Goal: Task Accomplishment & Management: Manage account settings

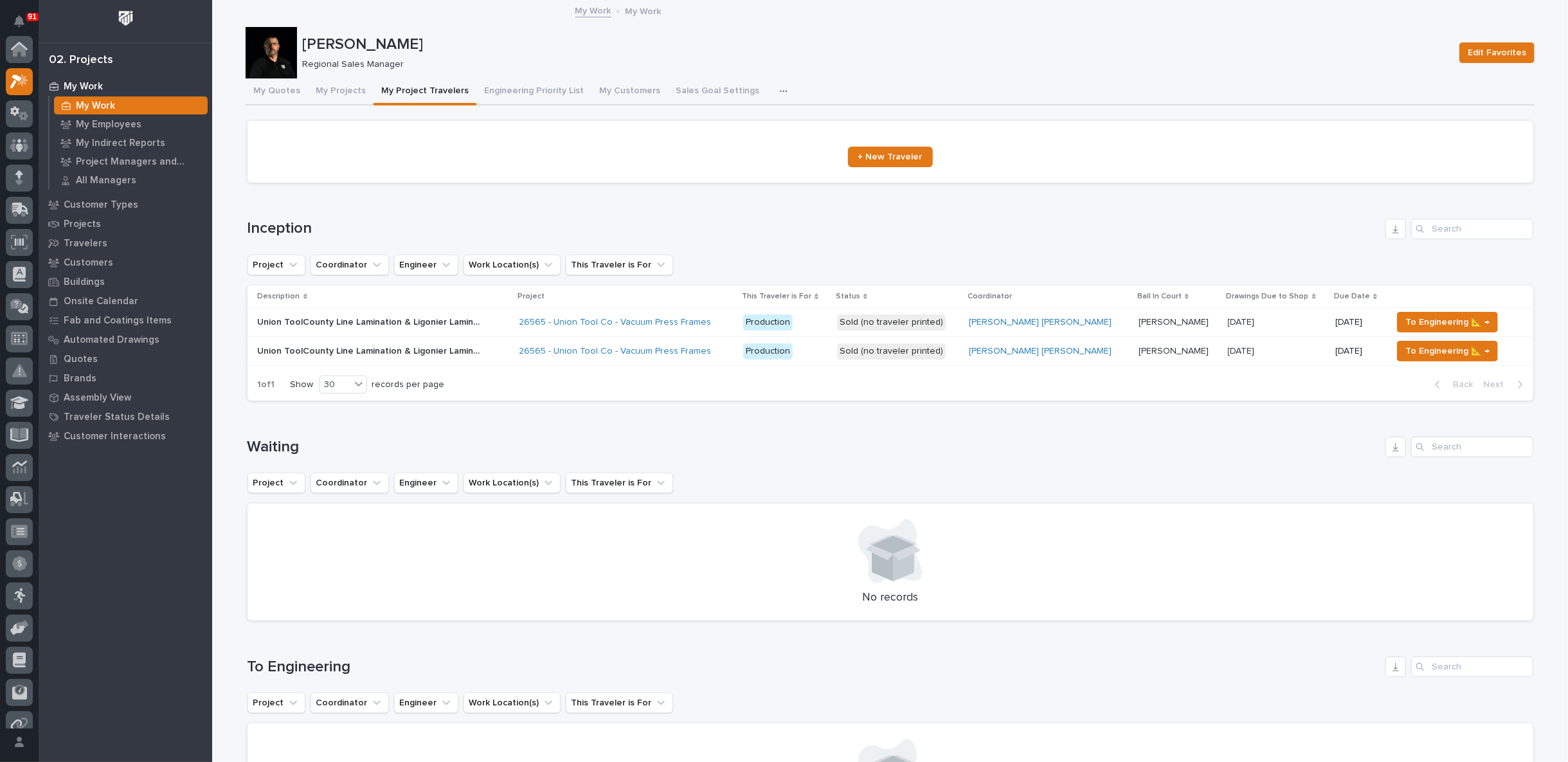
scroll to position [32, 0]
click at [269, 92] on button "My Quotes" at bounding box center [276, 91] width 62 height 27
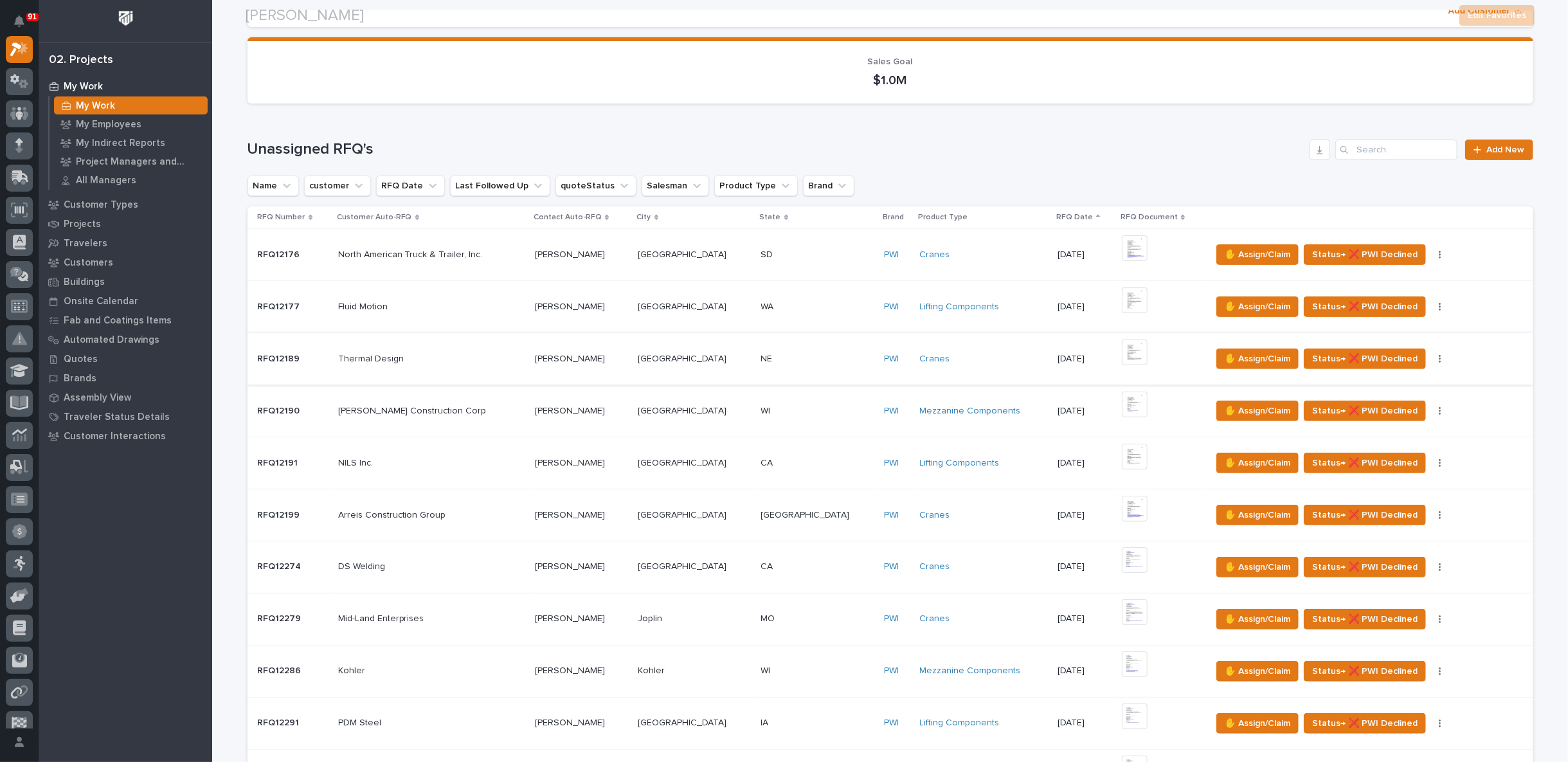
scroll to position [428, 0]
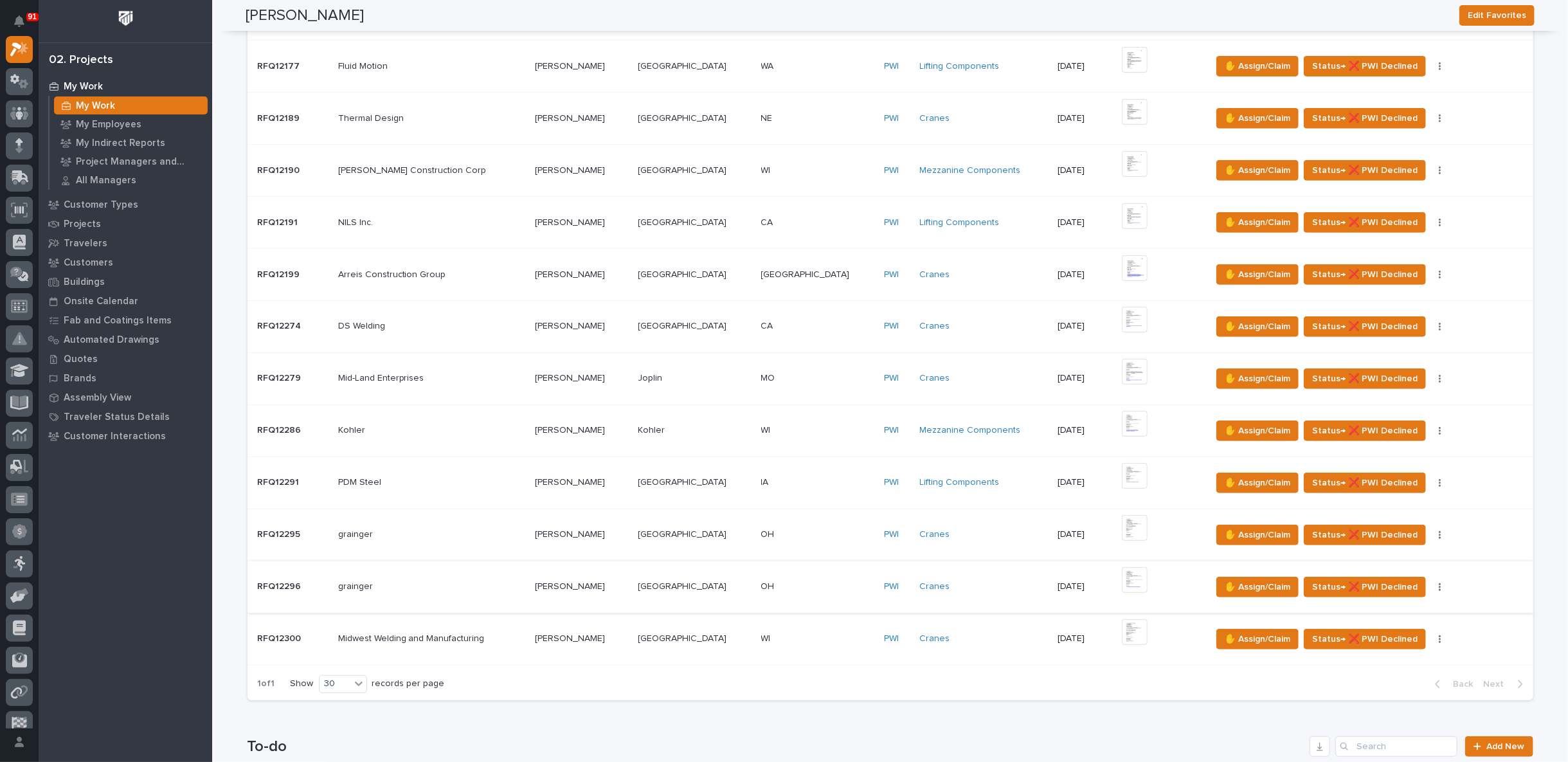
click at [1122, 573] on img at bounding box center [1135, 580] width 26 height 26
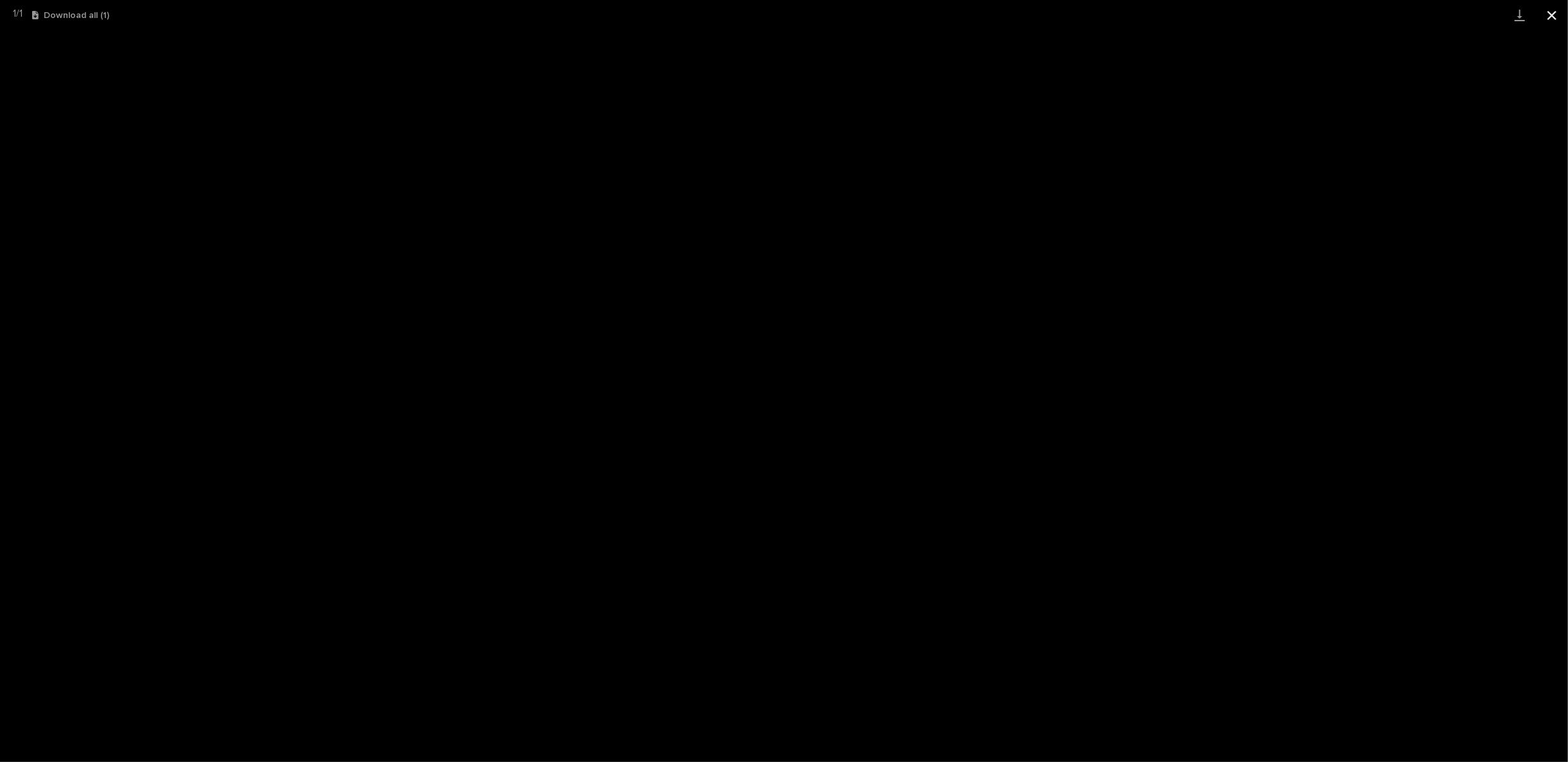
click at [1551, 17] on button "Close gallery" at bounding box center [1552, 15] width 32 height 30
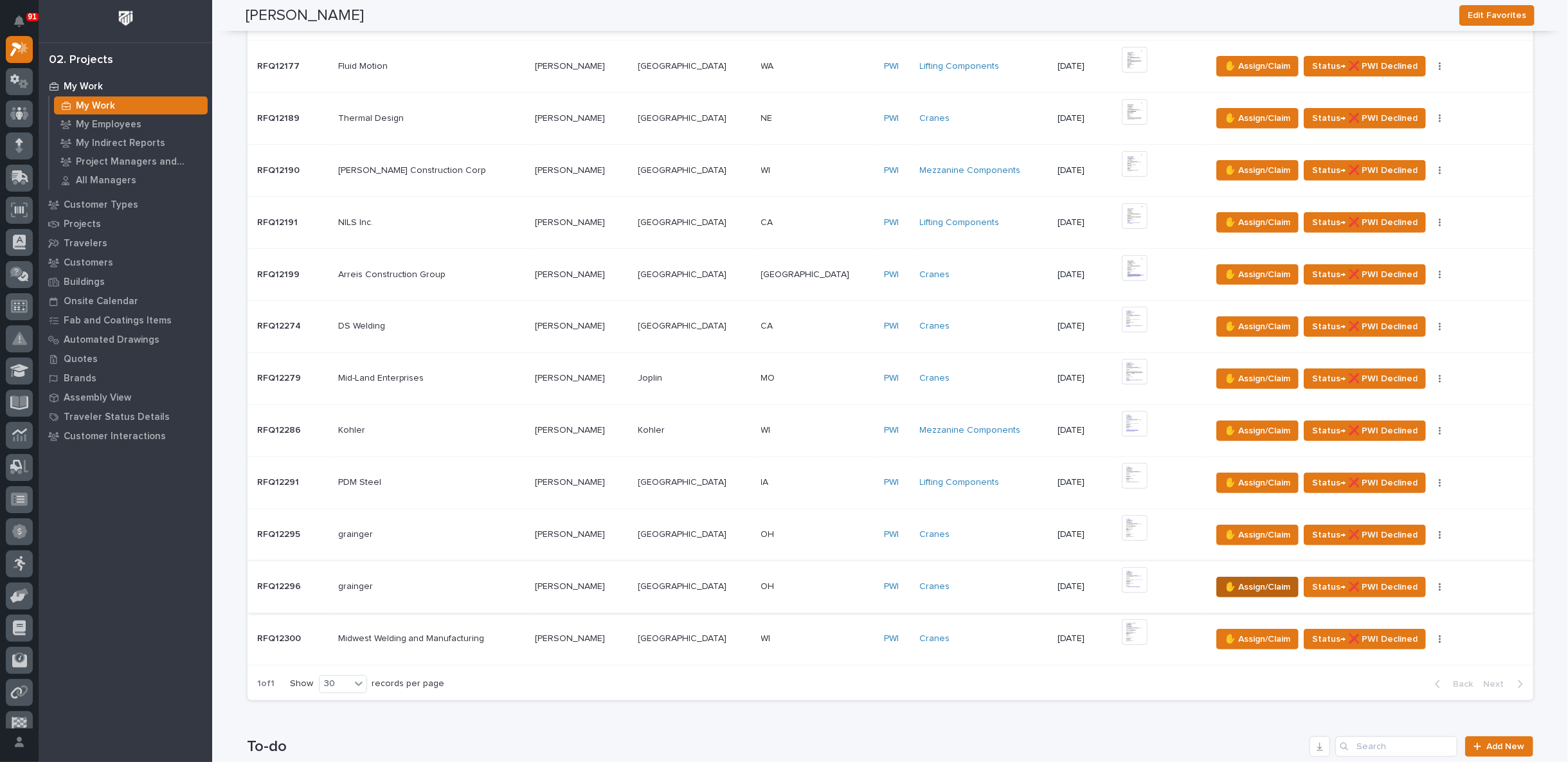
click at [1227, 582] on span "✋ Assign/Claim" at bounding box center [1257, 587] width 65 height 15
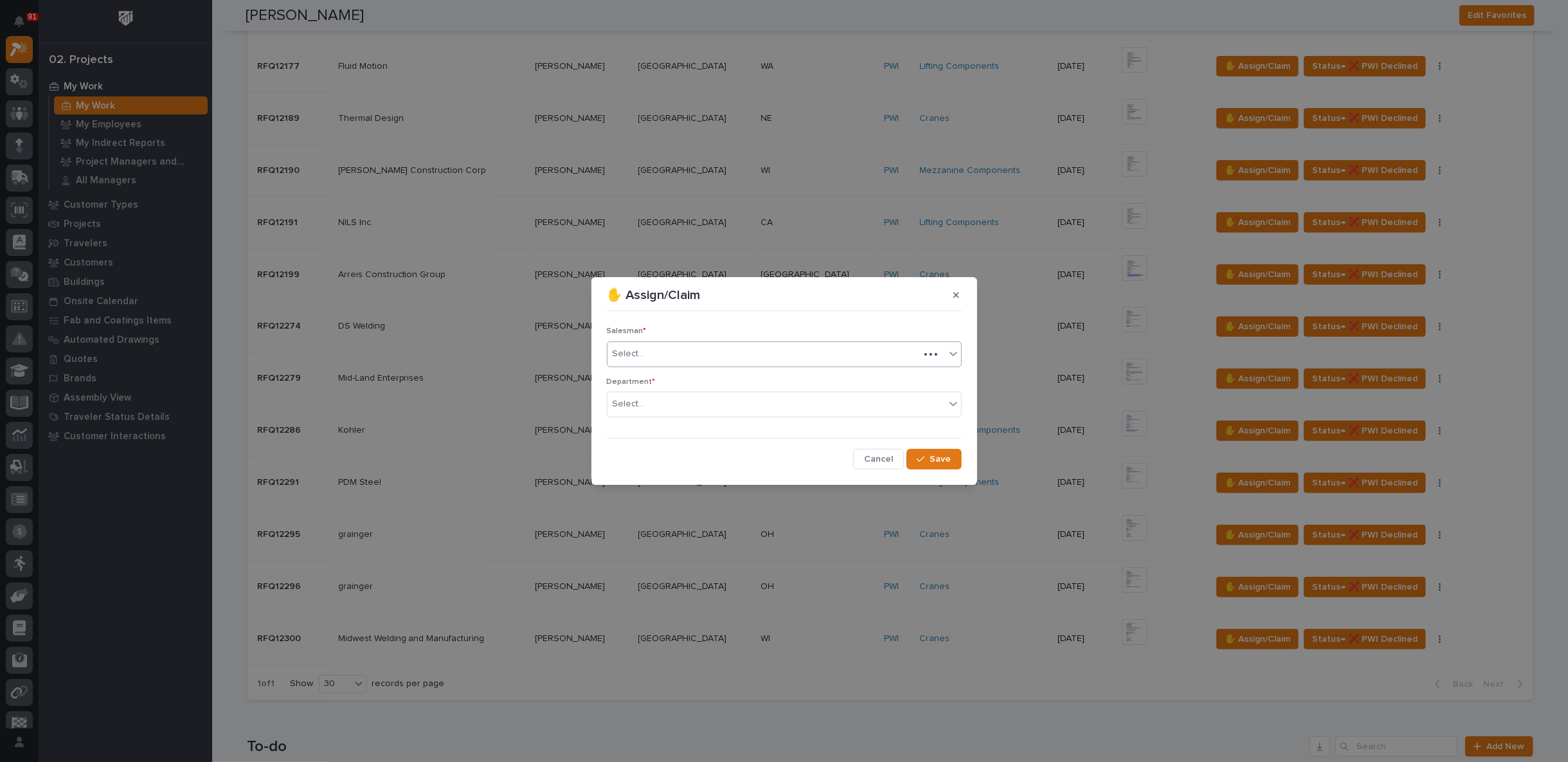
click at [646, 347] on div at bounding box center [647, 354] width 2 height 16
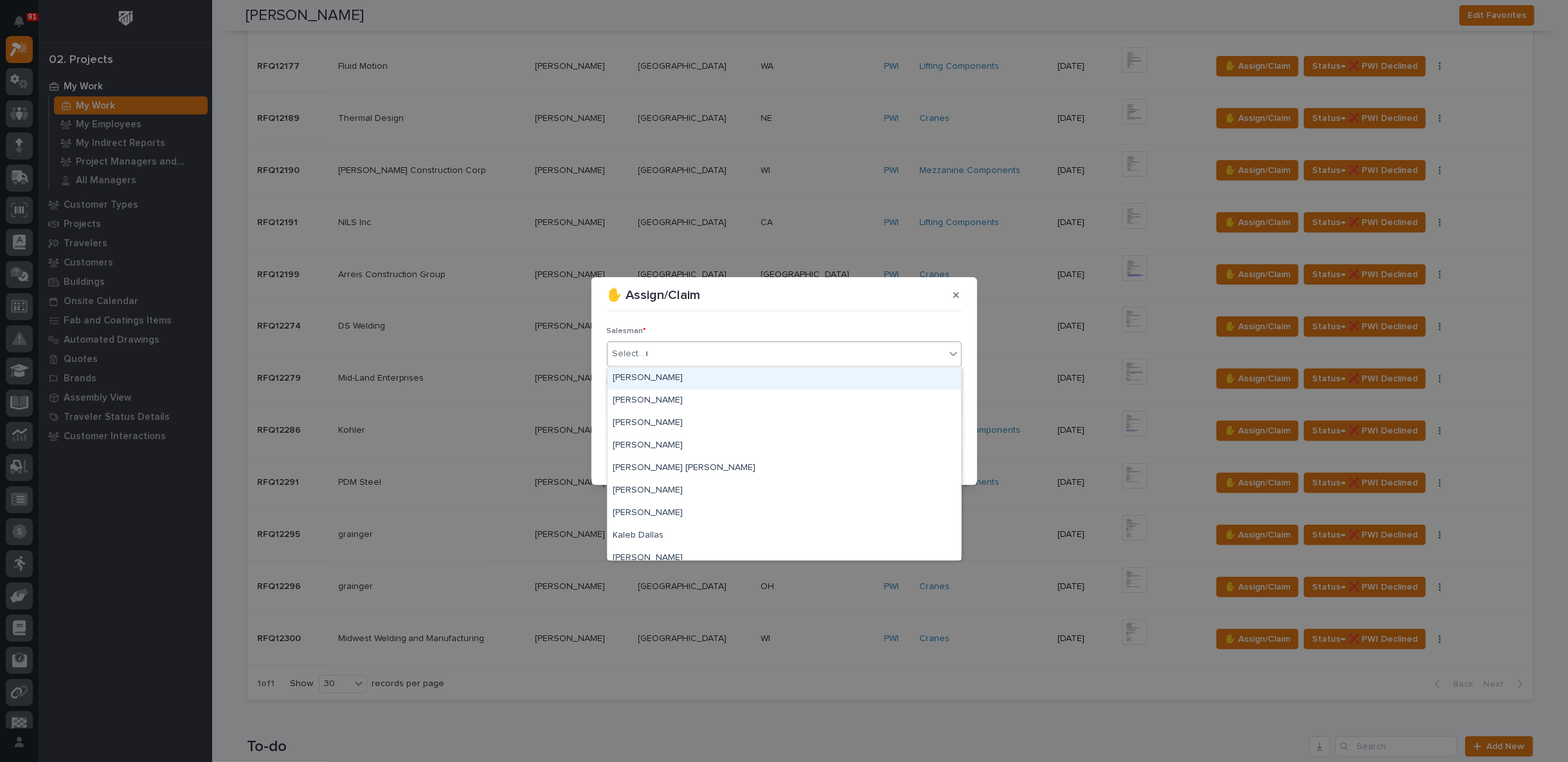
type input "***"
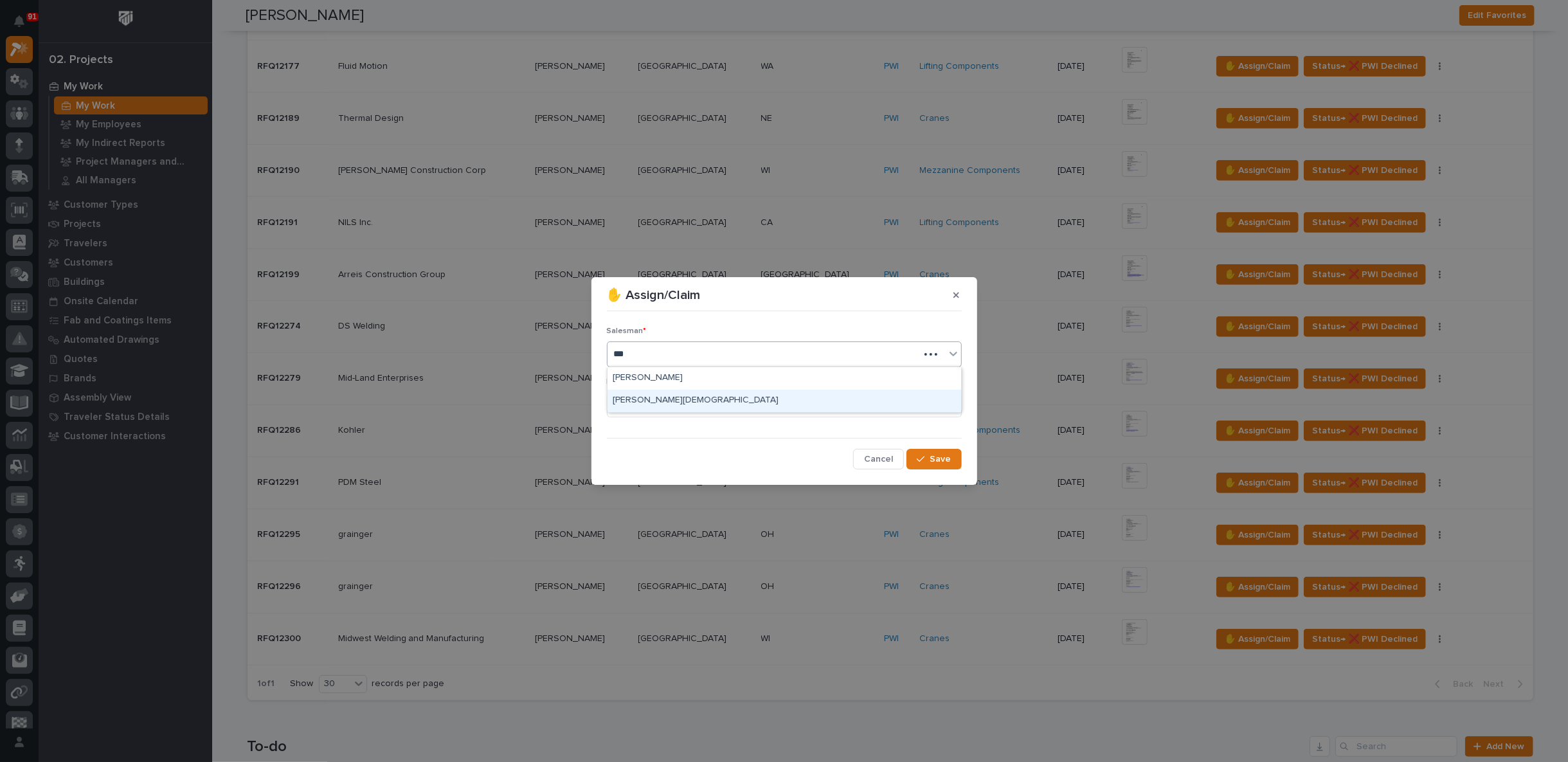
click at [649, 398] on div "[PERSON_NAME][DEMOGRAPHIC_DATA]" at bounding box center [784, 401] width 354 height 22
click at [641, 402] on div "Select..." at bounding box center [629, 404] width 32 height 14
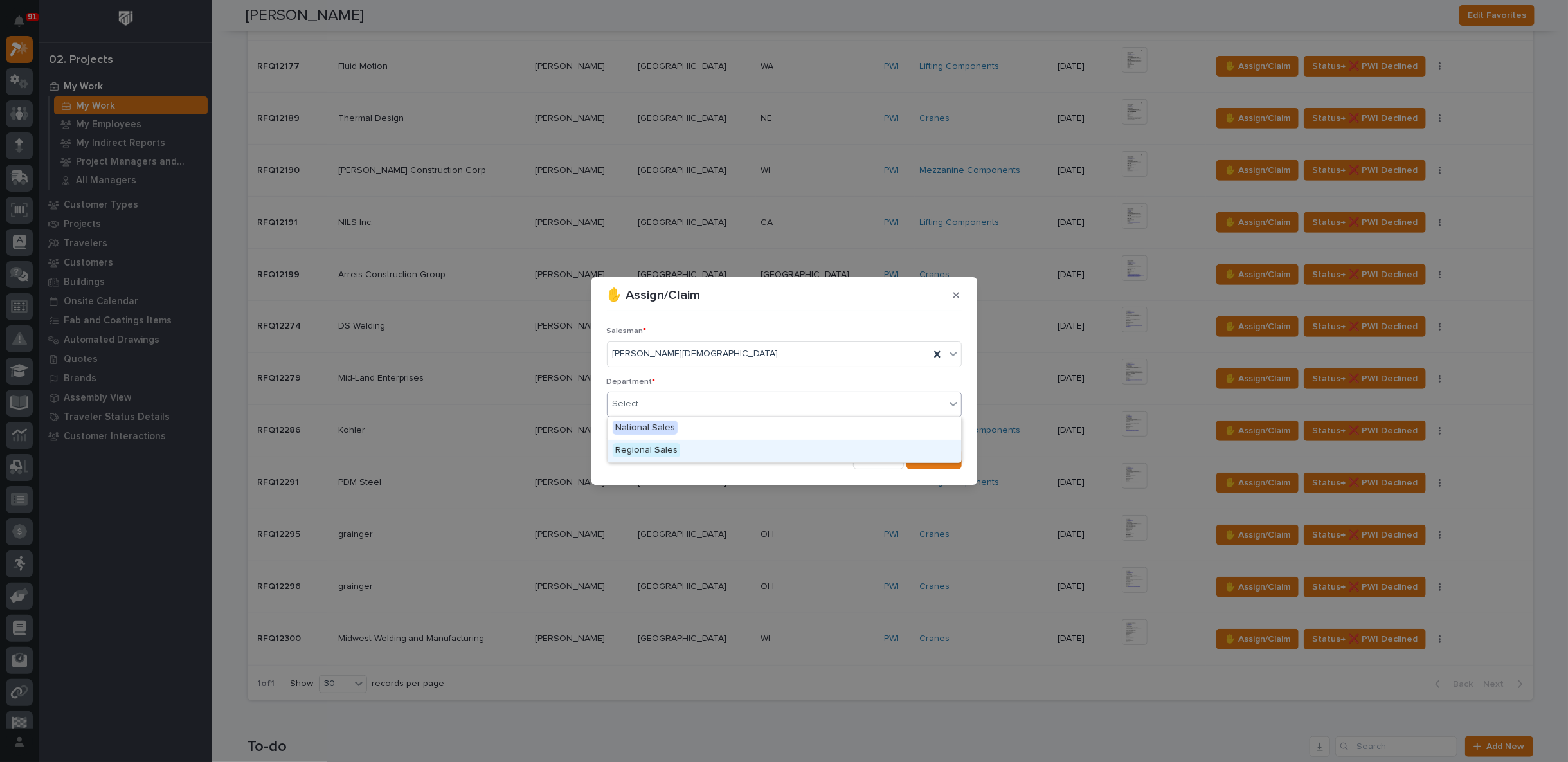
drag, startPoint x: 647, startPoint y: 437, endPoint x: 644, endPoint y: 452, distance: 15.3
click at [644, 452] on span "Regional Sales" at bounding box center [646, 450] width 68 height 14
click at [934, 458] on span "Save" at bounding box center [941, 459] width 21 height 12
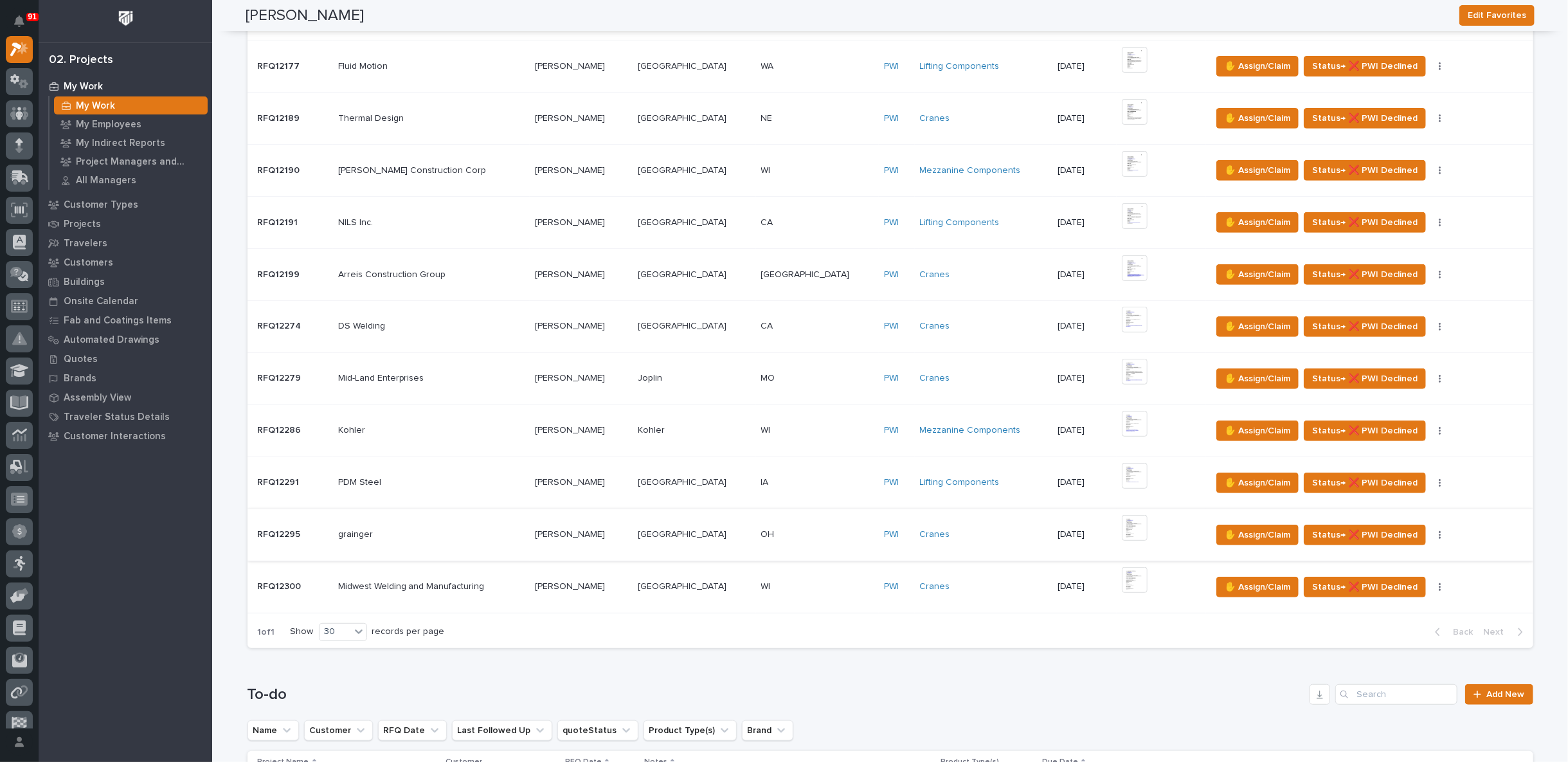
click at [1122, 521] on img at bounding box center [1135, 528] width 26 height 26
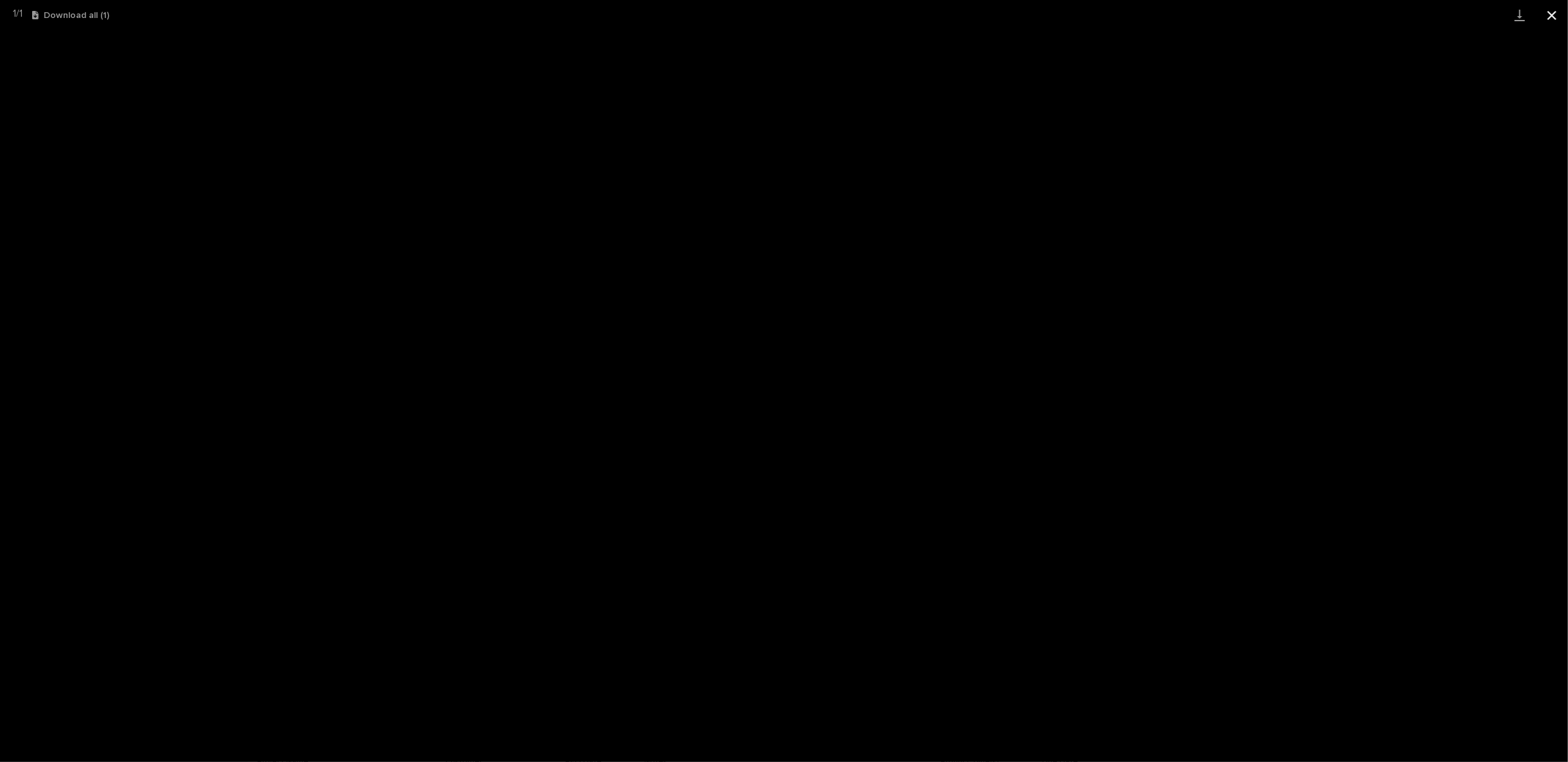
click at [1548, 14] on button "Close gallery" at bounding box center [1552, 15] width 32 height 30
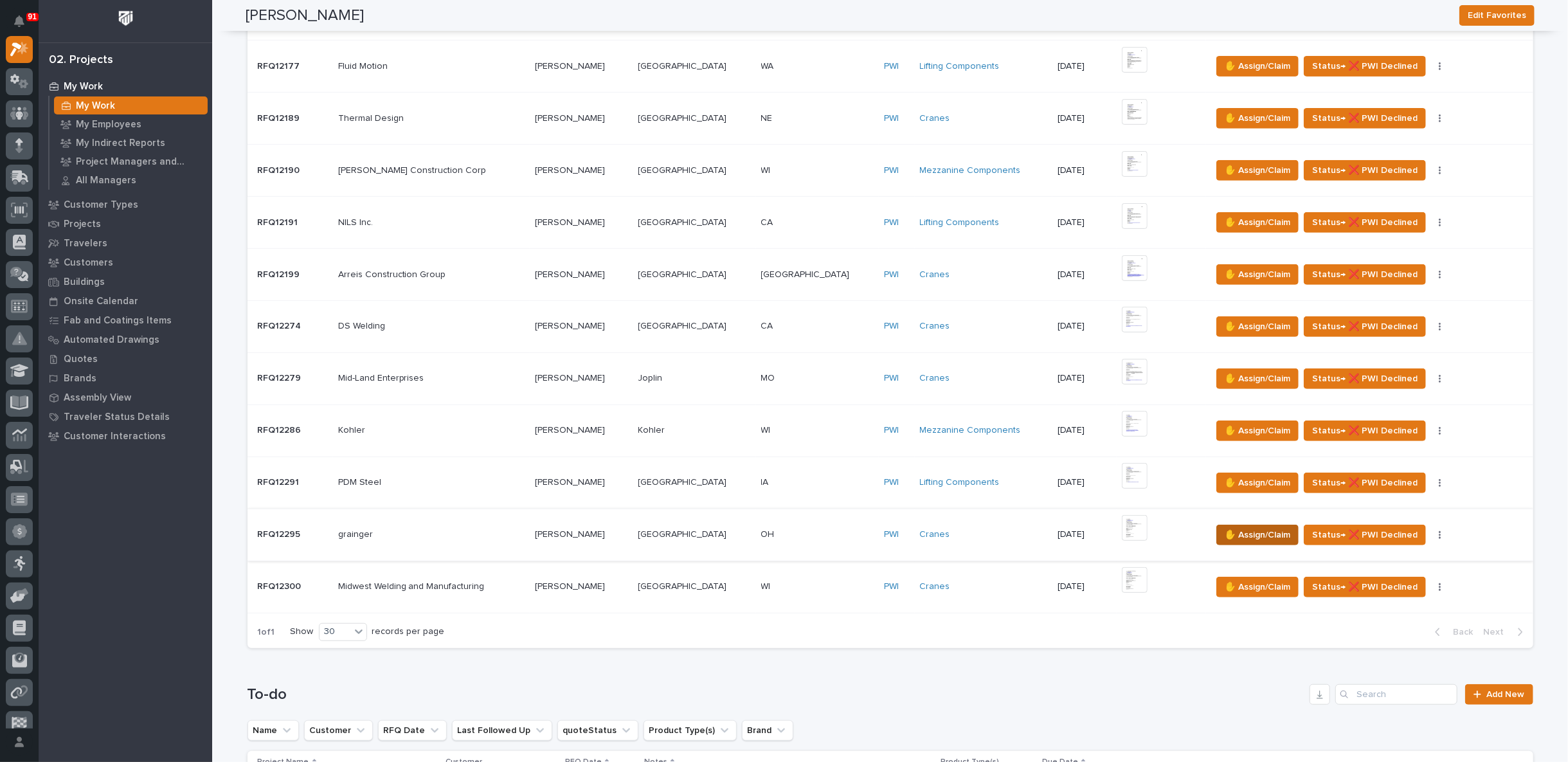
click at [1225, 527] on span "✋ Assign/Claim" at bounding box center [1257, 535] width 65 height 15
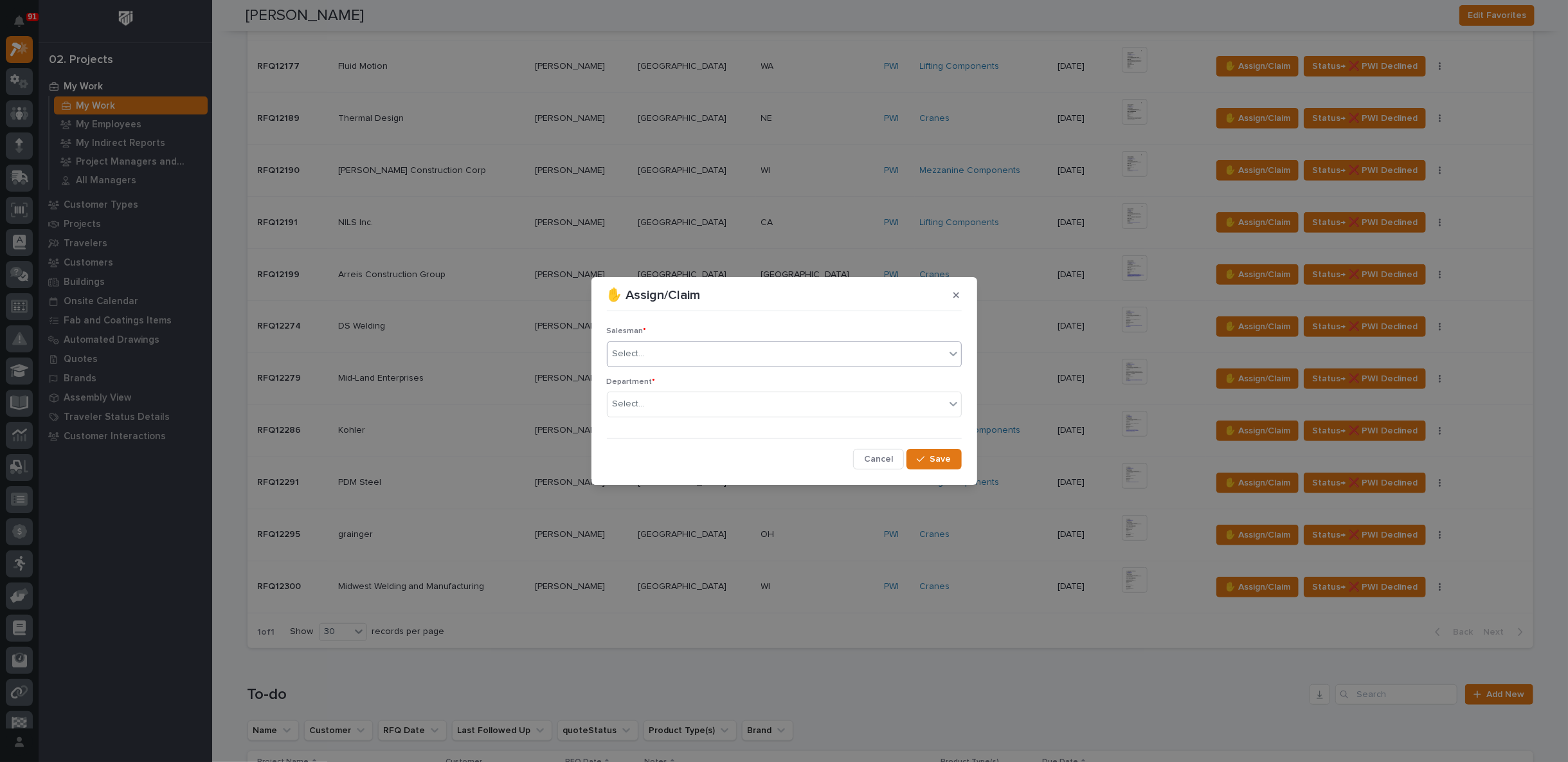
click at [655, 348] on div "Select..." at bounding box center [777, 354] width 338 height 21
type input "***"
click at [634, 394] on div "[PERSON_NAME][DEMOGRAPHIC_DATA]" at bounding box center [784, 401] width 354 height 22
click at [642, 399] on div "Select..." at bounding box center [629, 404] width 32 height 14
click at [656, 445] on span "Regional Sales" at bounding box center [646, 450] width 68 height 14
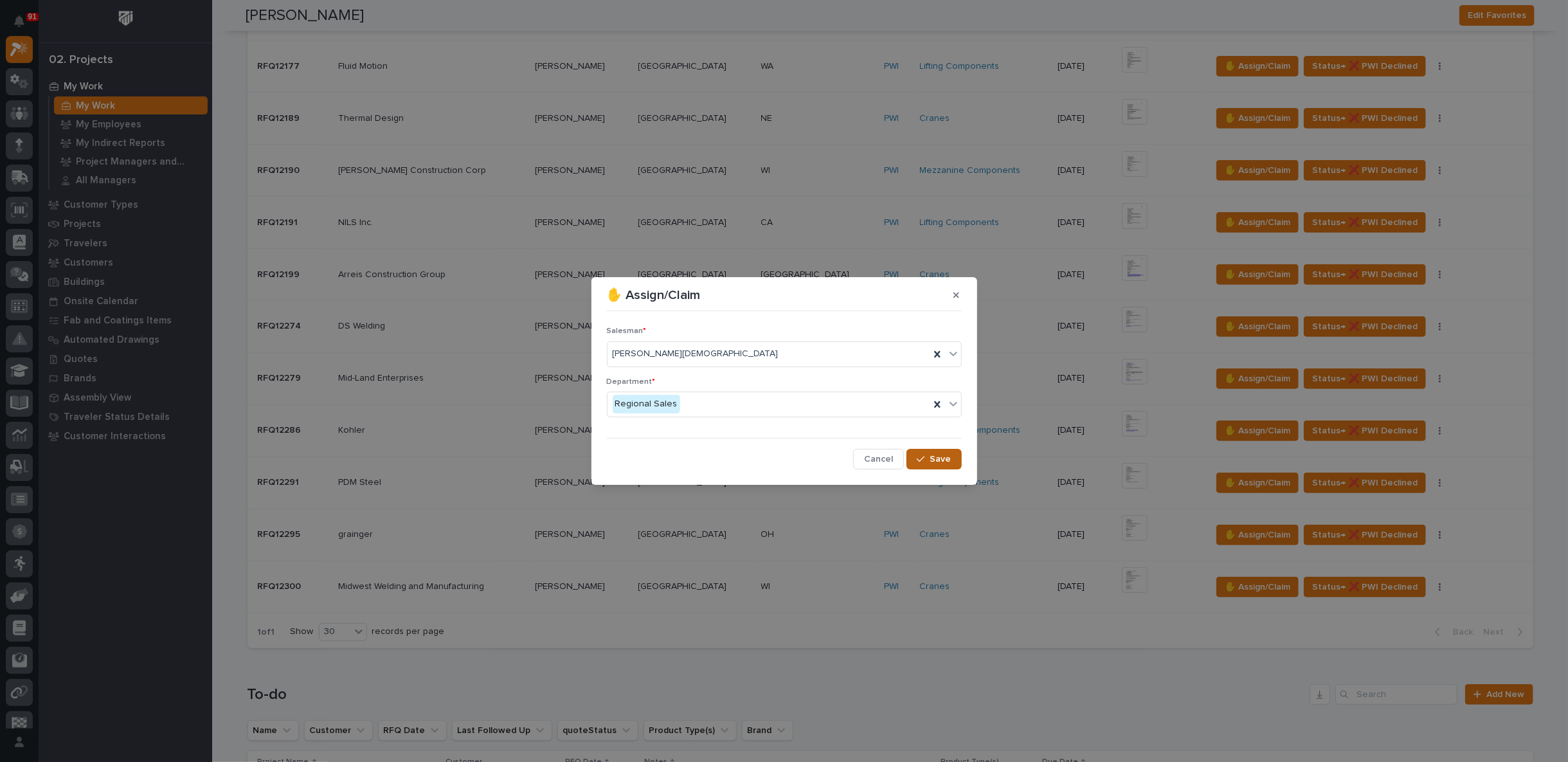
click at [936, 461] on span "Save" at bounding box center [941, 459] width 21 height 12
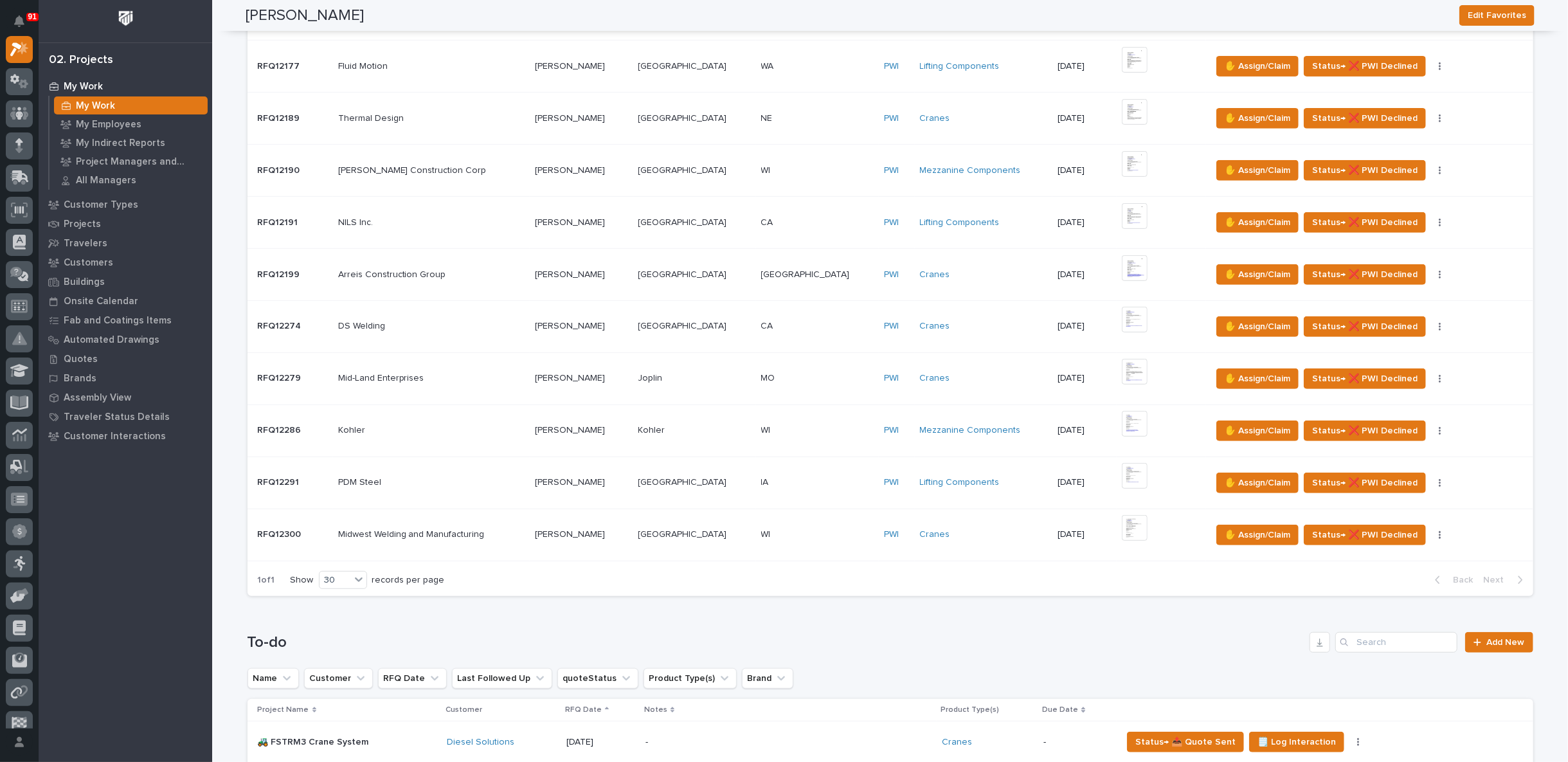
scroll to position [0, 0]
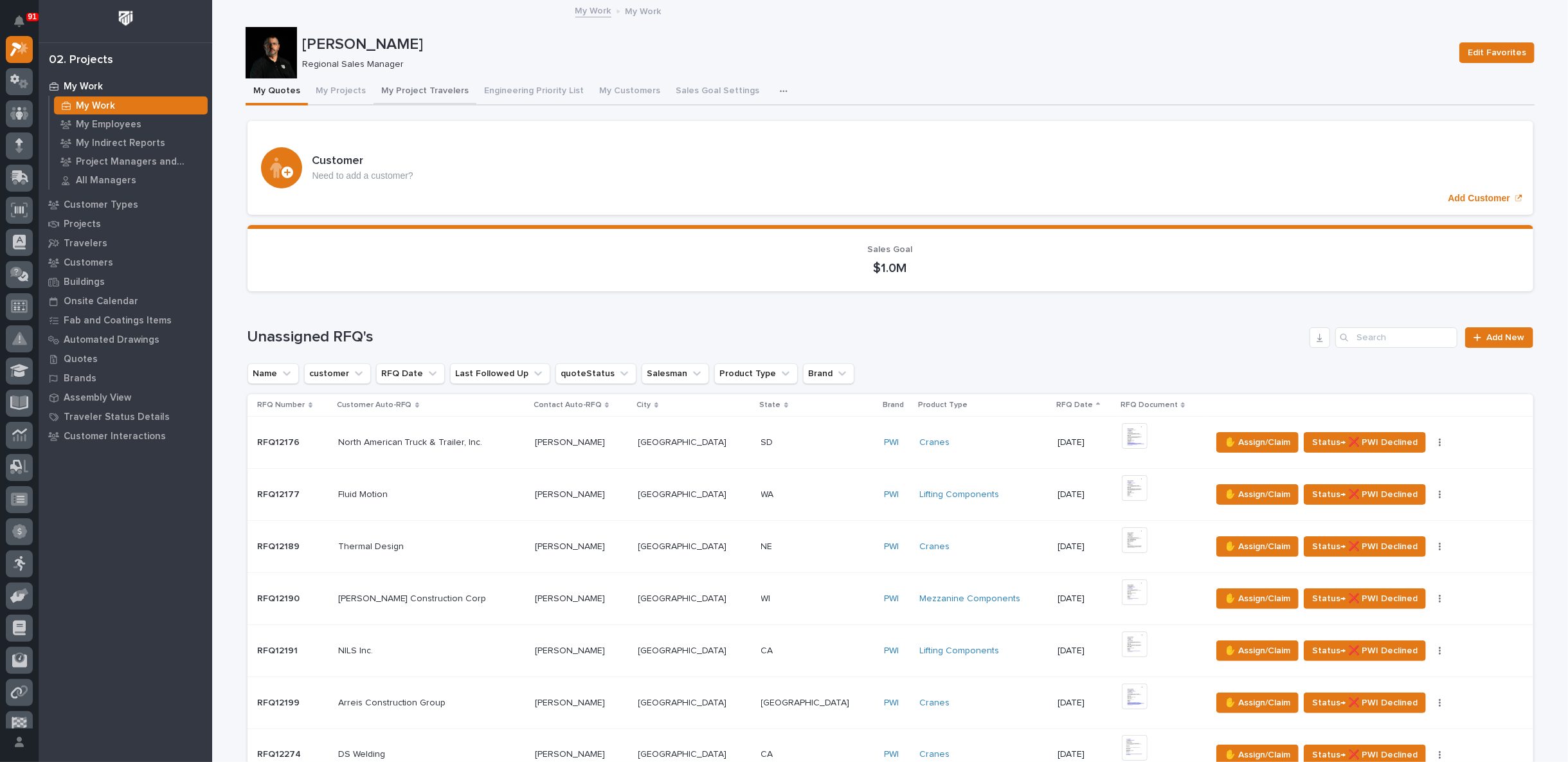
click at [412, 87] on button "My Project Travelers" at bounding box center [425, 91] width 103 height 27
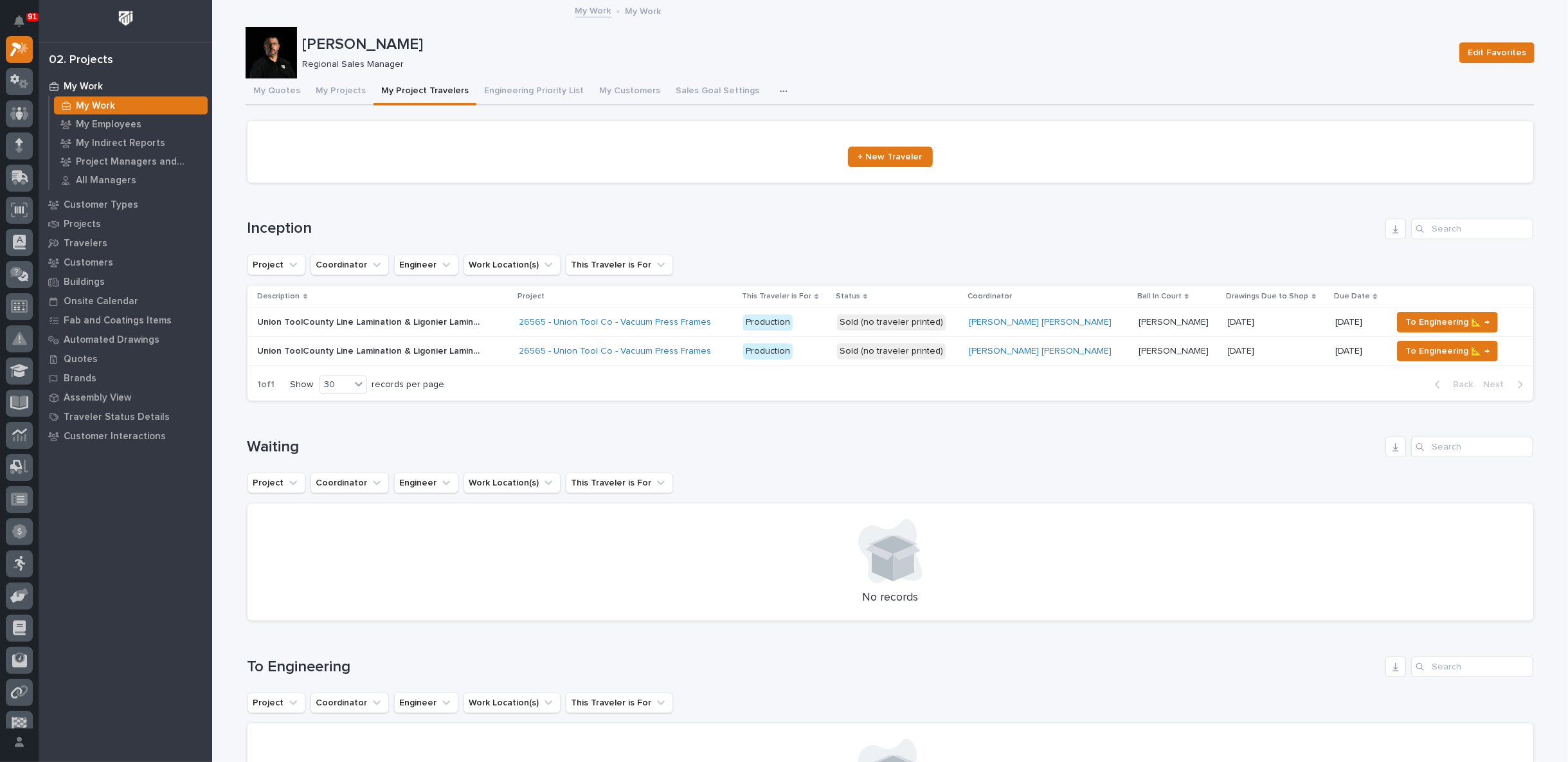
click at [733, 319] on div "26565 - Union Tool Co - Vacuum Press Frames" at bounding box center [626, 322] width 214 height 11
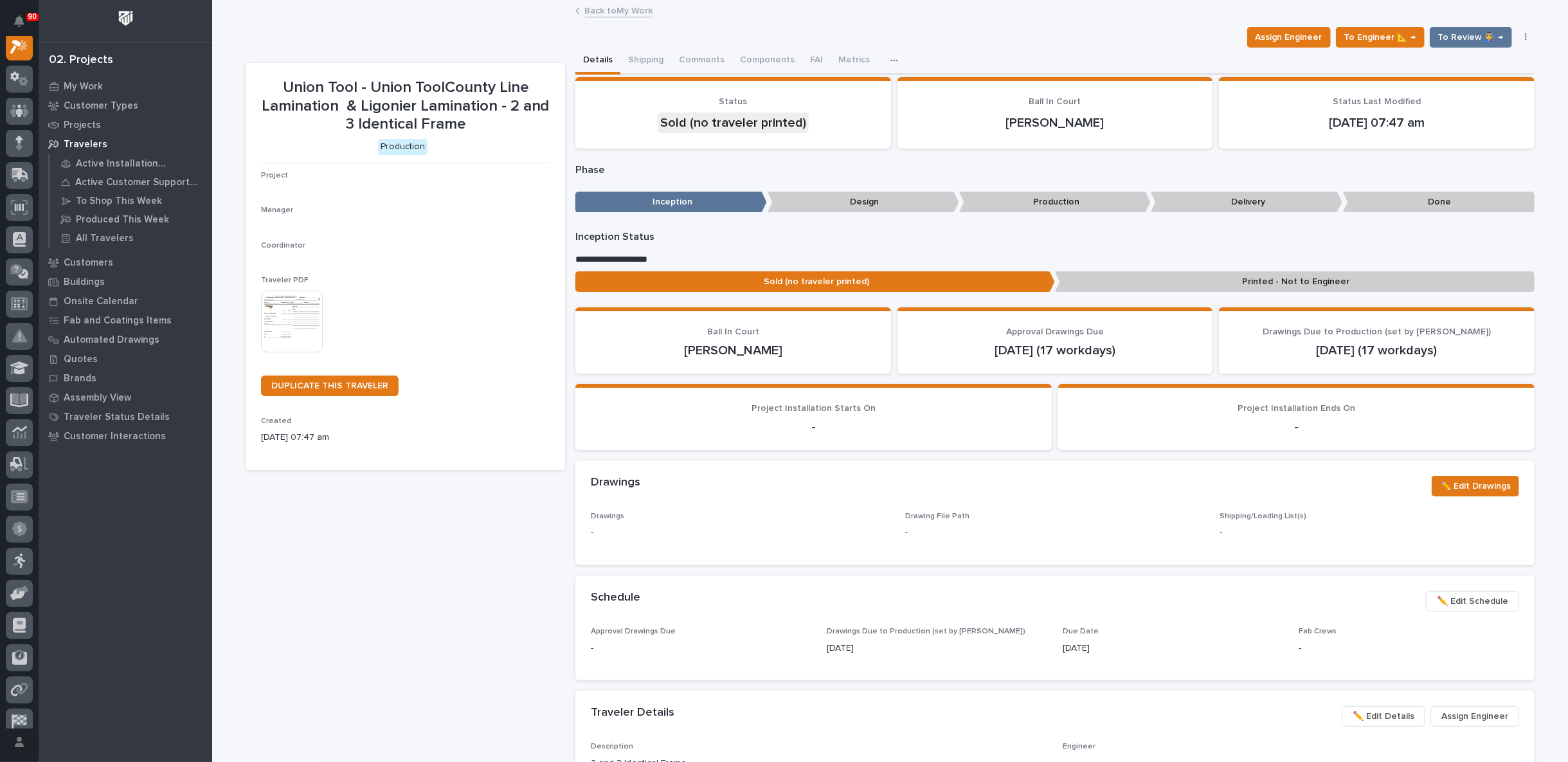
scroll to position [32, 0]
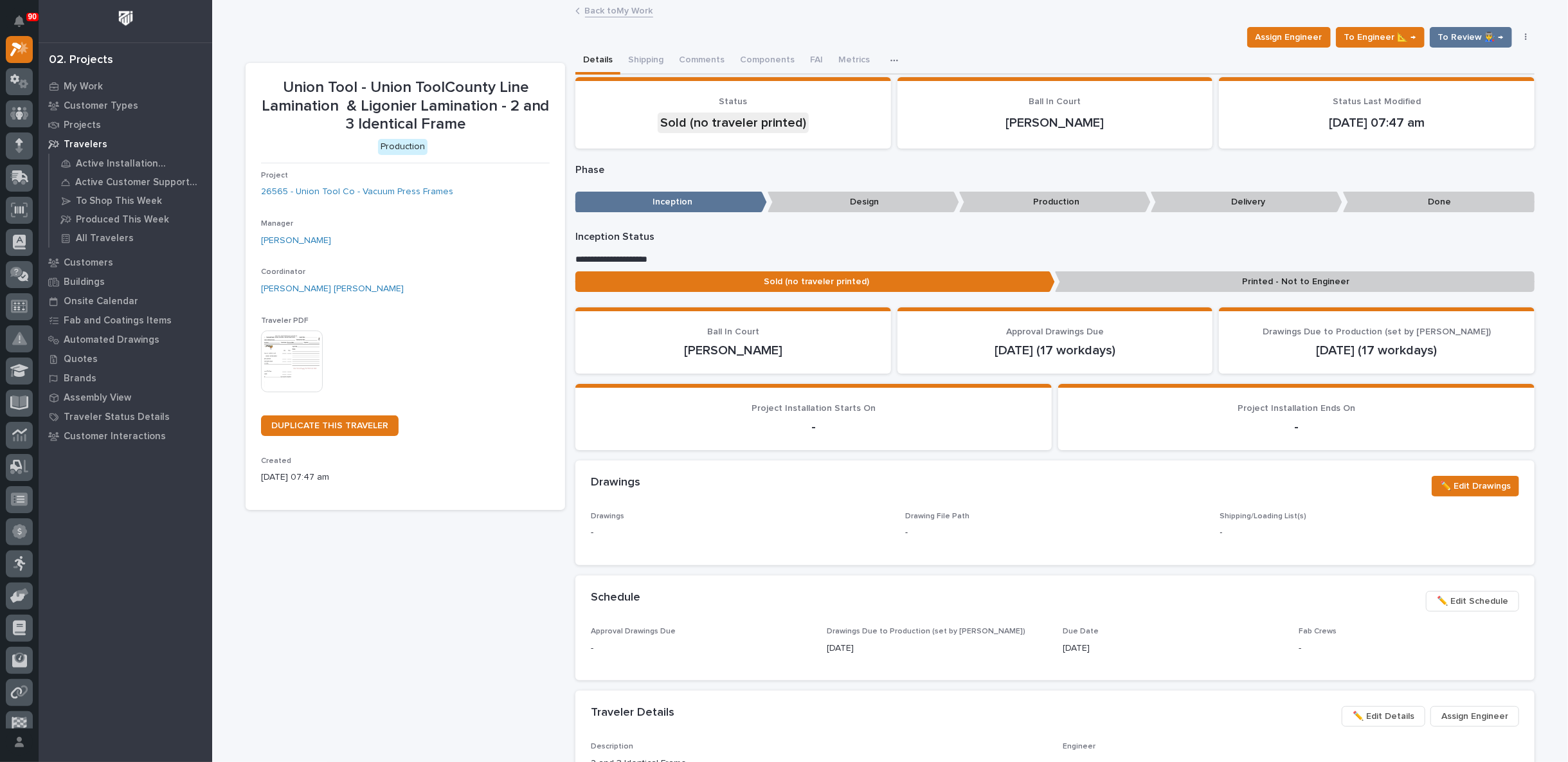
click at [282, 342] on img at bounding box center [292, 361] width 61 height 61
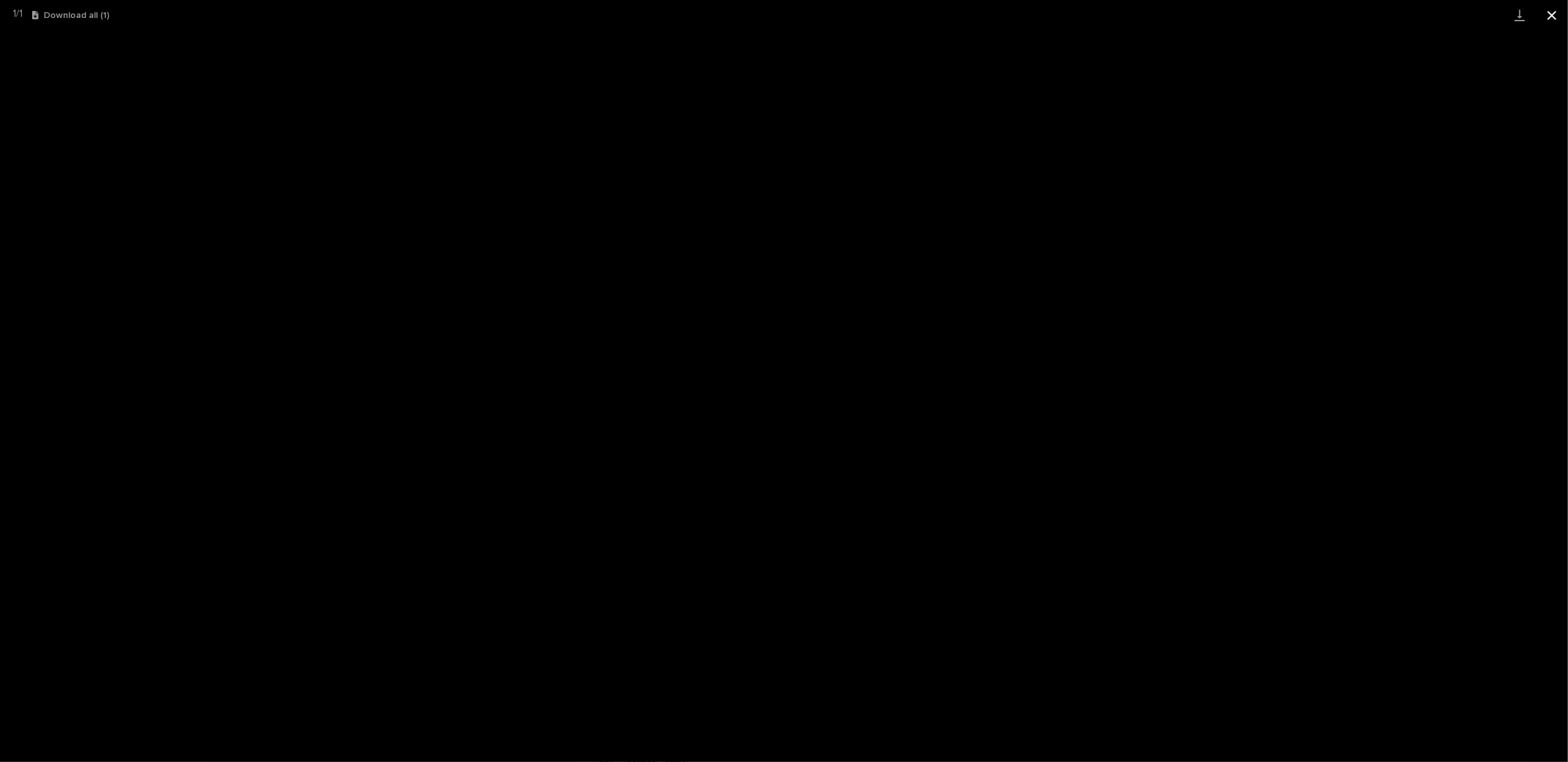
click at [1554, 15] on button "Close gallery" at bounding box center [1552, 15] width 32 height 30
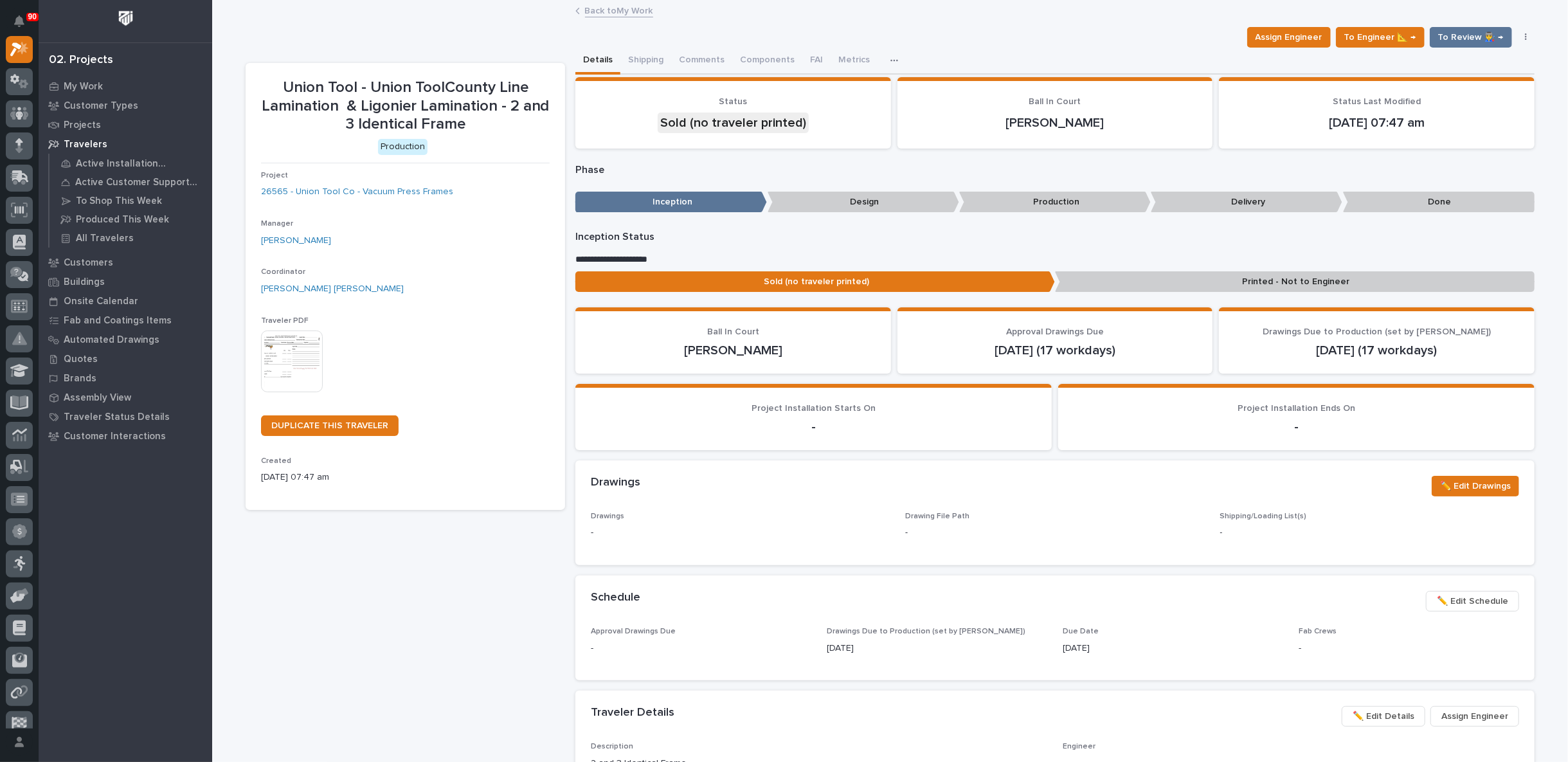
click at [599, 10] on link "Back to My Work" at bounding box center [619, 9] width 68 height 15
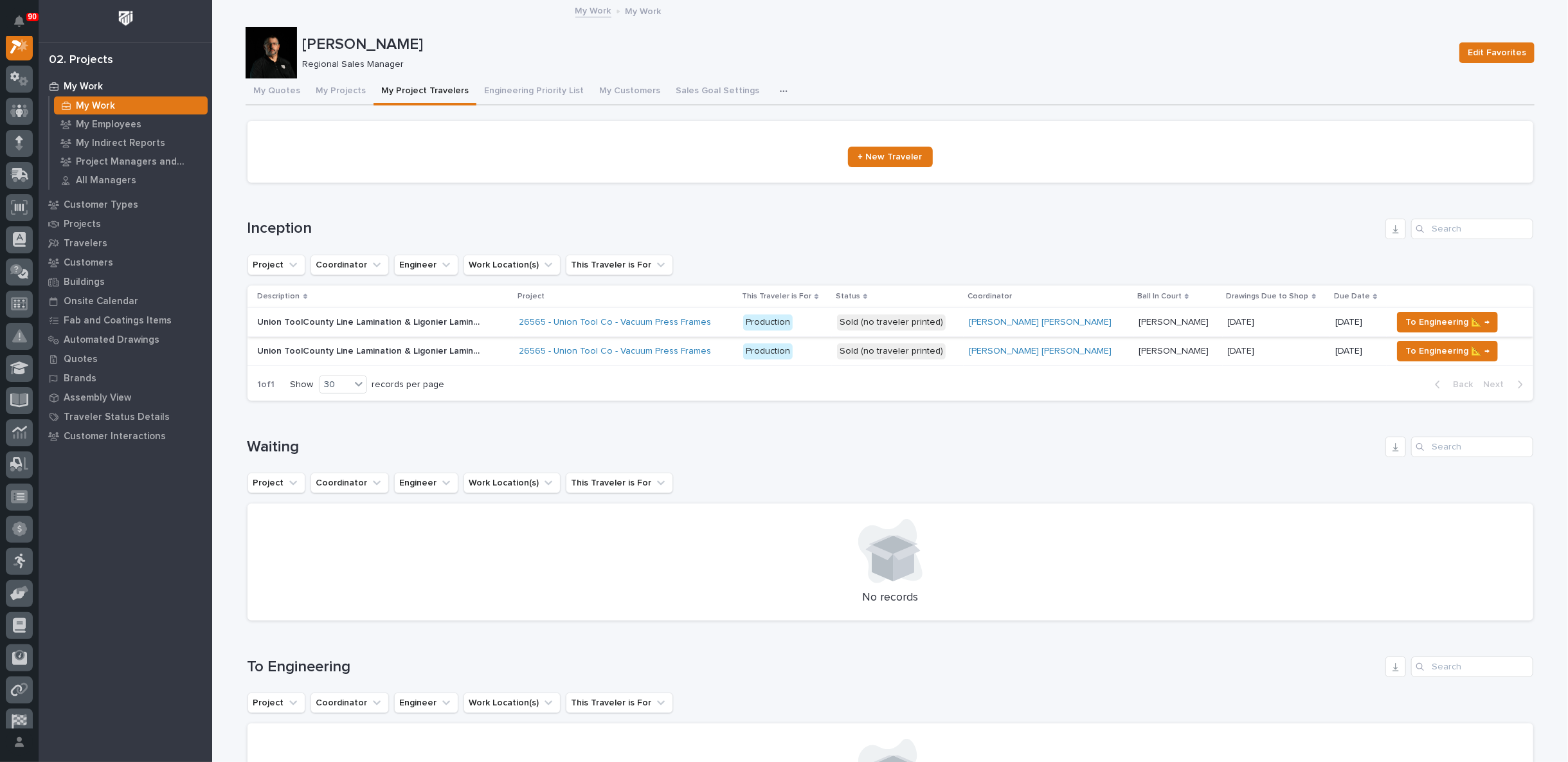
scroll to position [32, 0]
click at [1412, 321] on span "To Engineering 📐 →" at bounding box center [1448, 322] width 84 height 15
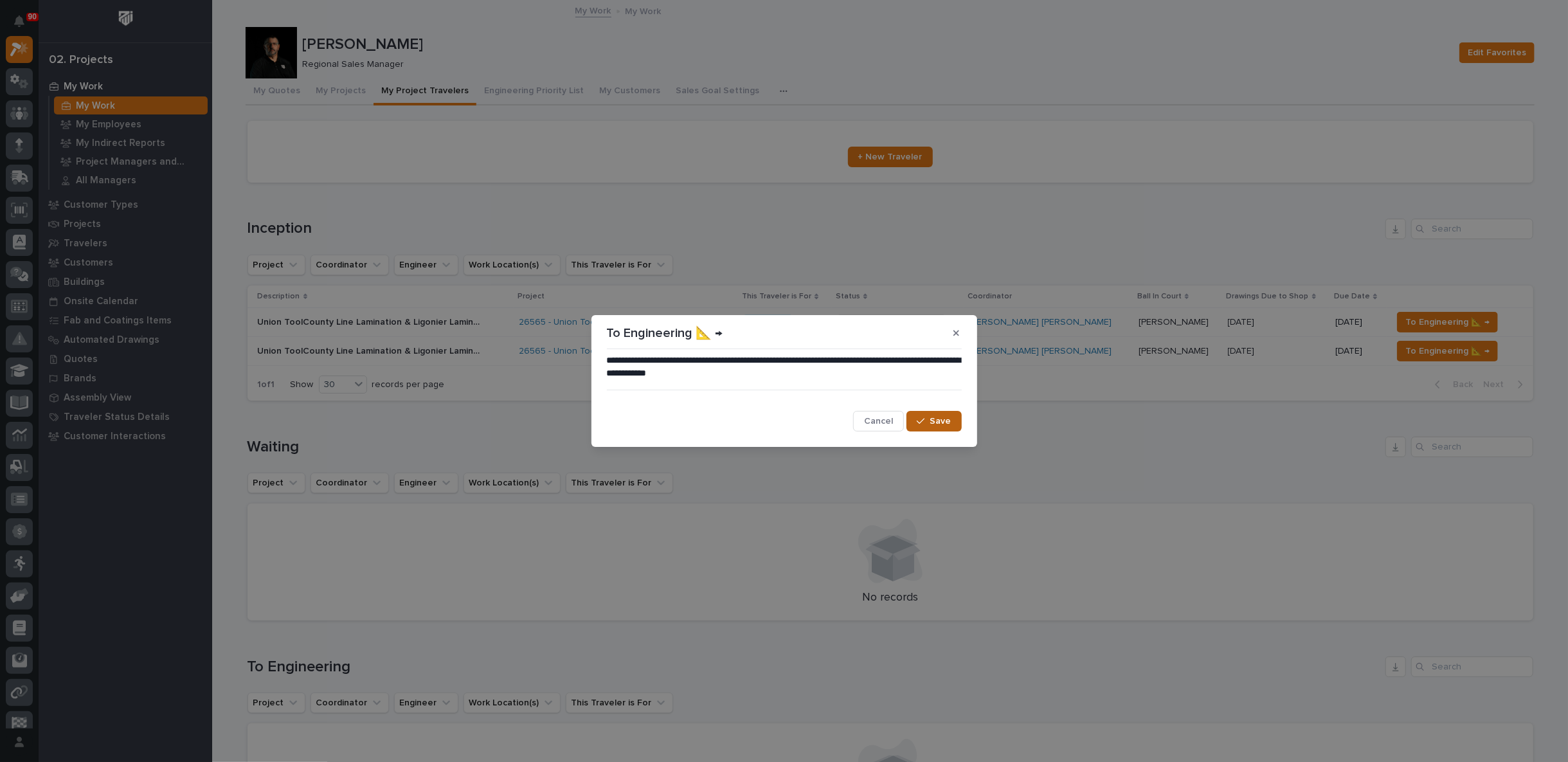
click at [938, 422] on span "Save" at bounding box center [941, 421] width 21 height 12
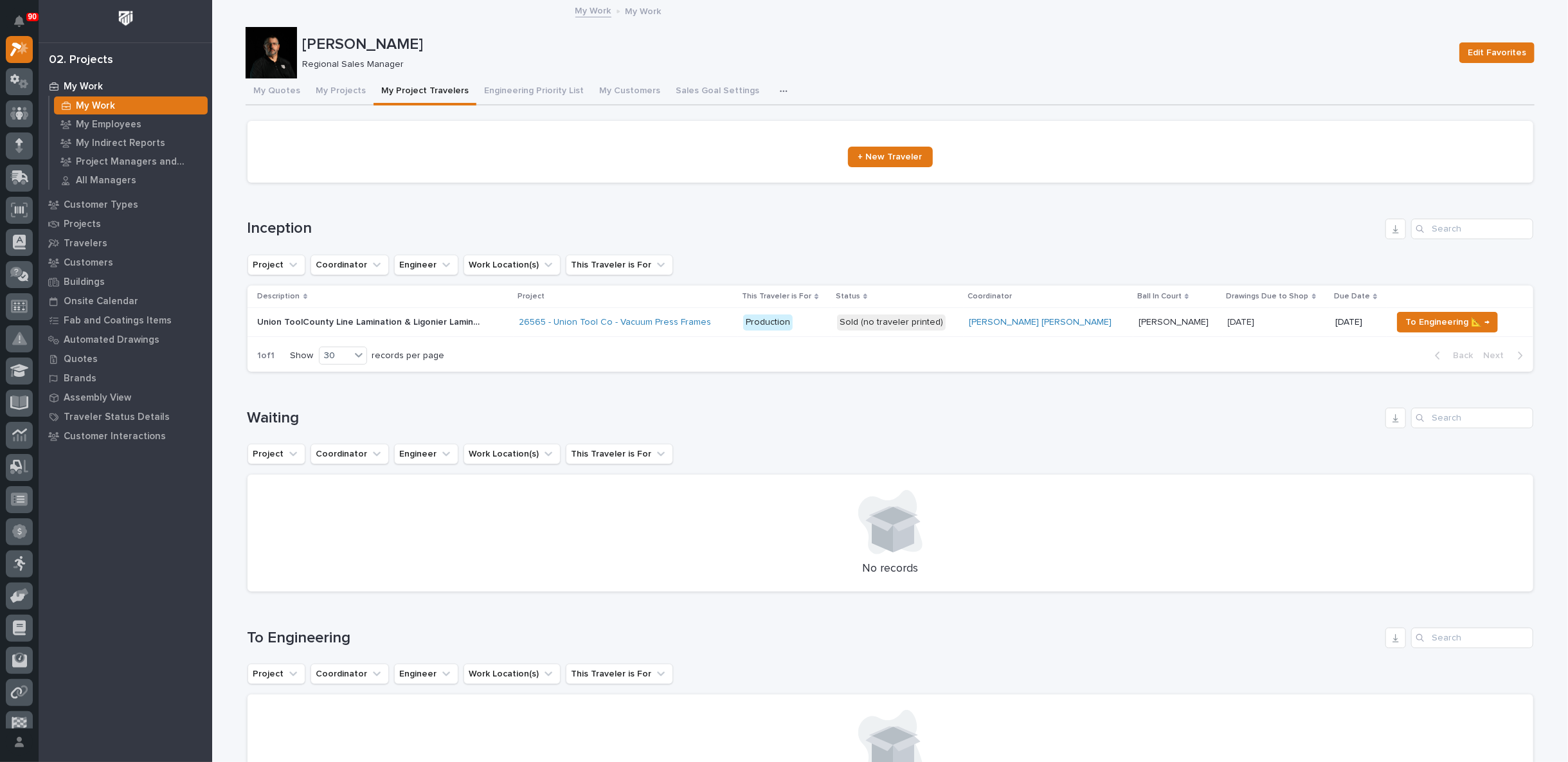
click at [733, 319] on div "26565 - Union Tool Co - Vacuum Press Frames" at bounding box center [626, 322] width 214 height 11
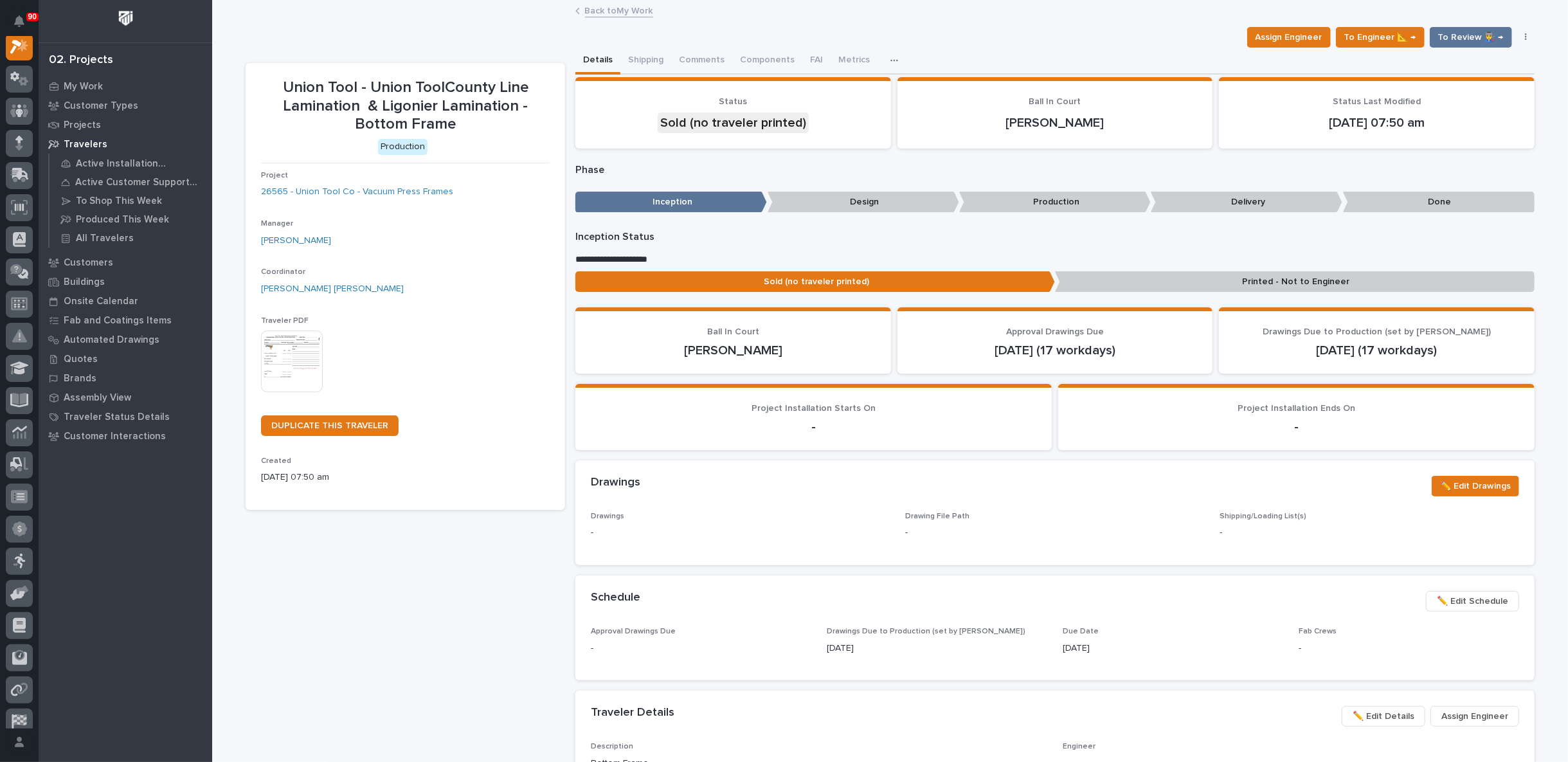
scroll to position [32, 0]
click at [295, 370] on img at bounding box center [292, 361] width 61 height 61
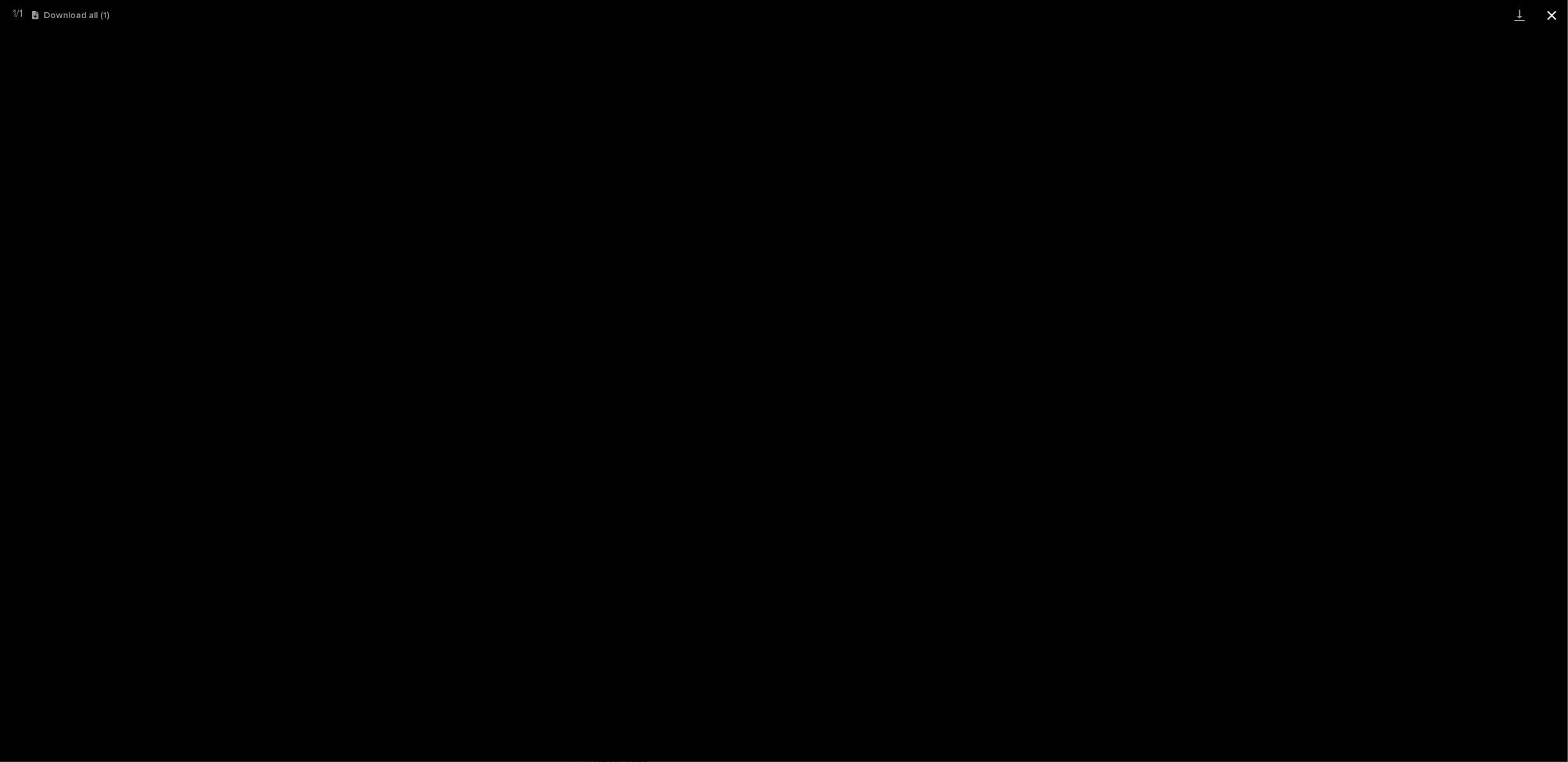
click at [1553, 15] on button "Close gallery" at bounding box center [1552, 15] width 32 height 30
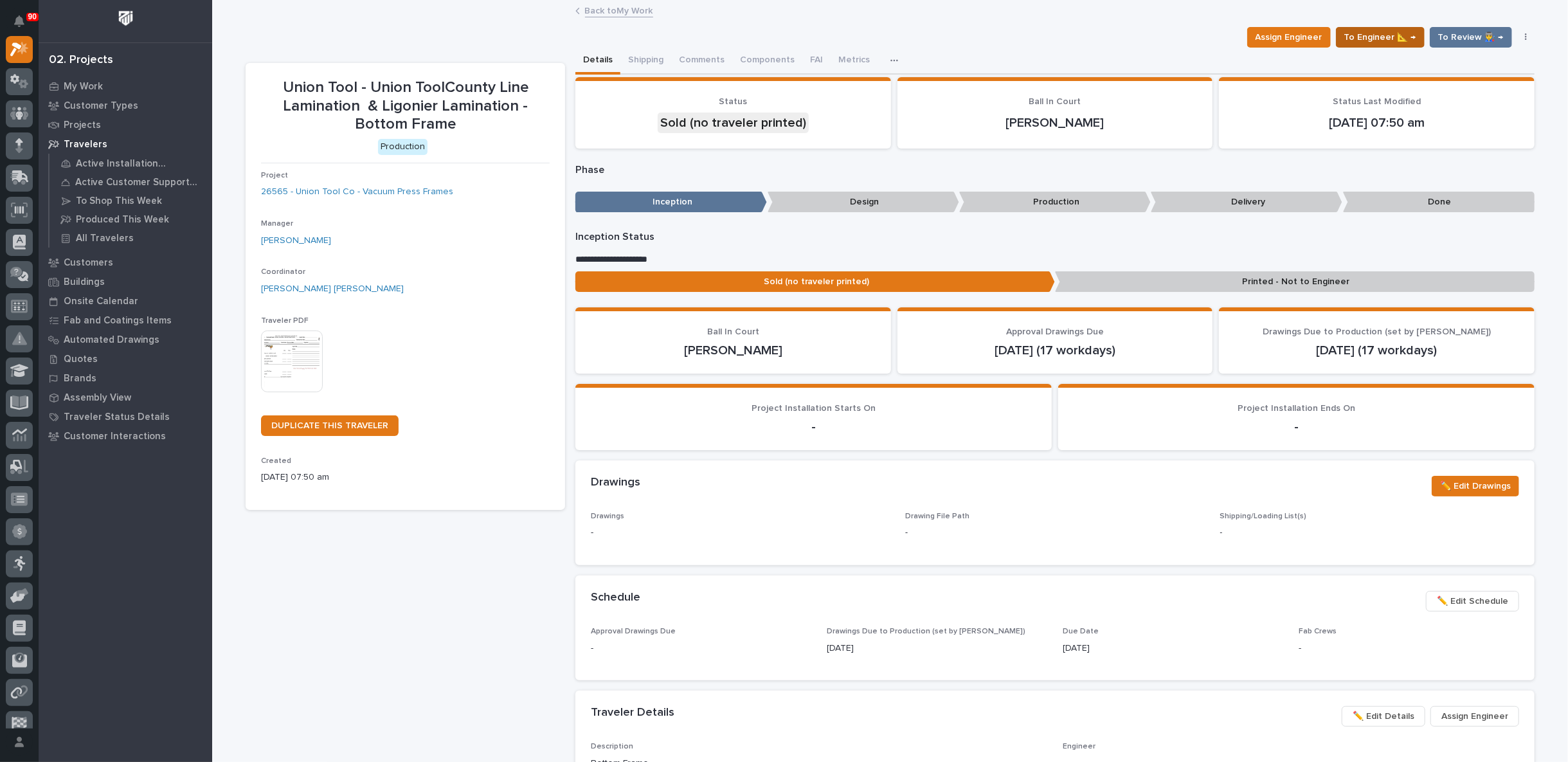
click at [1385, 35] on span "To Engineer 📐 →" at bounding box center [1381, 38] width 72 height 15
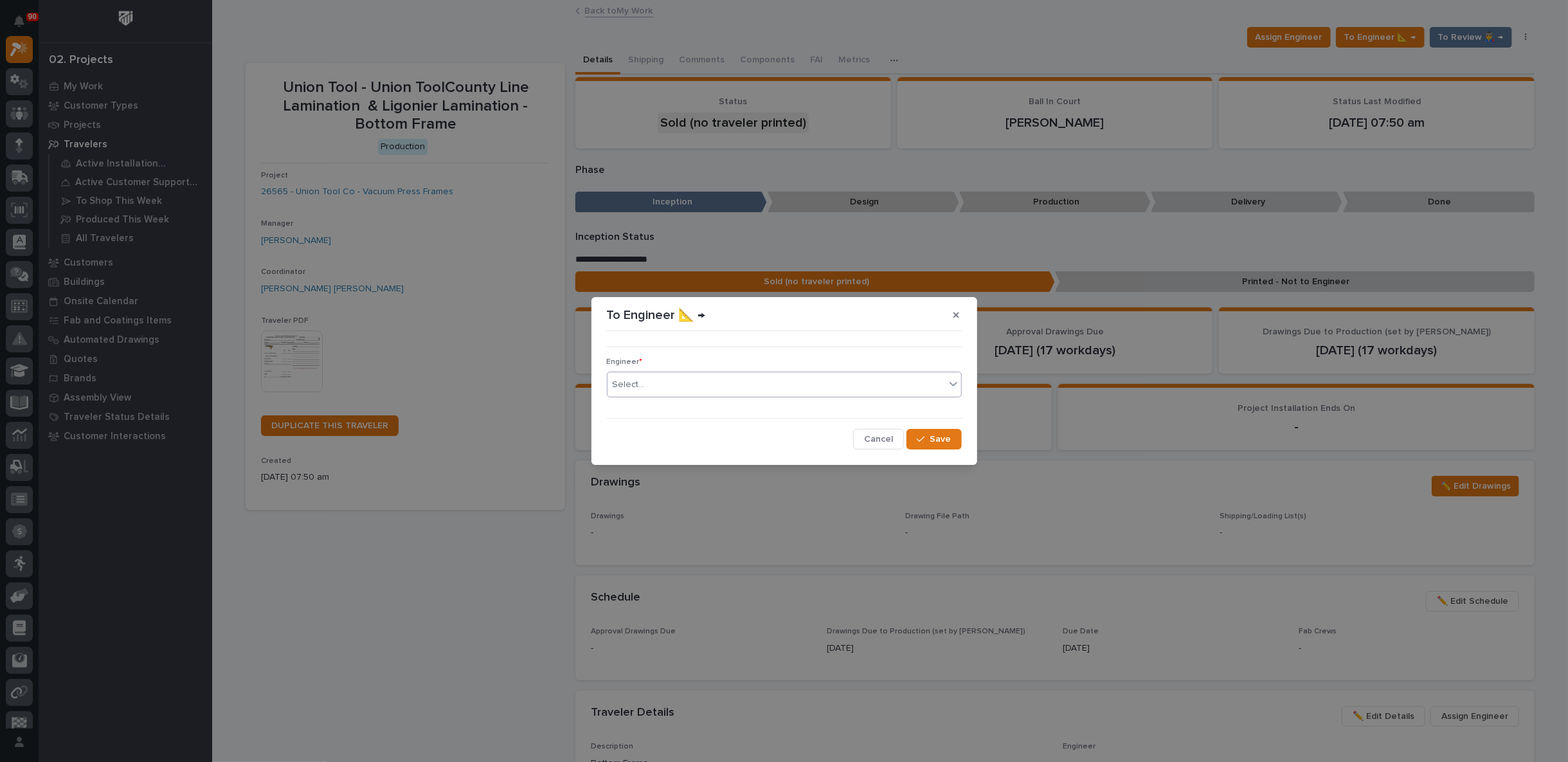
click at [652, 378] on div "Select..." at bounding box center [777, 385] width 338 height 21
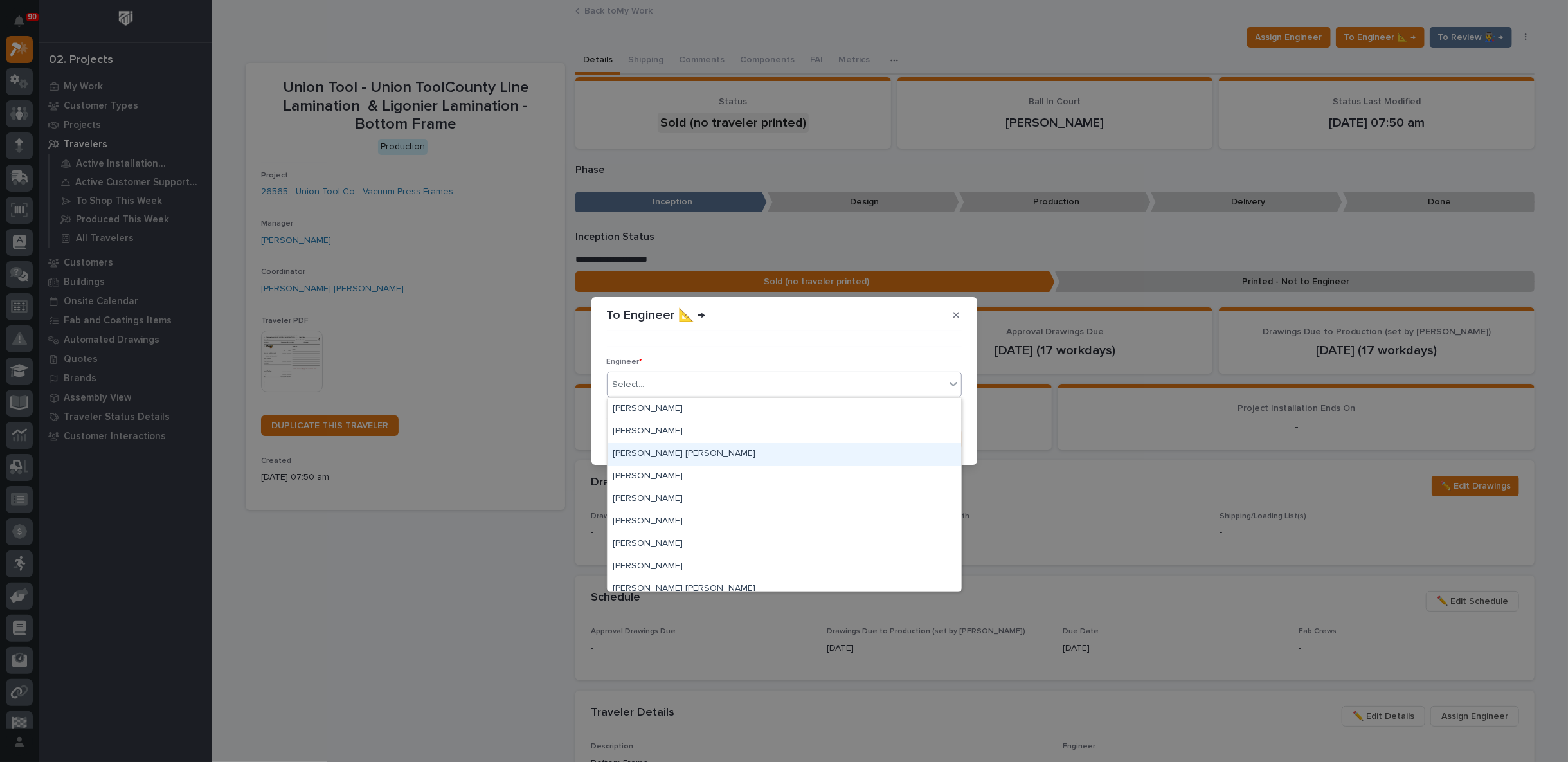
click at [658, 448] on div "[PERSON_NAME] [PERSON_NAME]" at bounding box center [784, 454] width 354 height 22
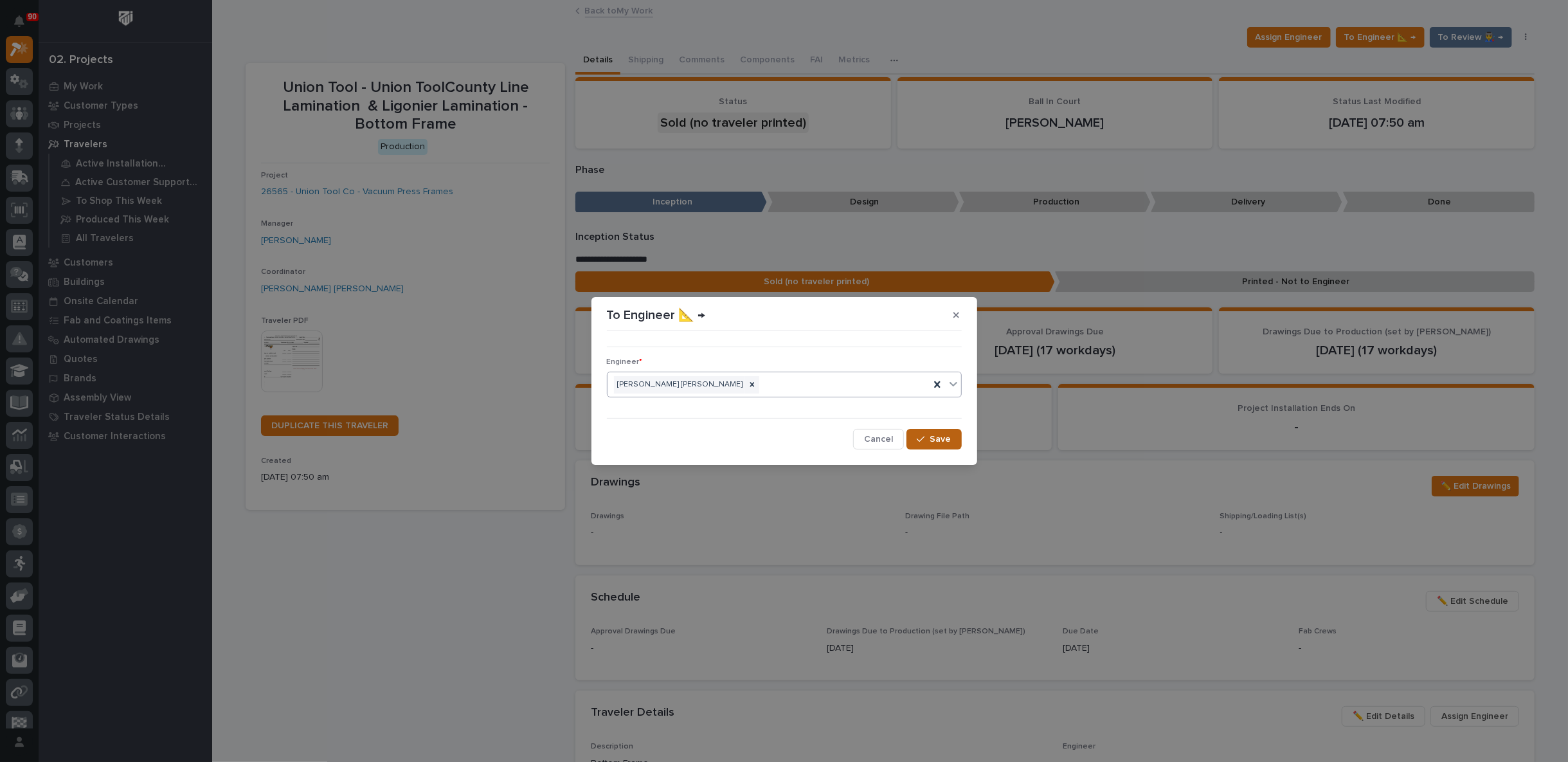
click at [933, 442] on span "Save" at bounding box center [941, 439] width 21 height 12
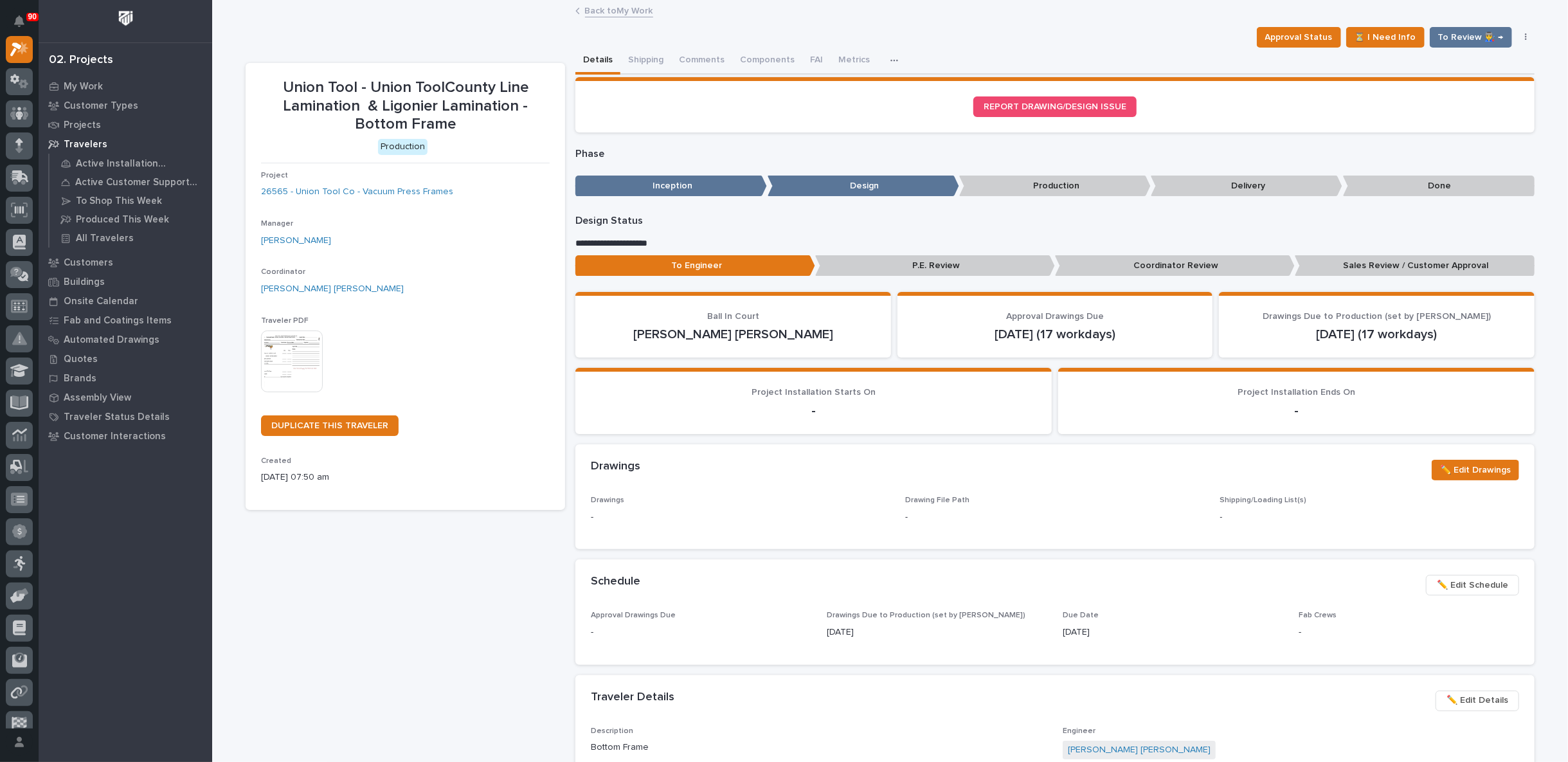
click at [614, 9] on link "Back to My Work" at bounding box center [619, 9] width 68 height 15
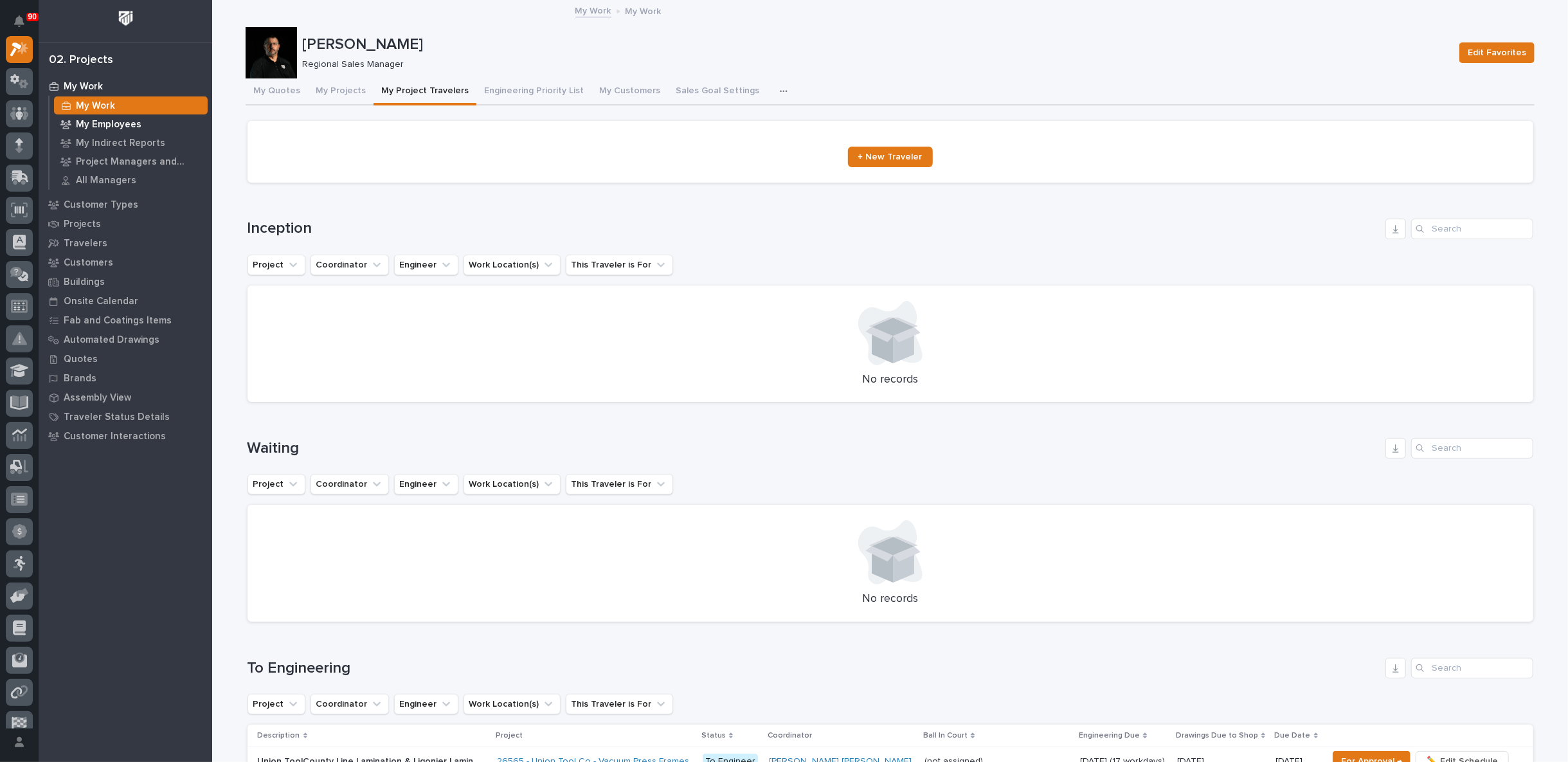
click at [113, 120] on p "My Employees" at bounding box center [108, 124] width 65 height 12
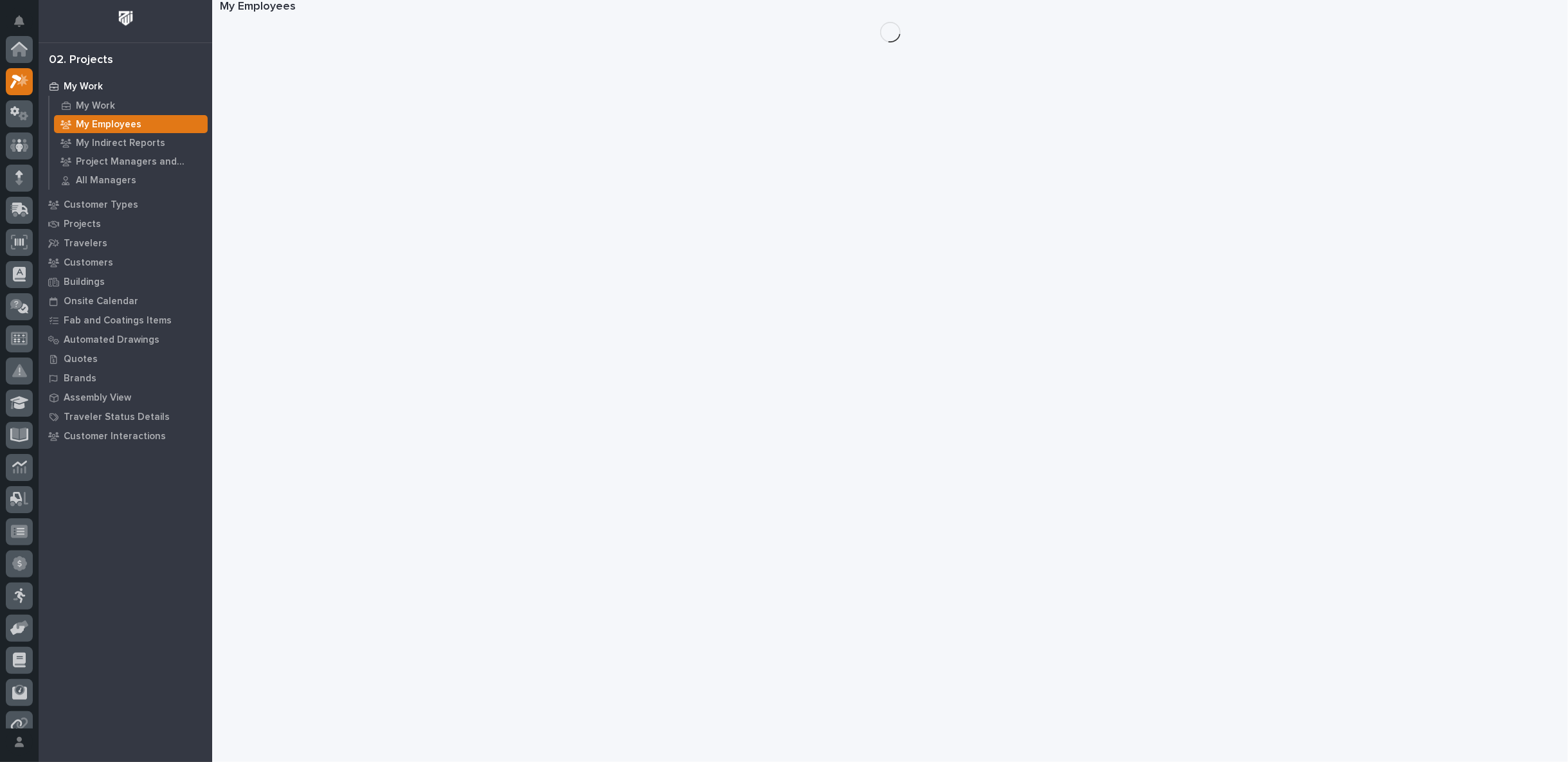
scroll to position [32, 0]
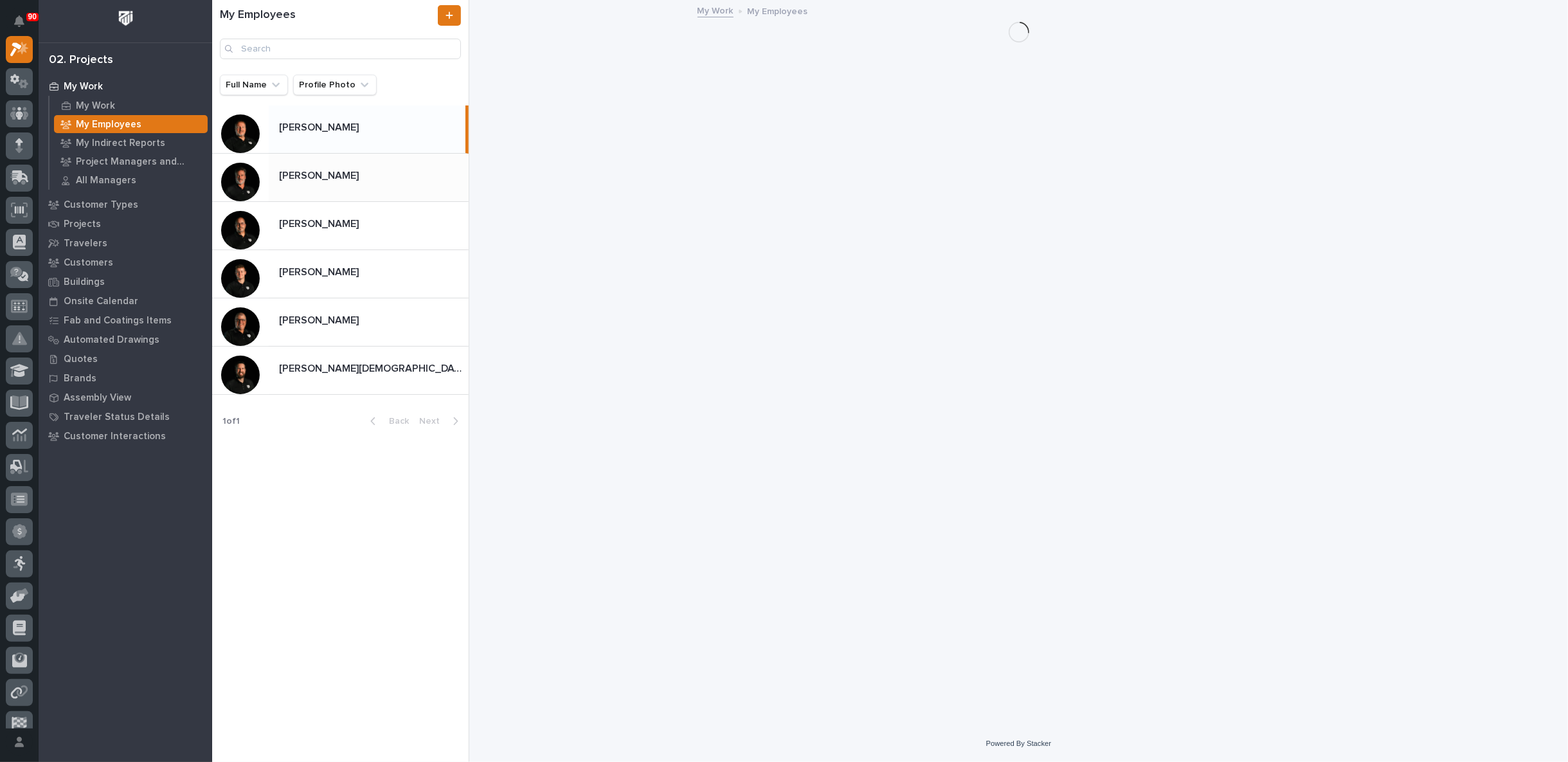
click at [332, 188] on div "[PERSON_NAME] [PERSON_NAME]" at bounding box center [368, 176] width 200 height 25
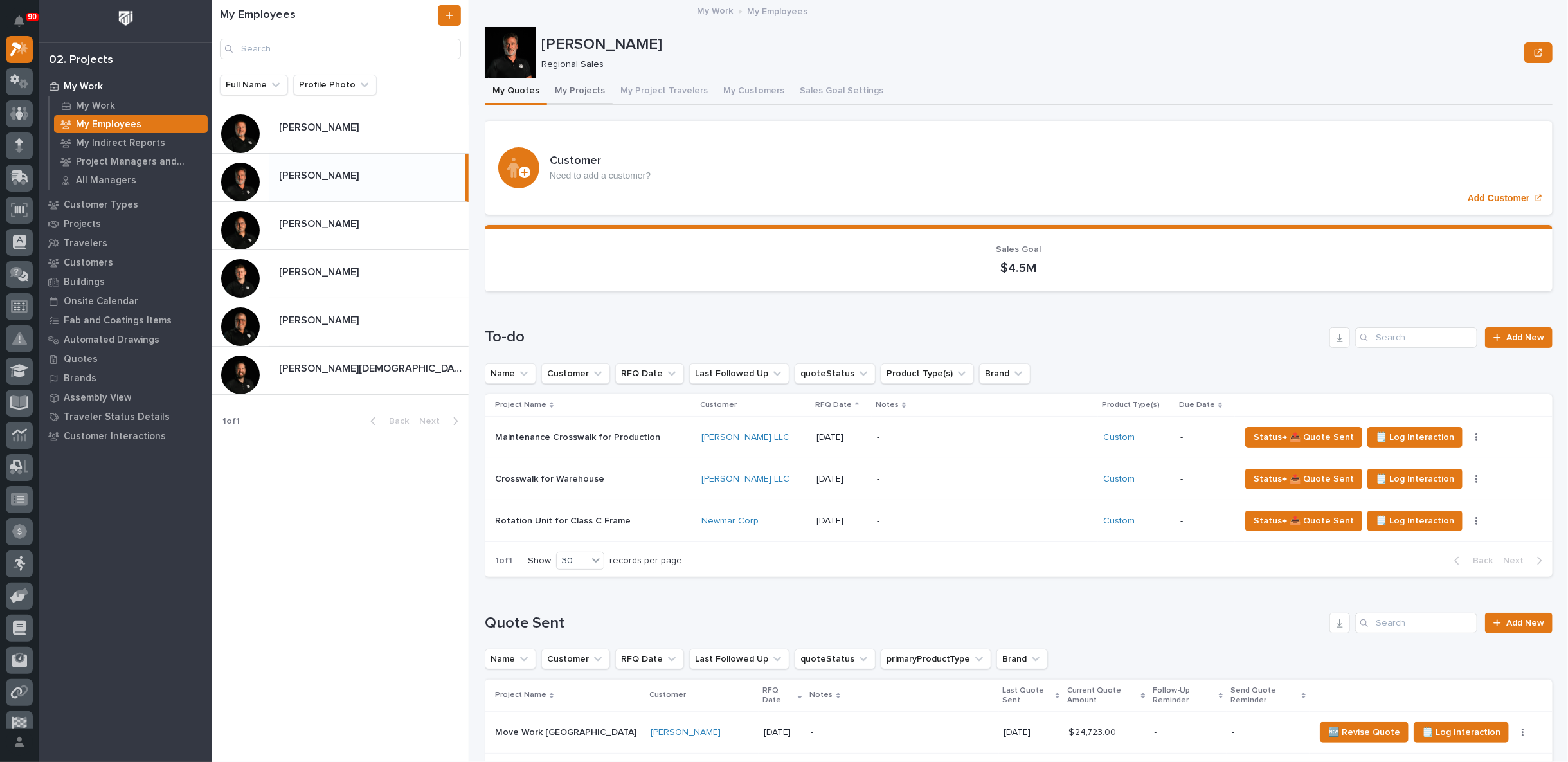
click at [573, 89] on button "My Projects" at bounding box center [579, 91] width 65 height 27
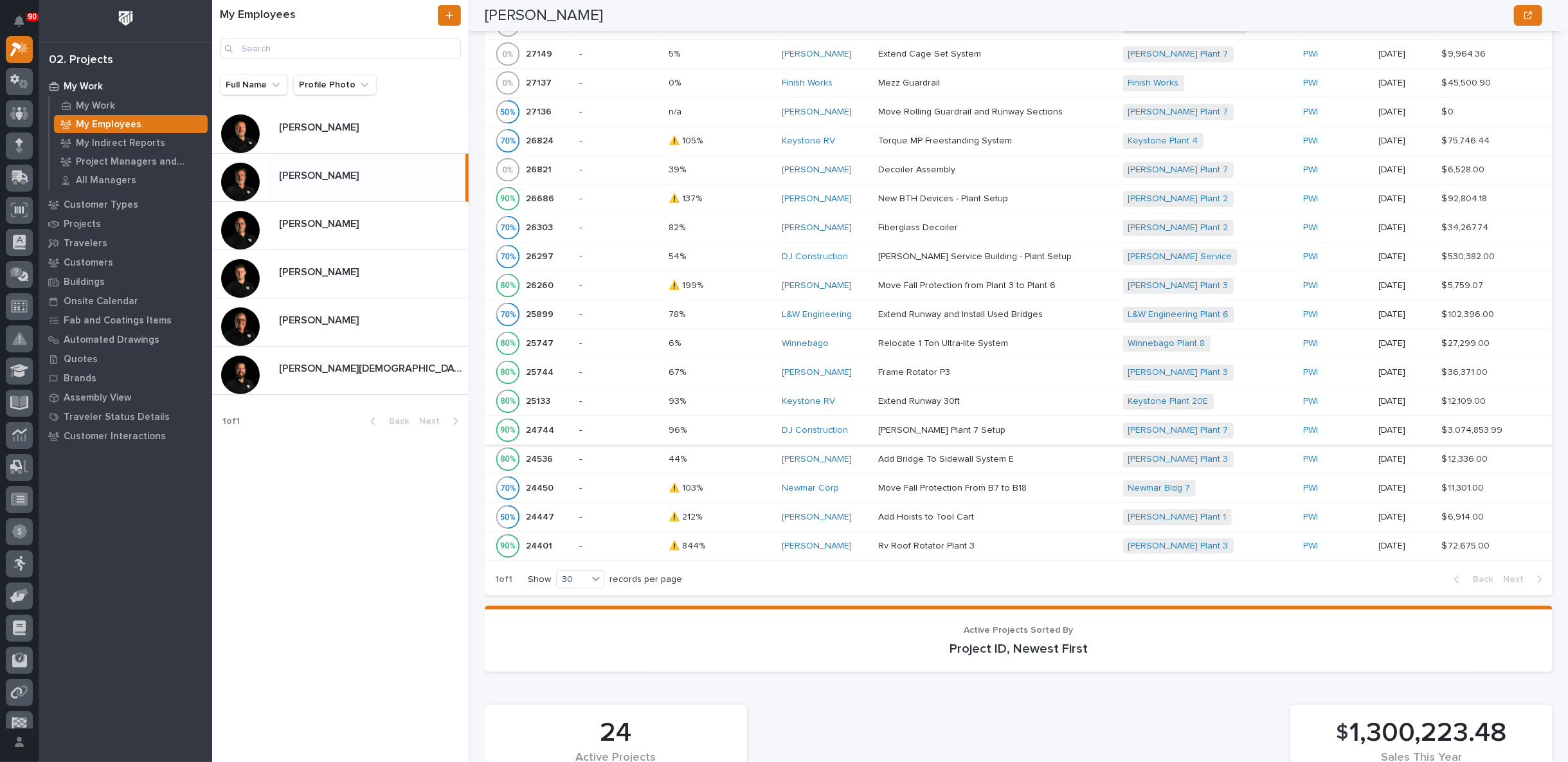
scroll to position [1285, 0]
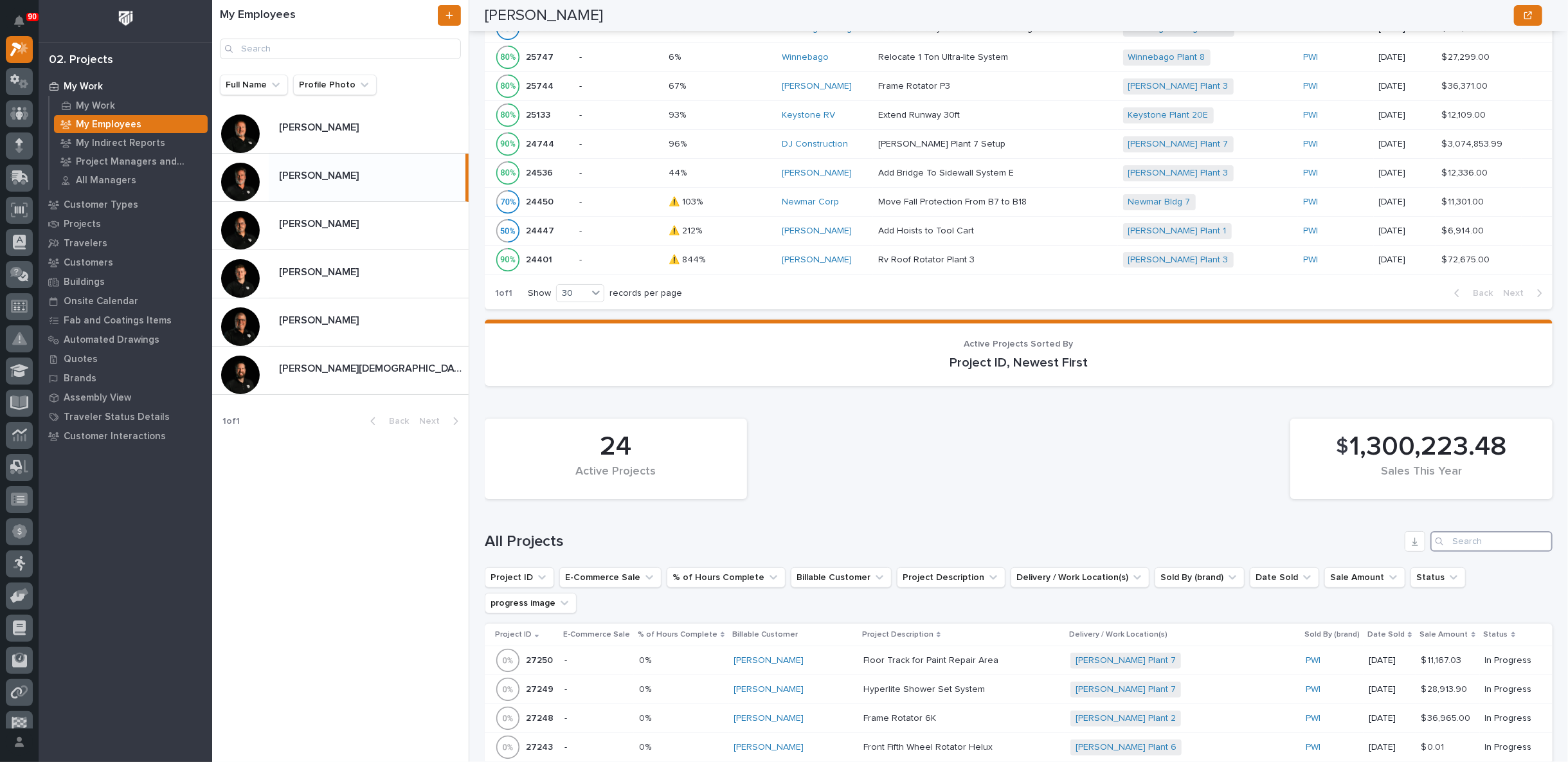
click at [1474, 531] on input "Search" at bounding box center [1491, 541] width 122 height 21
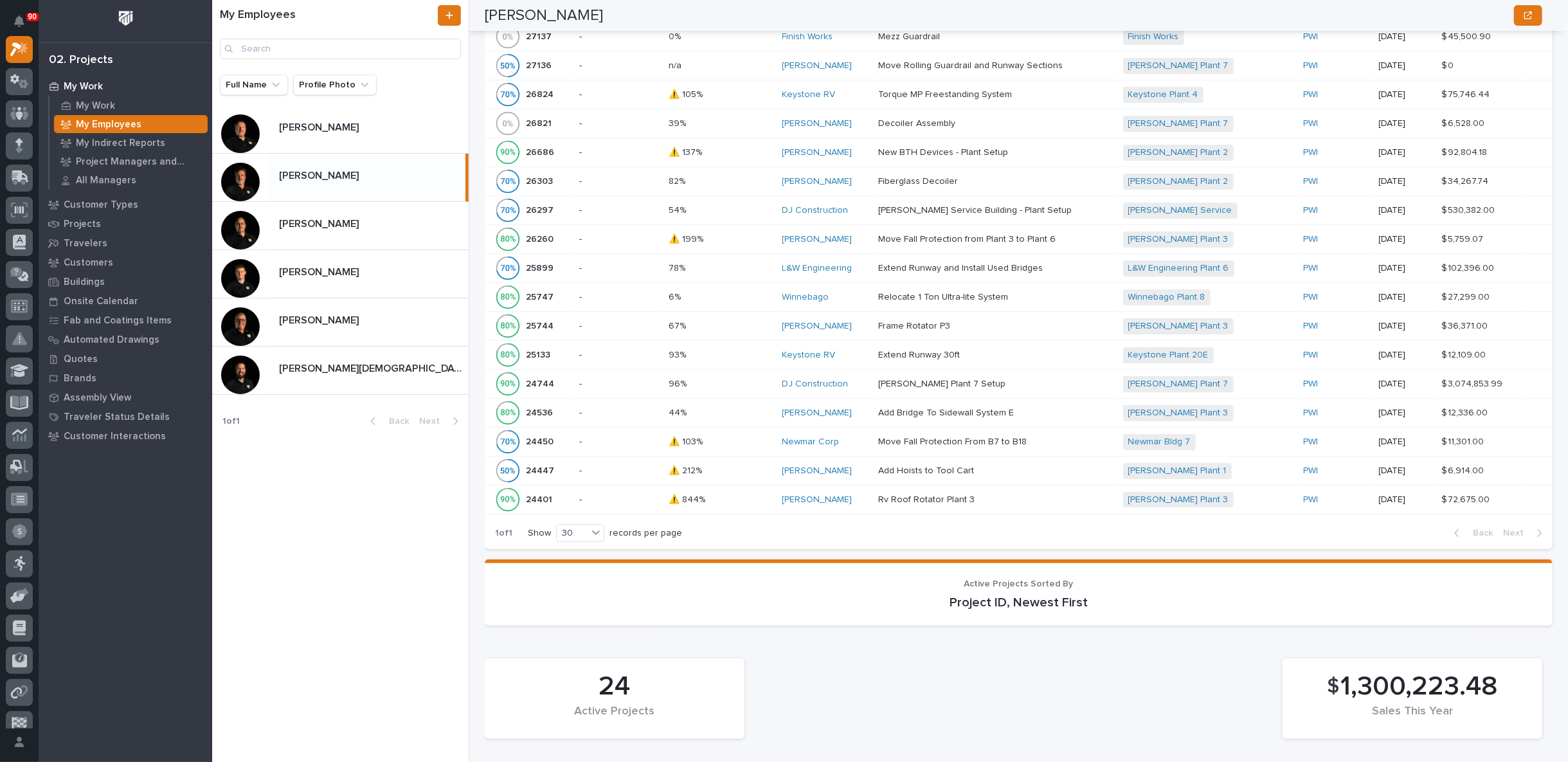
scroll to position [1332, 0]
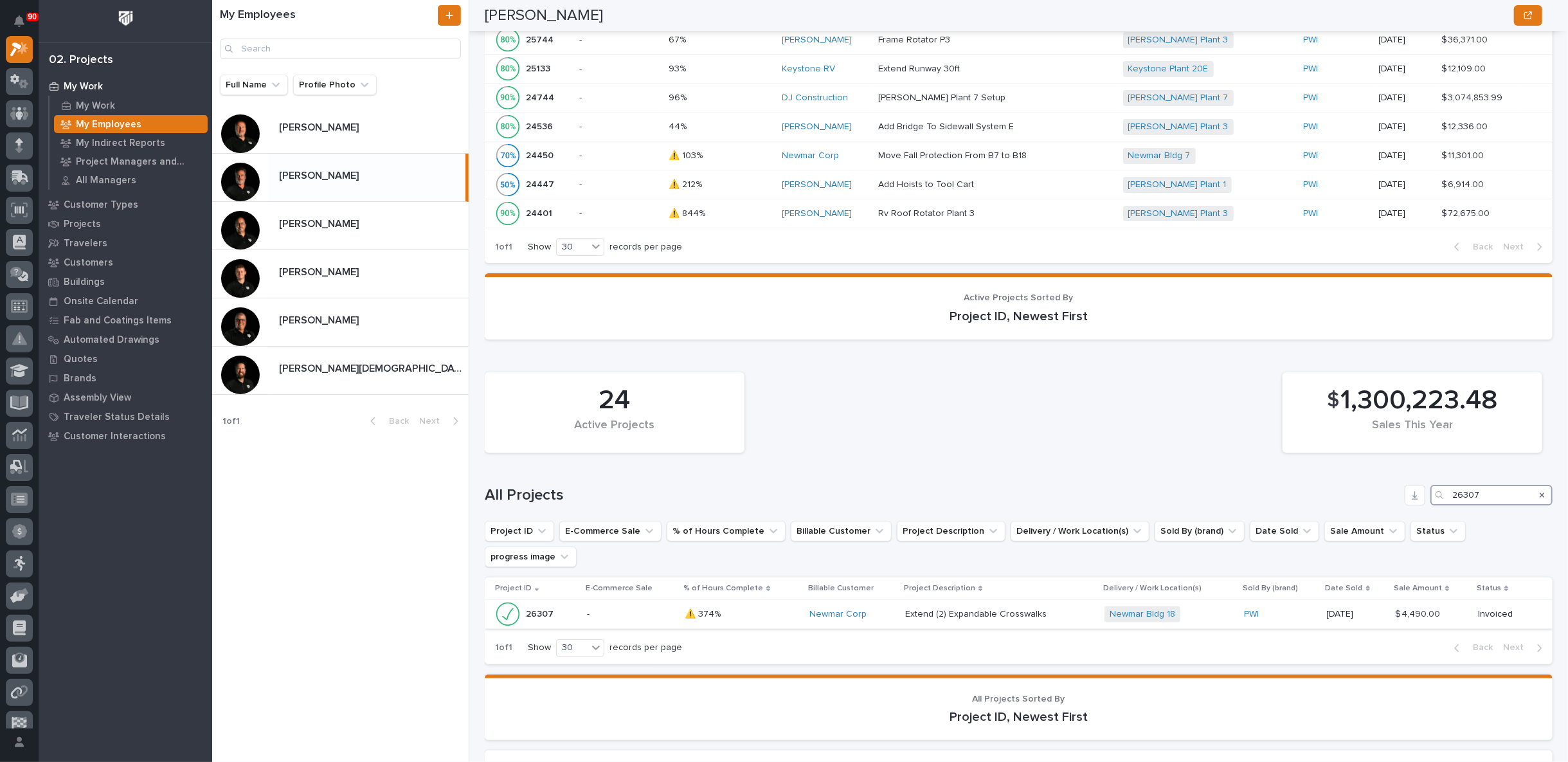
type input "26307"
click at [876, 604] on div "Newmar Corp" at bounding box center [853, 615] width 86 height 21
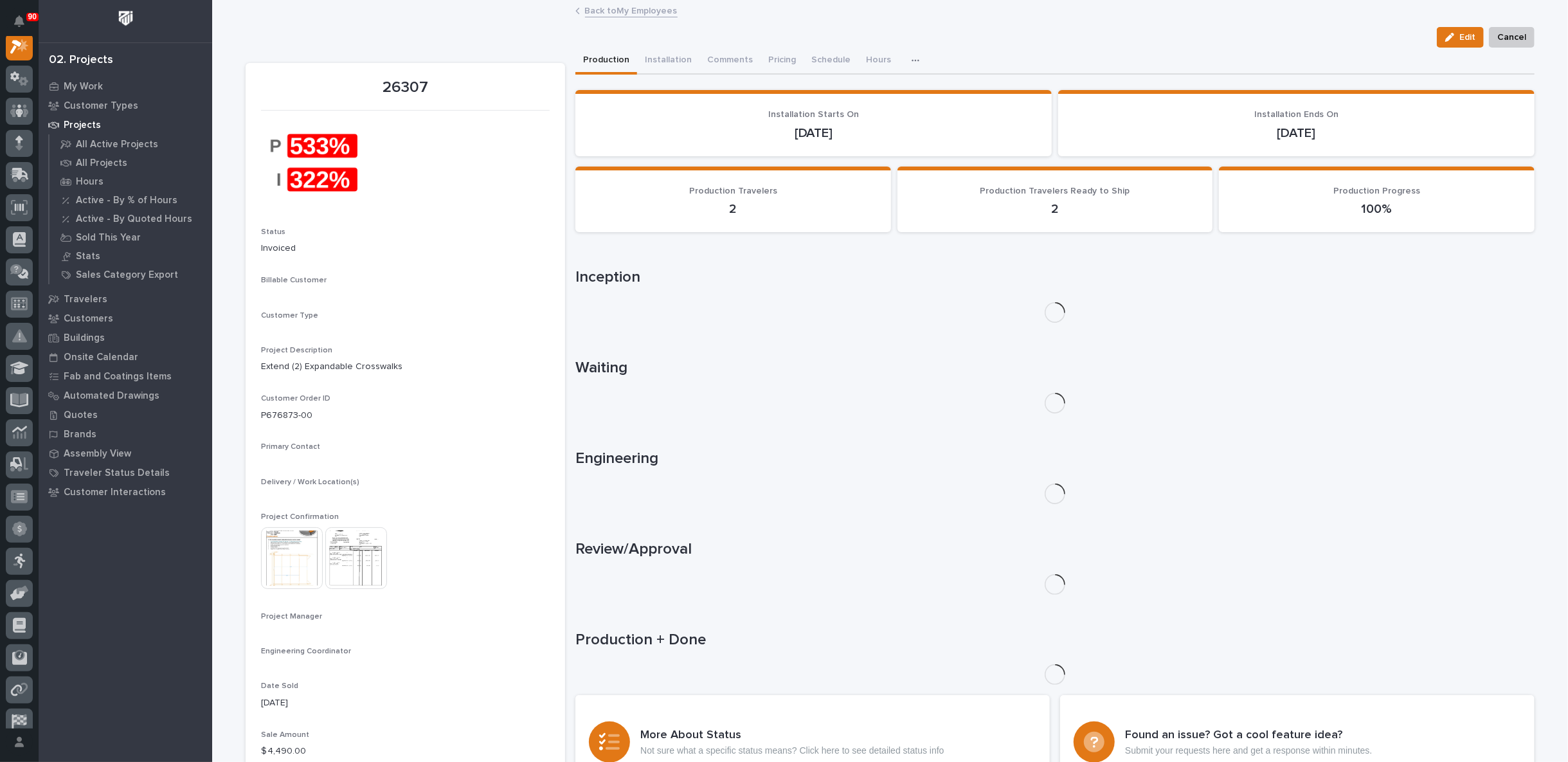
scroll to position [32, 0]
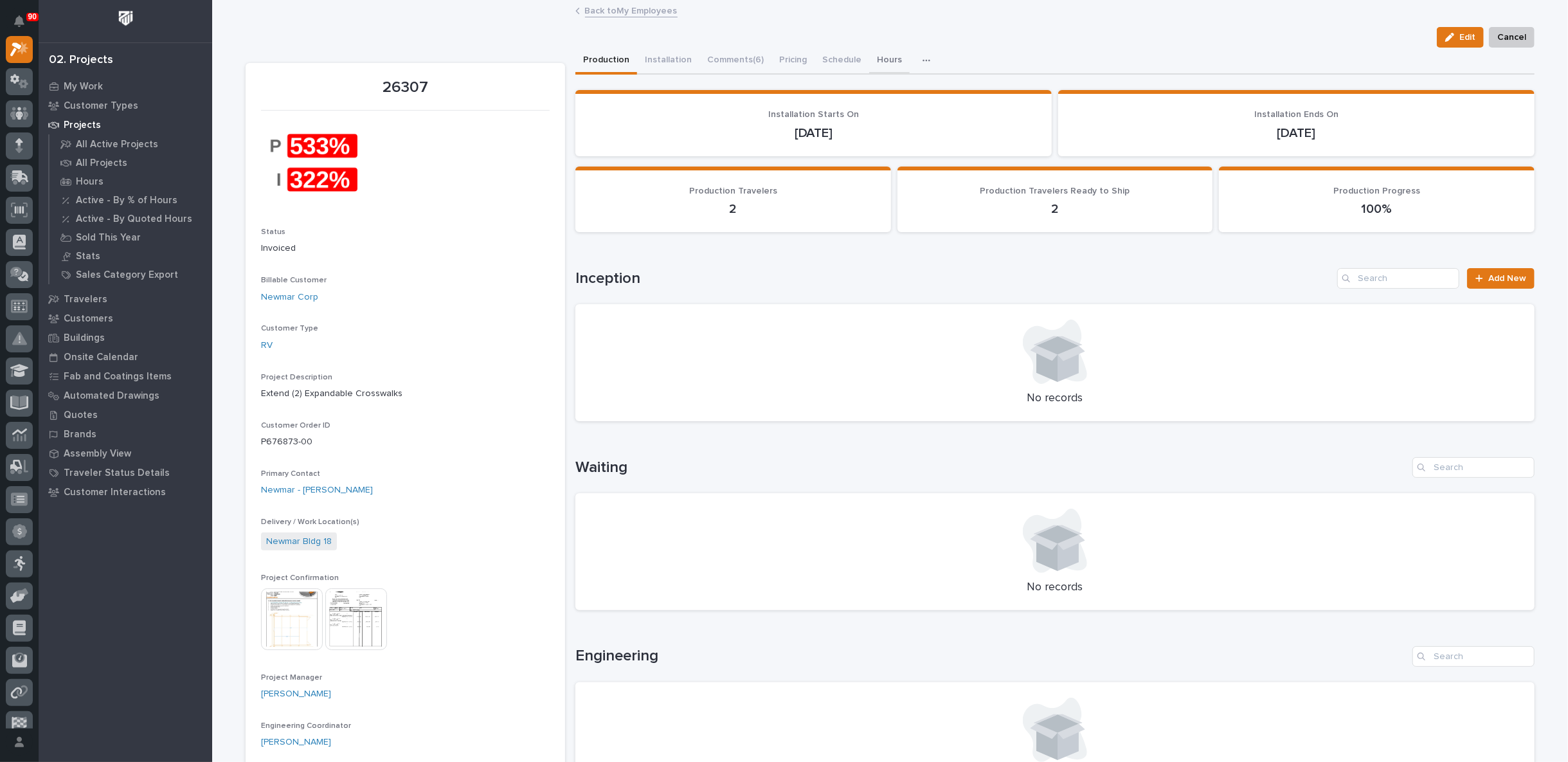
click at [878, 58] on button "Hours" at bounding box center [890, 61] width 41 height 27
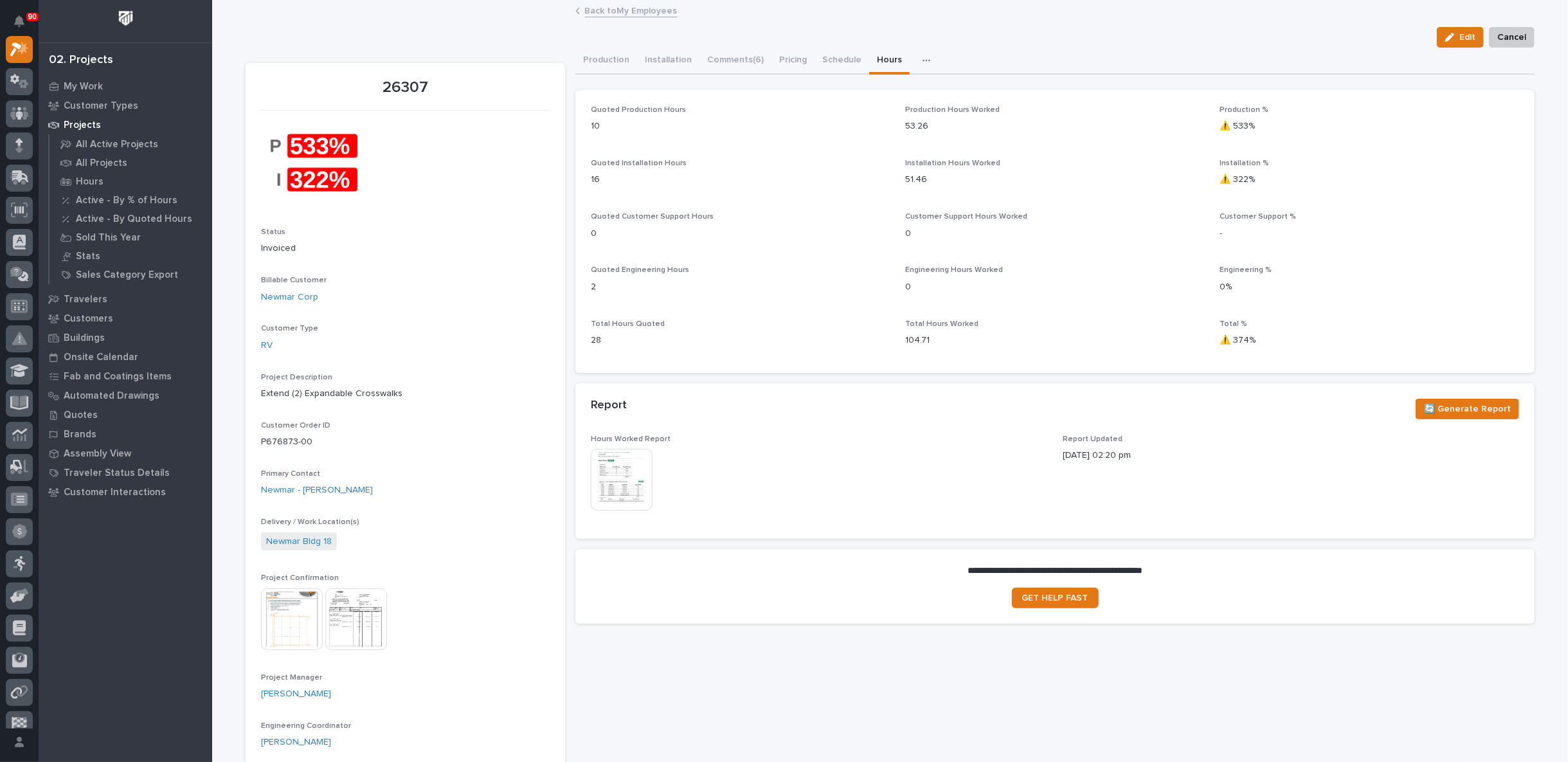
drag, startPoint x: 625, startPoint y: 470, endPoint x: 730, endPoint y: 490, distance: 106.9
click at [730, 490] on div "This file cannot be opened Download File" at bounding box center [819, 481] width 457 height 64
click at [615, 472] on img at bounding box center [622, 480] width 61 height 61
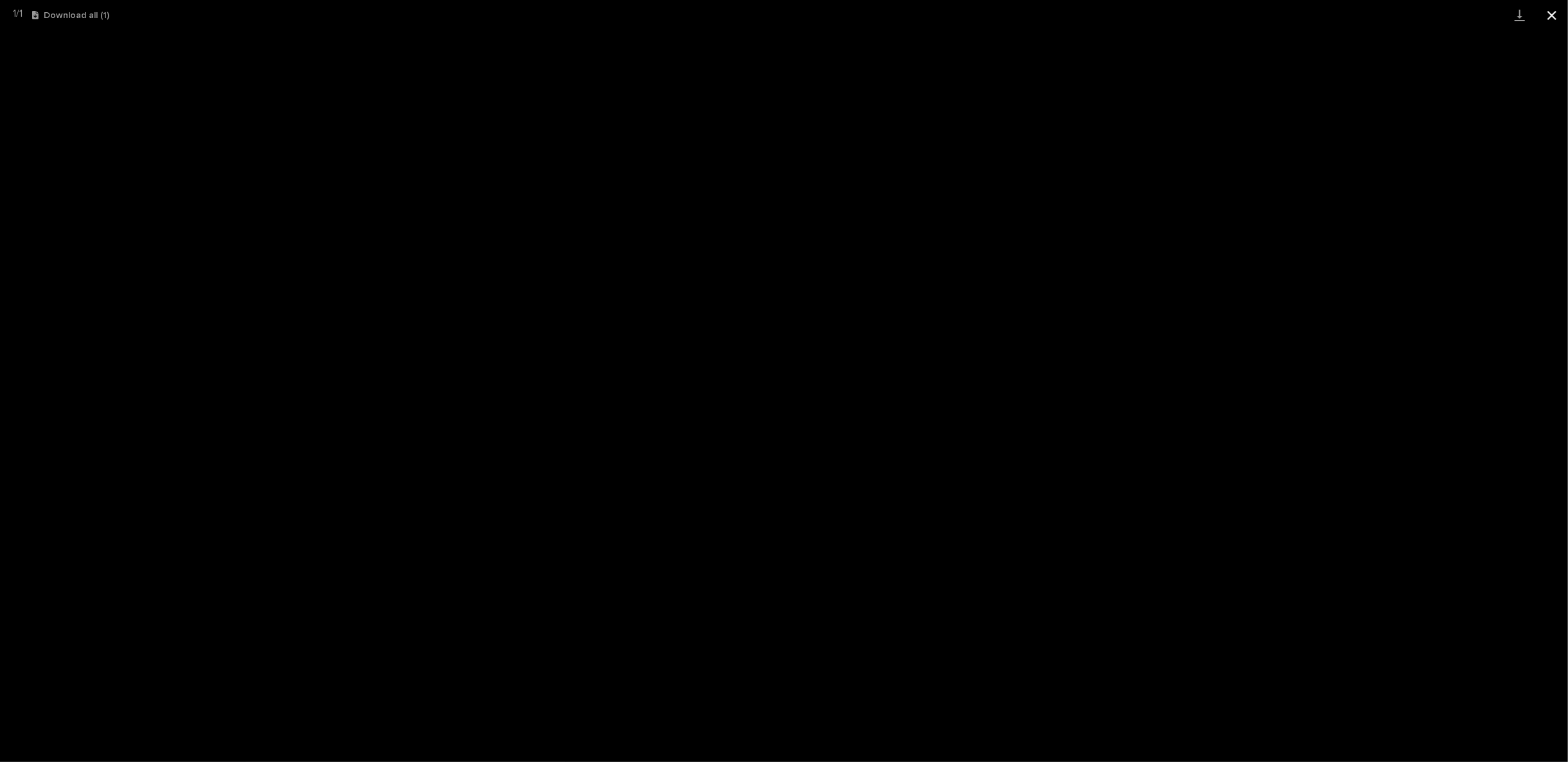
click at [1552, 14] on button "Close gallery" at bounding box center [1552, 15] width 32 height 30
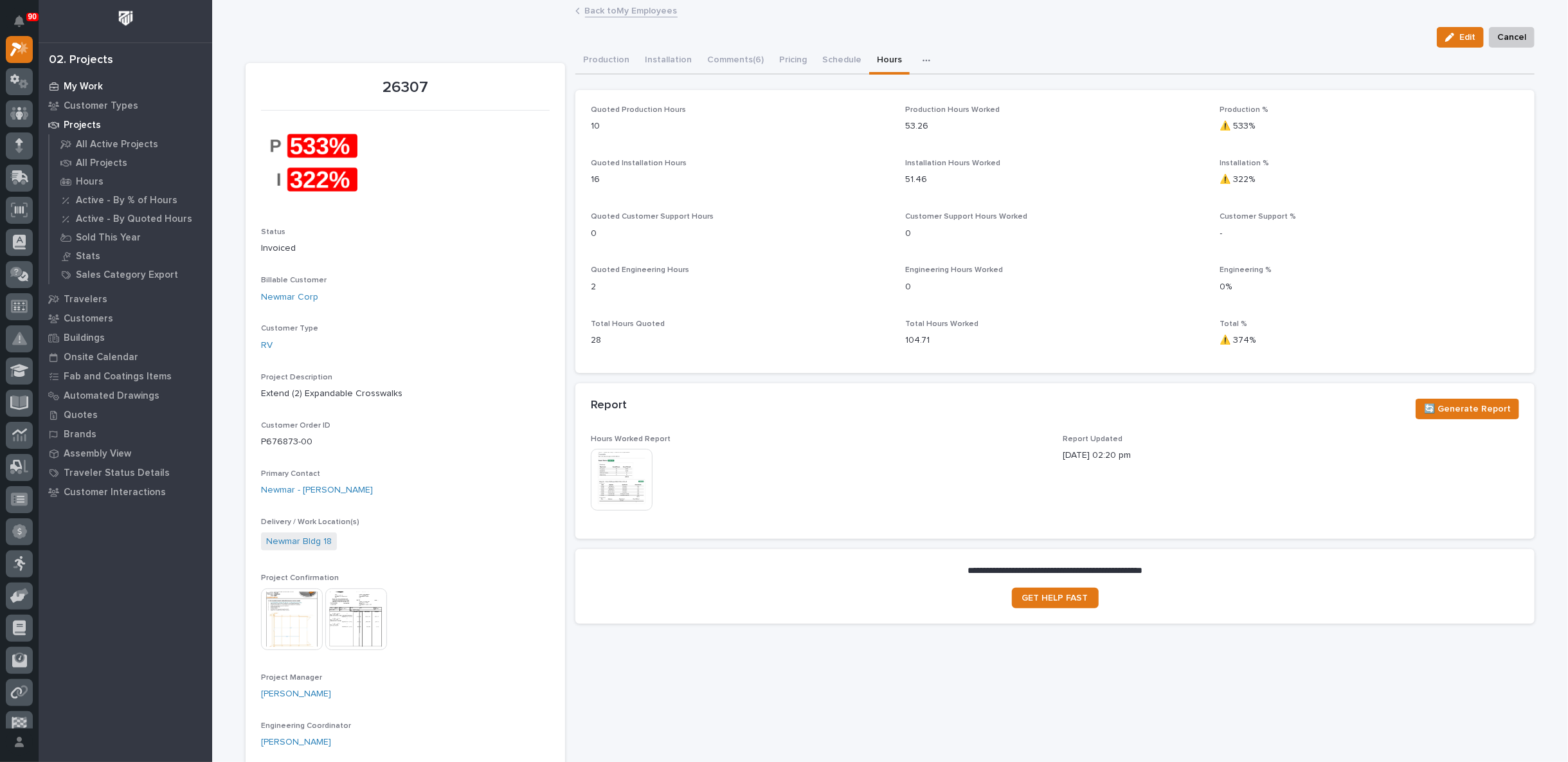
click at [94, 85] on p "My Work" at bounding box center [83, 87] width 39 height 12
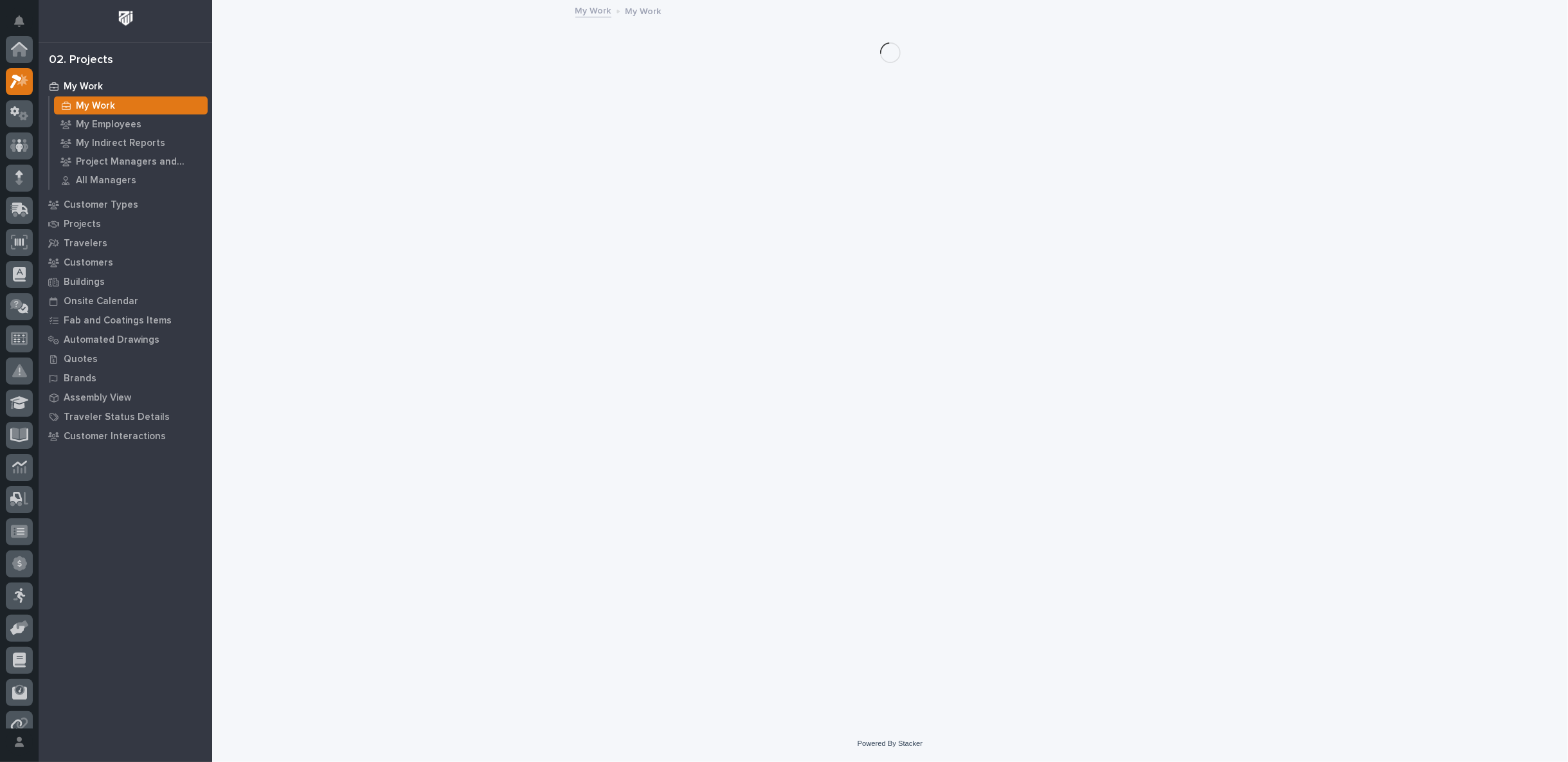
scroll to position [32, 0]
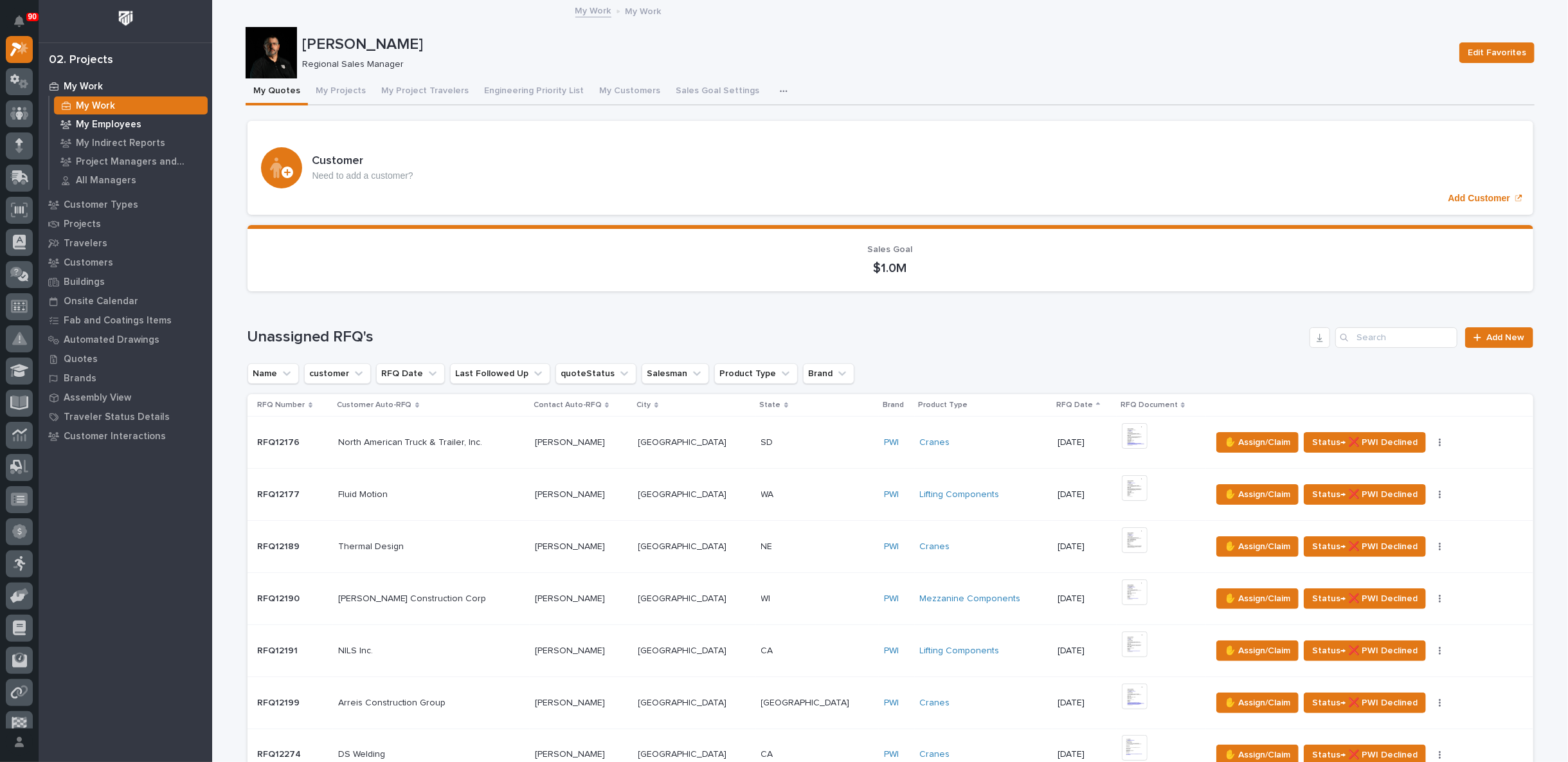
click at [113, 124] on p "My Employees" at bounding box center [108, 124] width 65 height 12
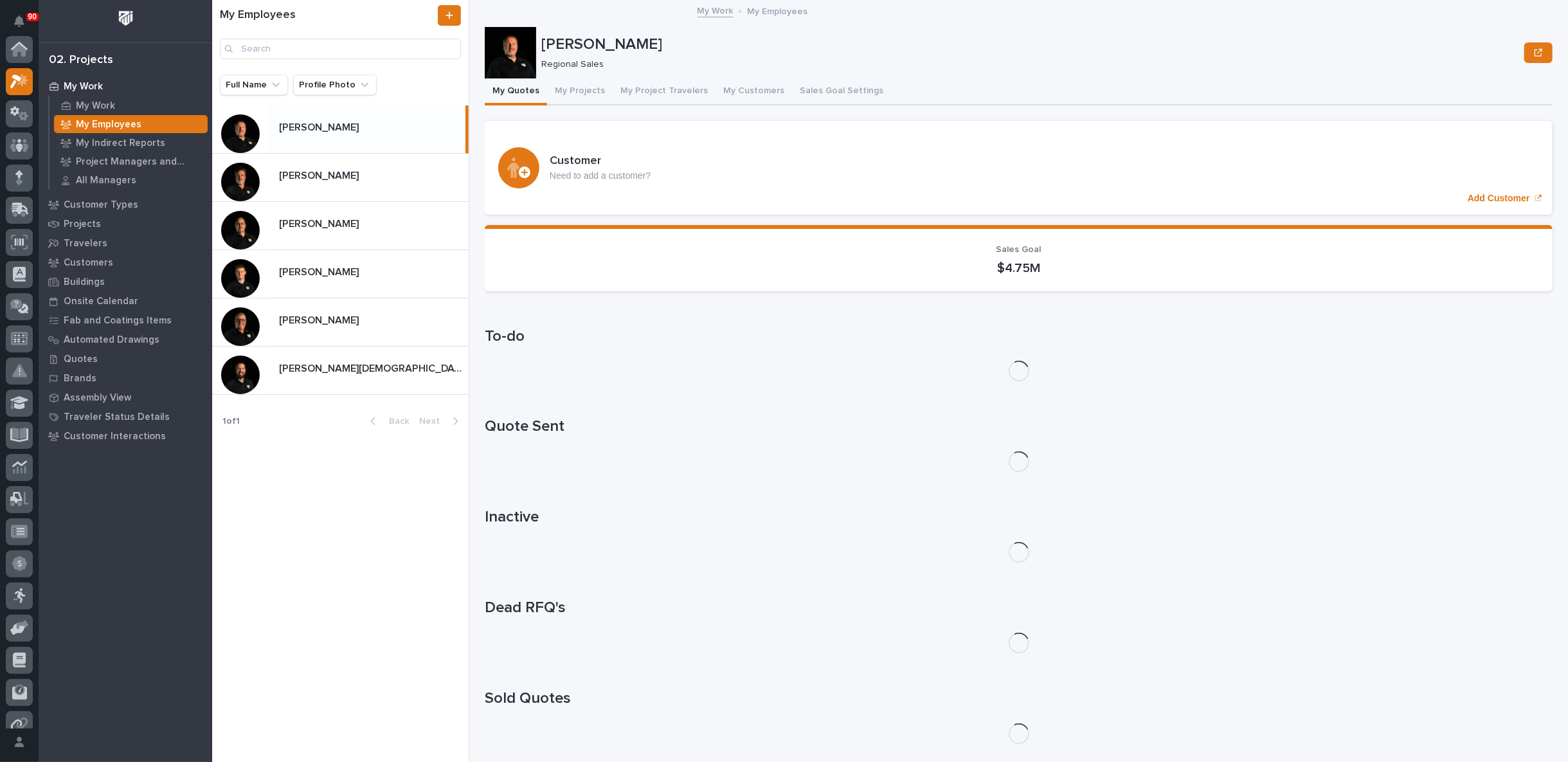
scroll to position [32, 0]
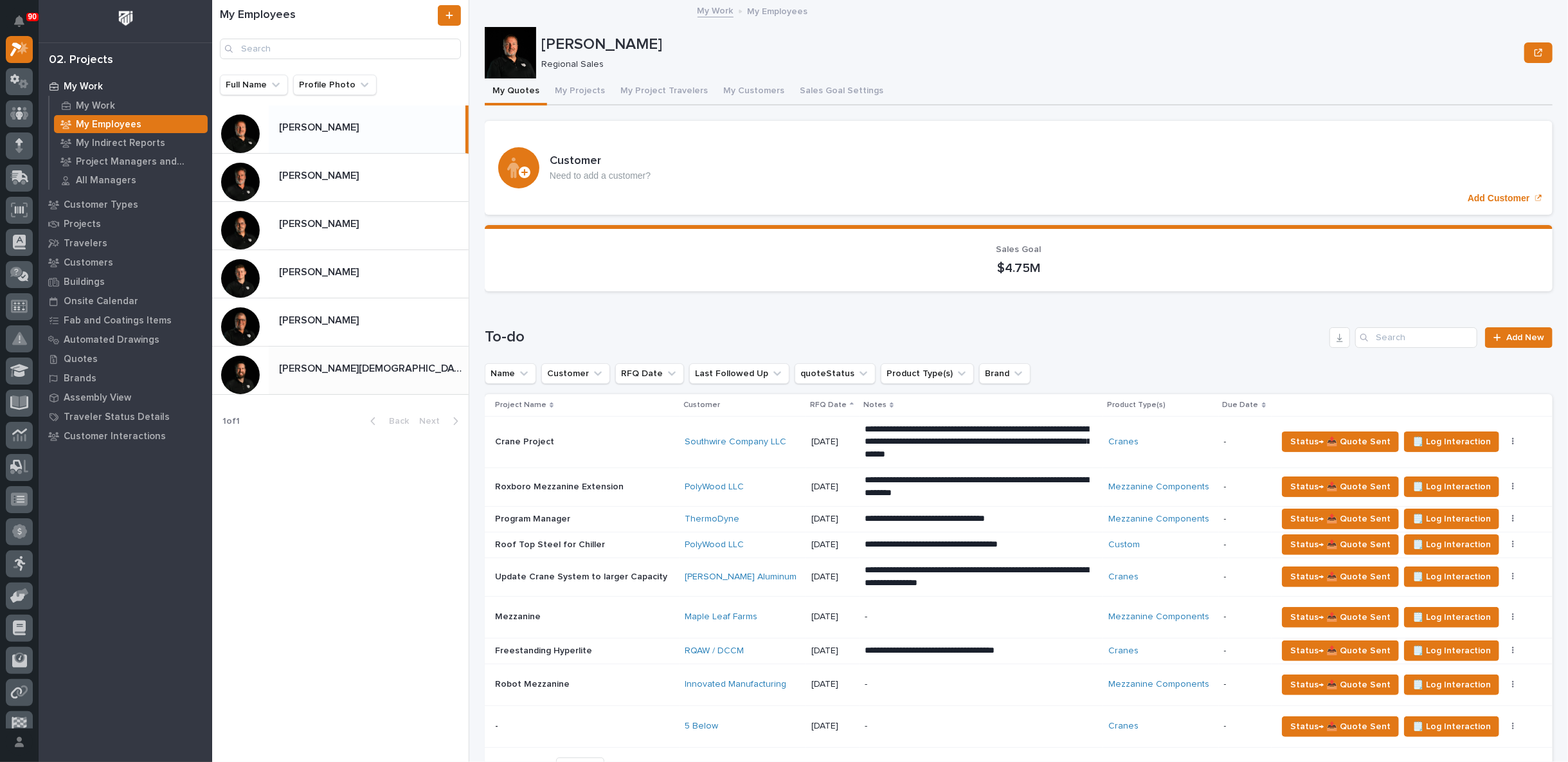
click at [312, 358] on div "[PERSON_NAME][DEMOGRAPHIC_DATA] [PERSON_NAME][DEMOGRAPHIC_DATA]" at bounding box center [368, 370] width 200 height 25
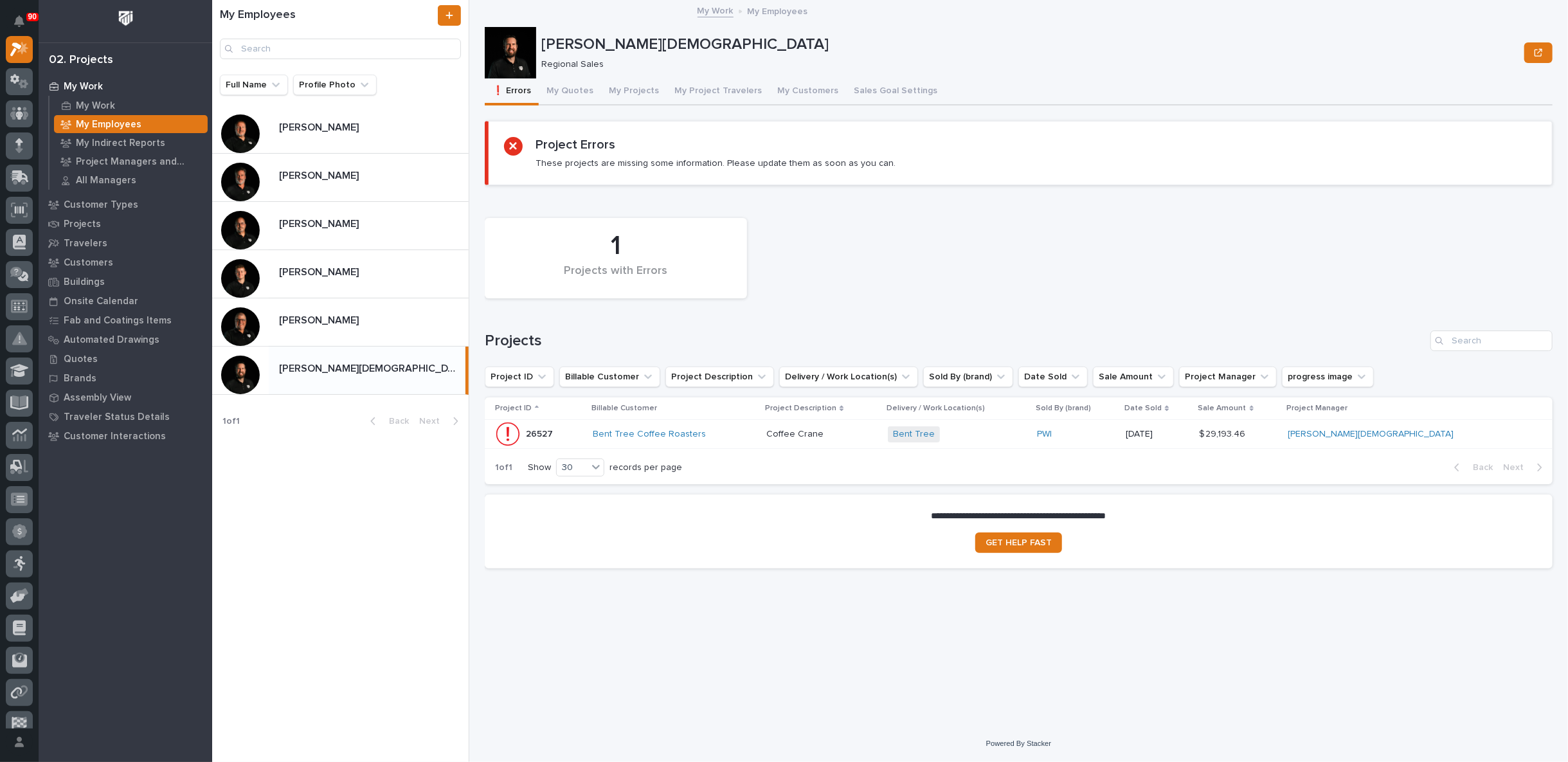
click at [756, 431] on div "Bent Tree Coffee Roasters" at bounding box center [674, 434] width 163 height 11
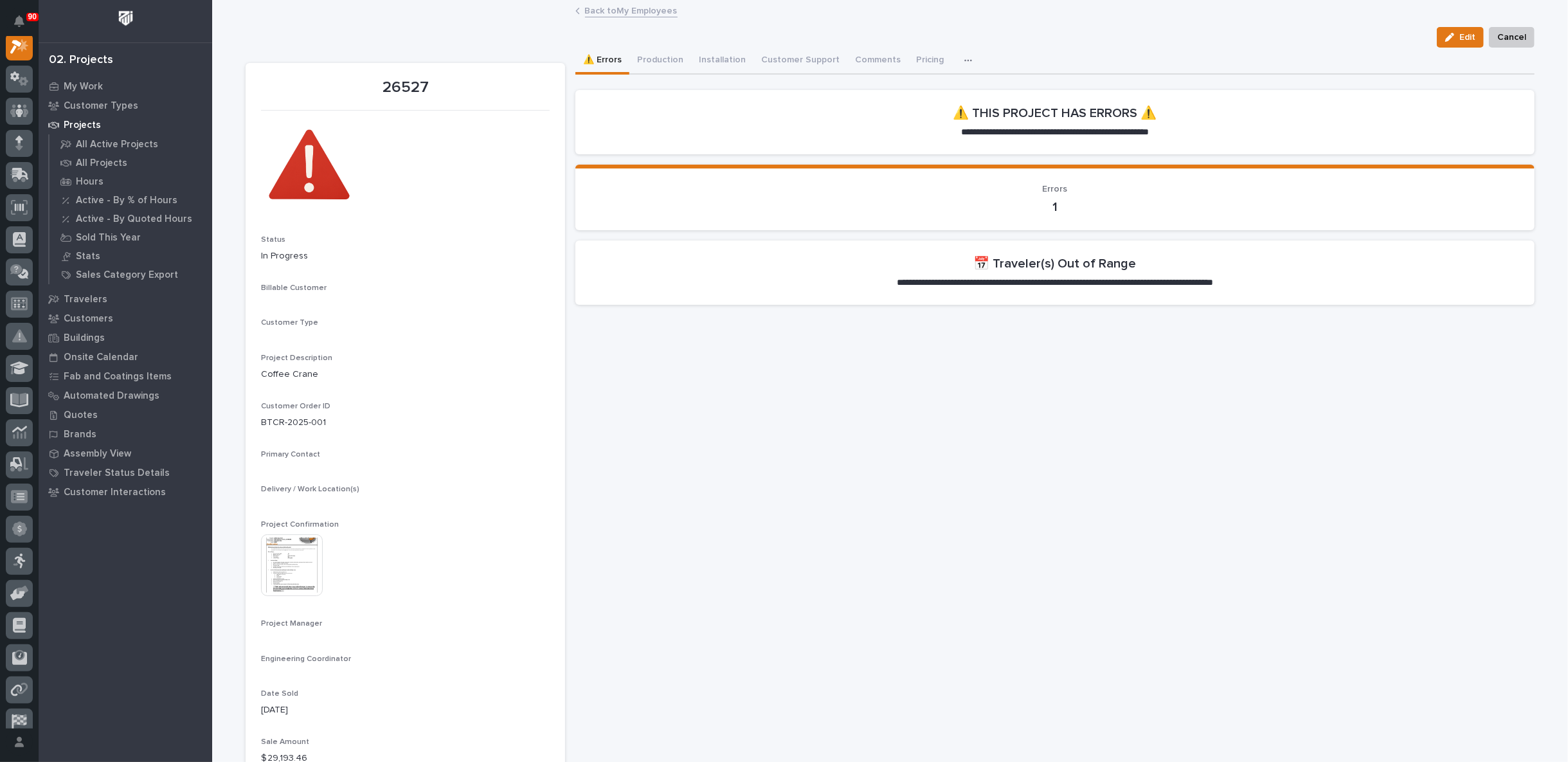
scroll to position [32, 0]
click at [652, 58] on button "Production" at bounding box center [660, 61] width 61 height 27
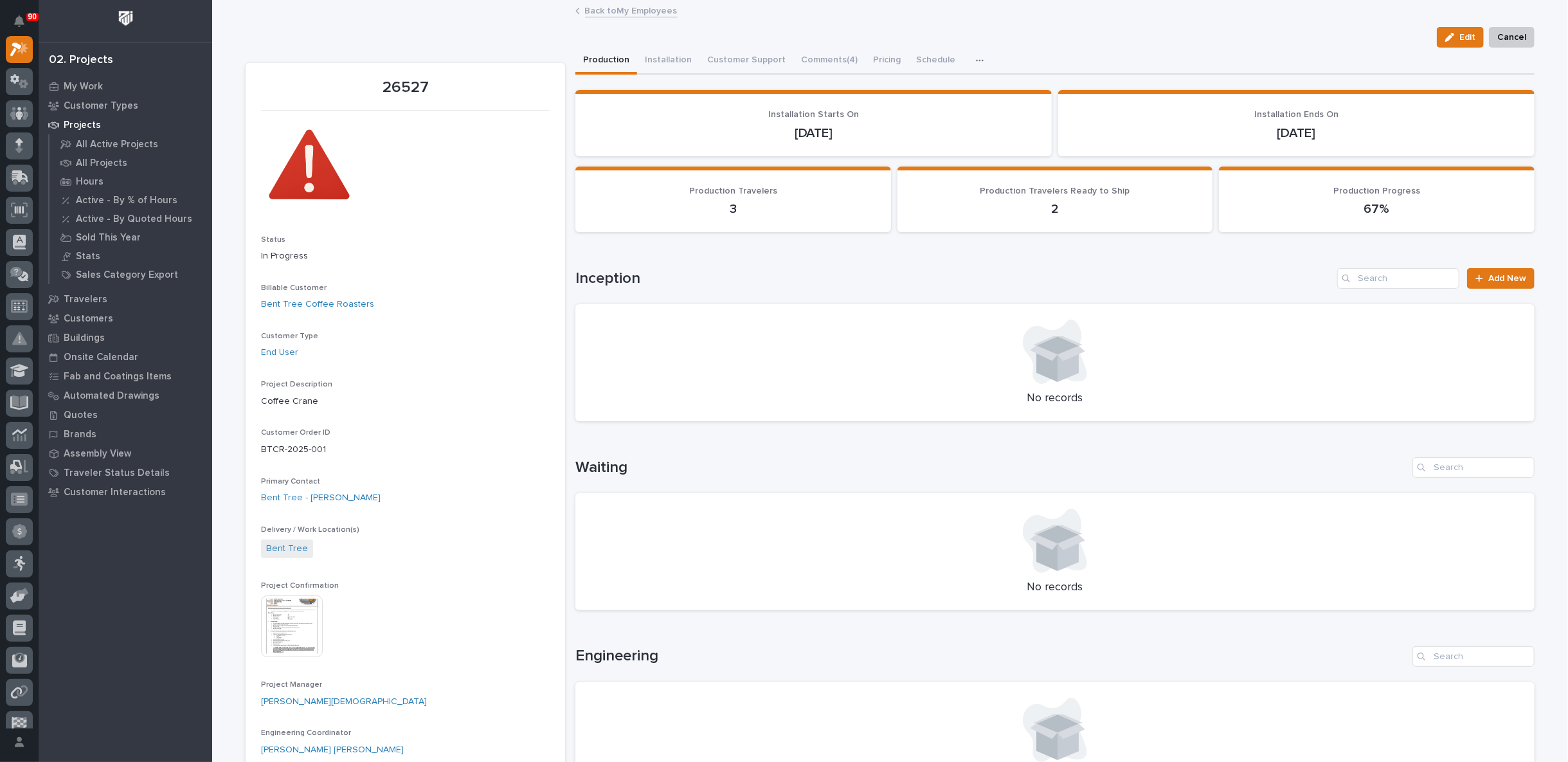
click at [622, 5] on link "Back to My Employees" at bounding box center [631, 9] width 93 height 15
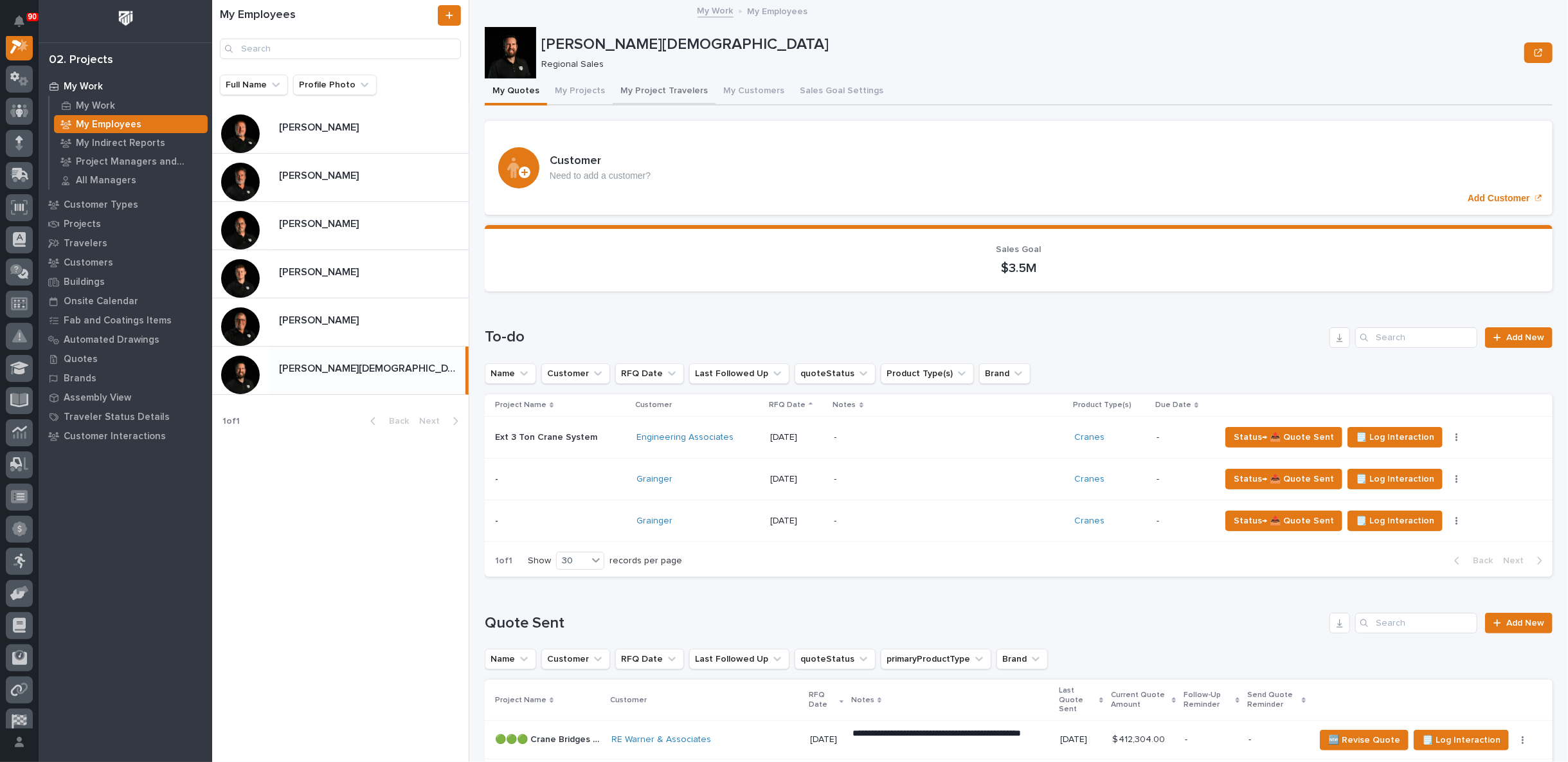
click at [660, 88] on button "My Project Travelers" at bounding box center [664, 91] width 103 height 27
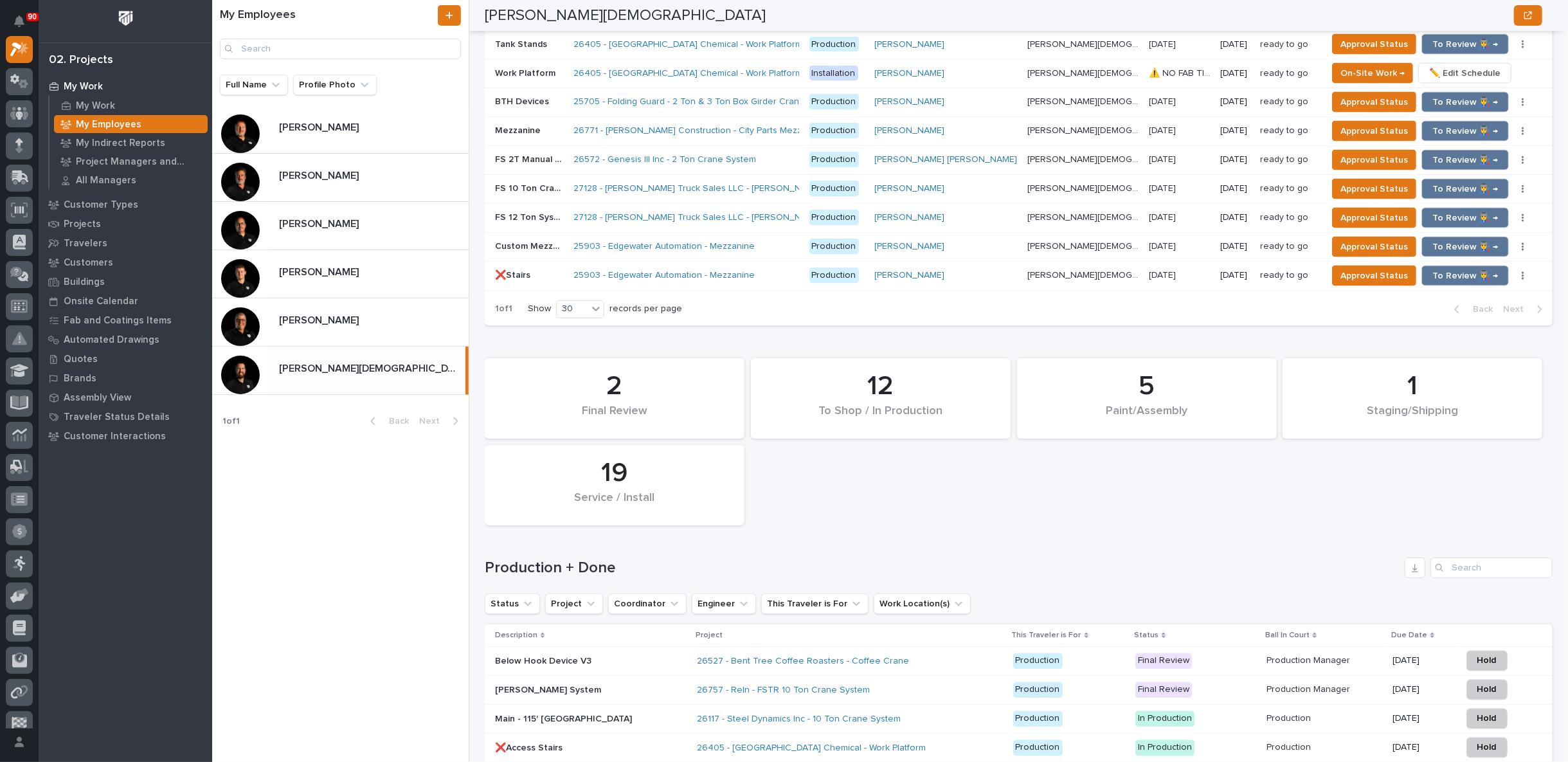
scroll to position [1785, 0]
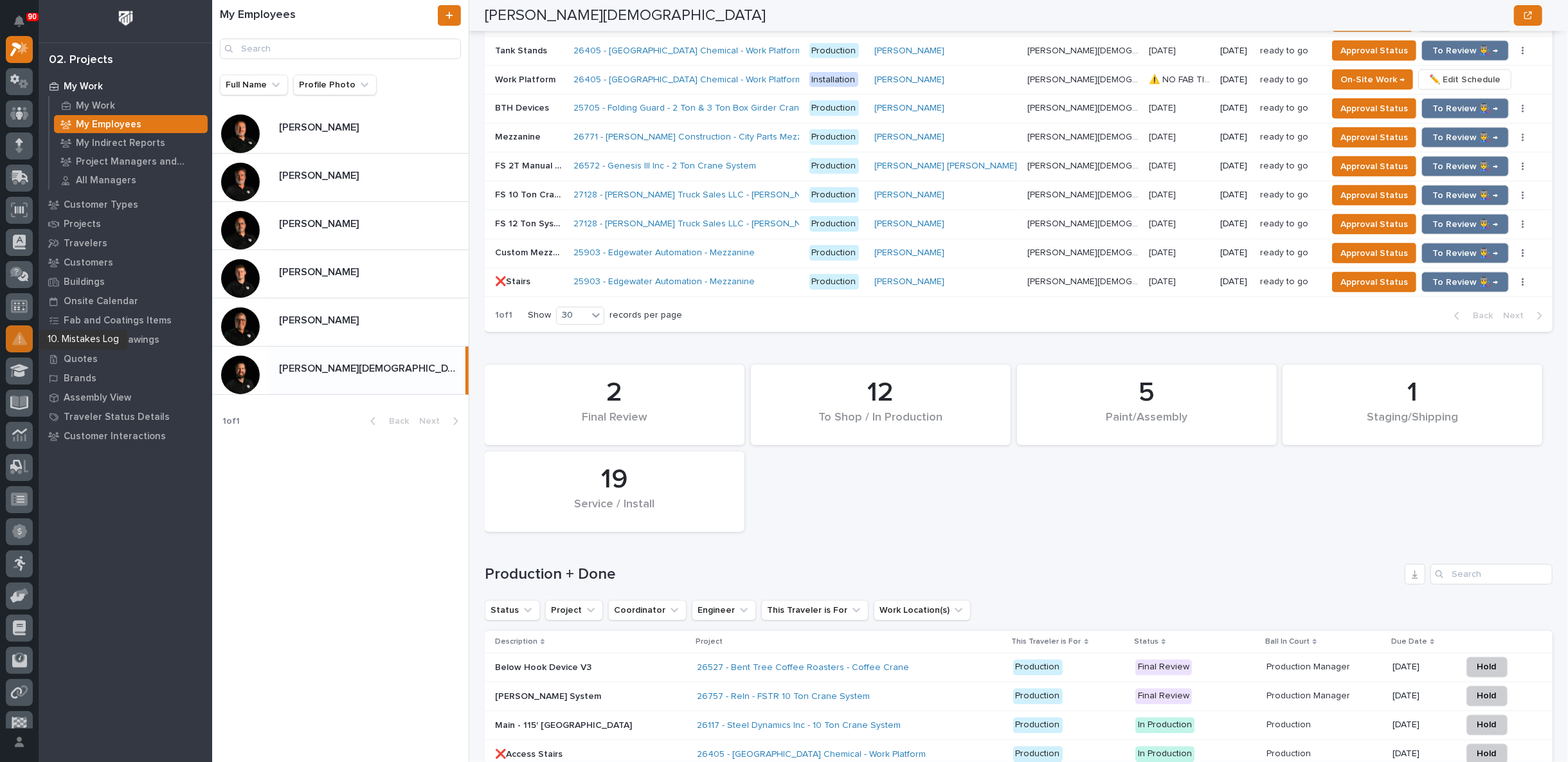
click at [18, 336] on icon at bounding box center [19, 338] width 15 height 13
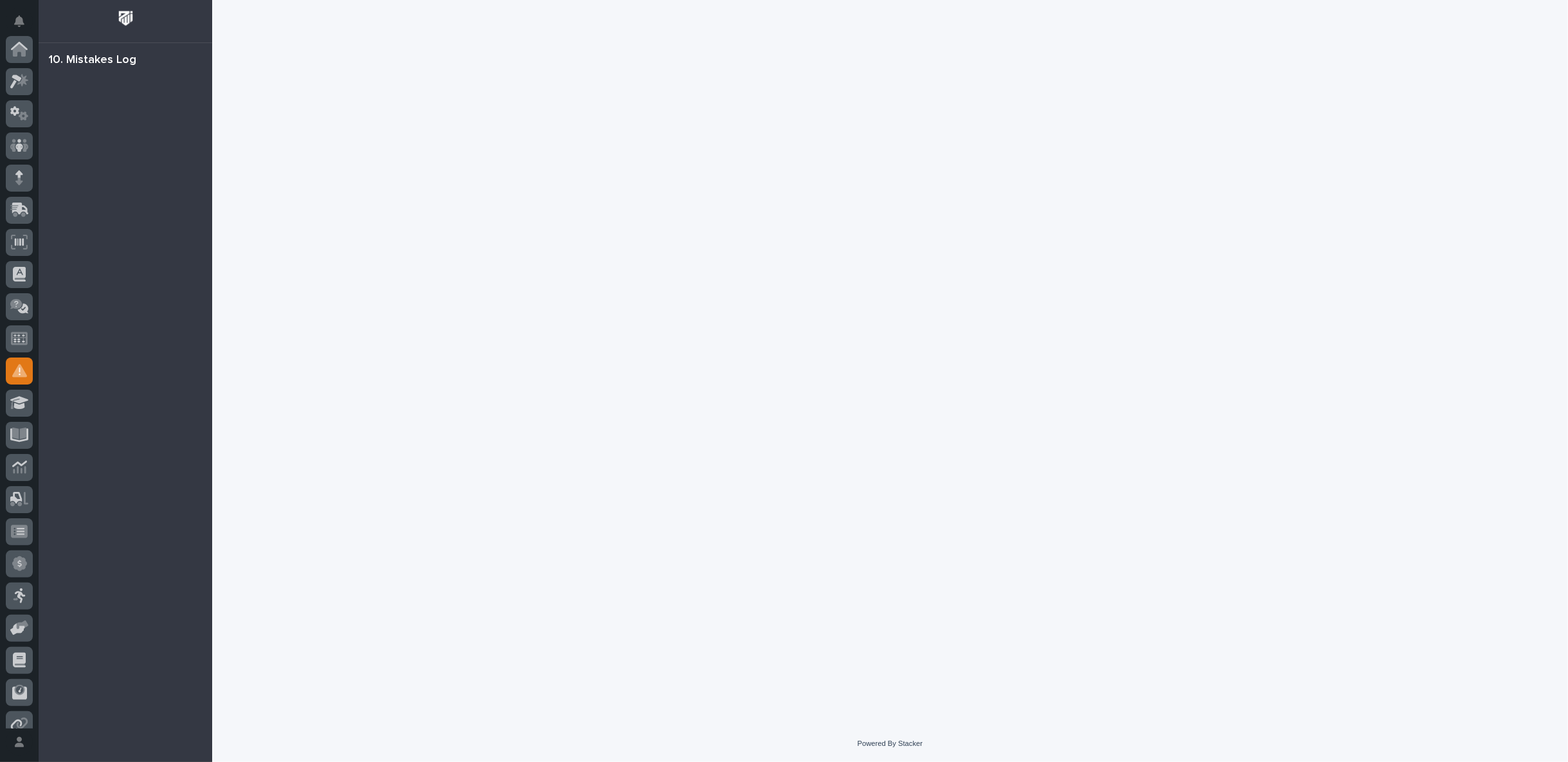
scroll to position [143, 0]
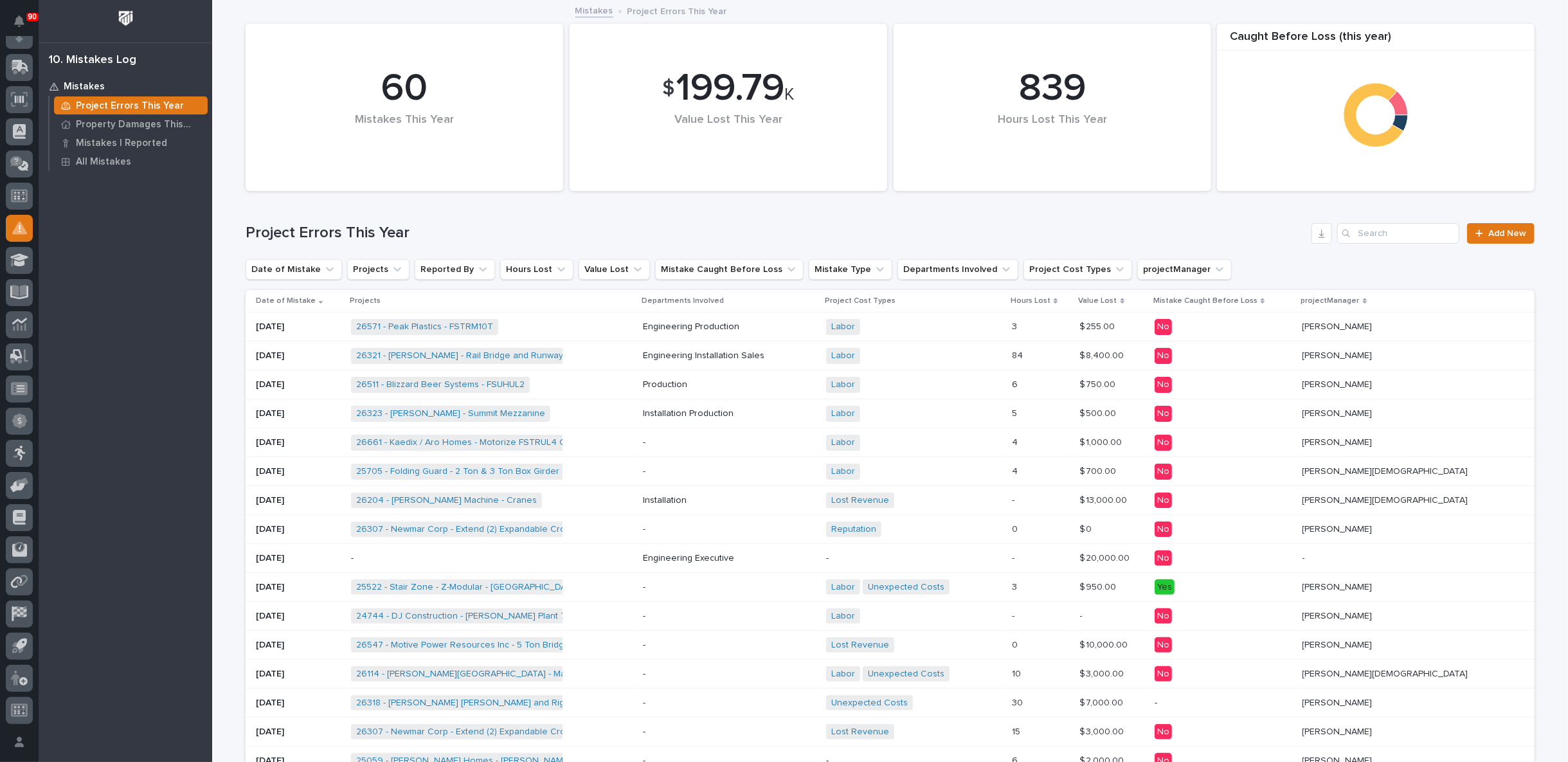
click at [816, 324] on div "Engineering Production + 0" at bounding box center [729, 327] width 173 height 11
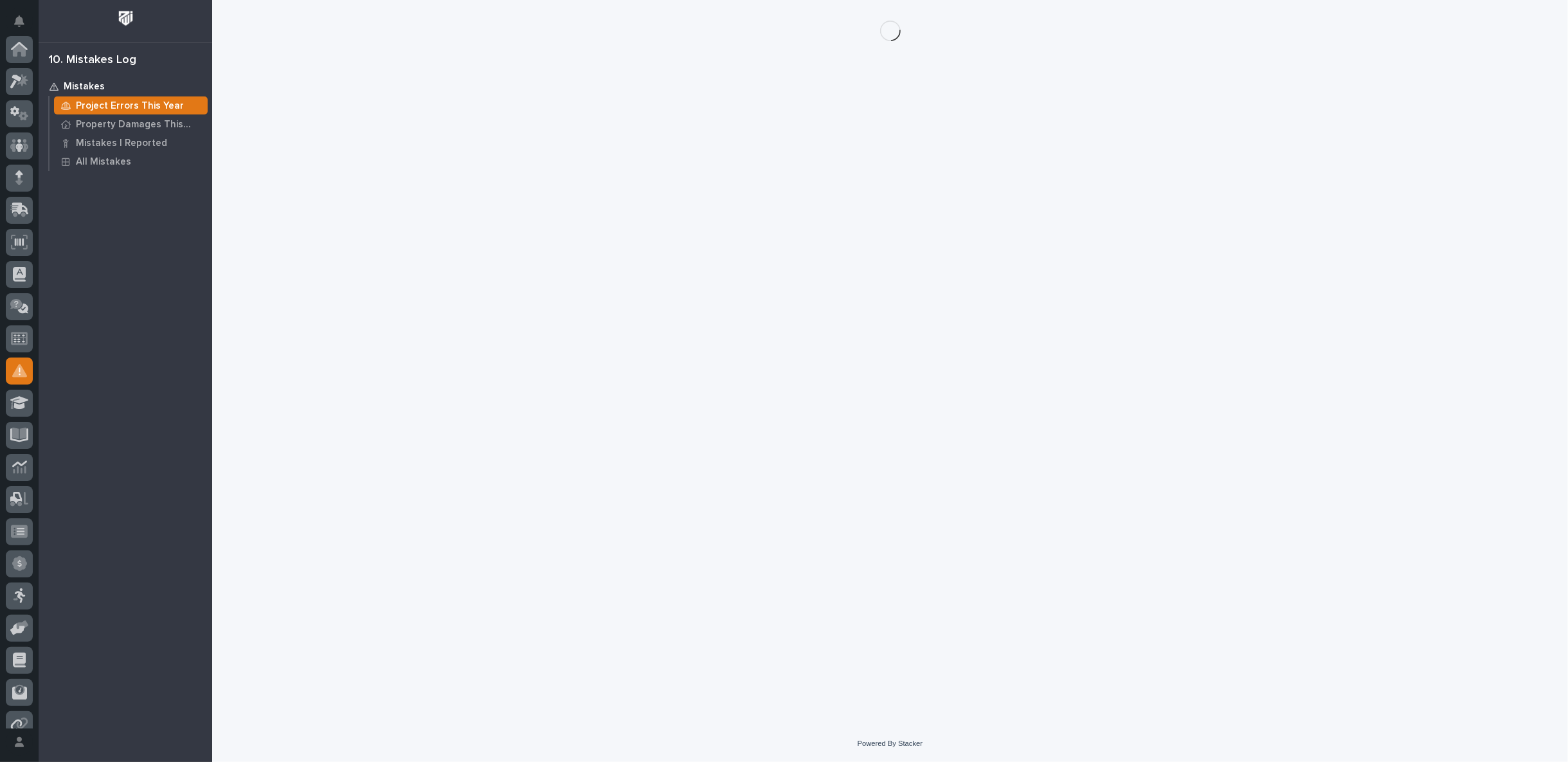
scroll to position [143, 0]
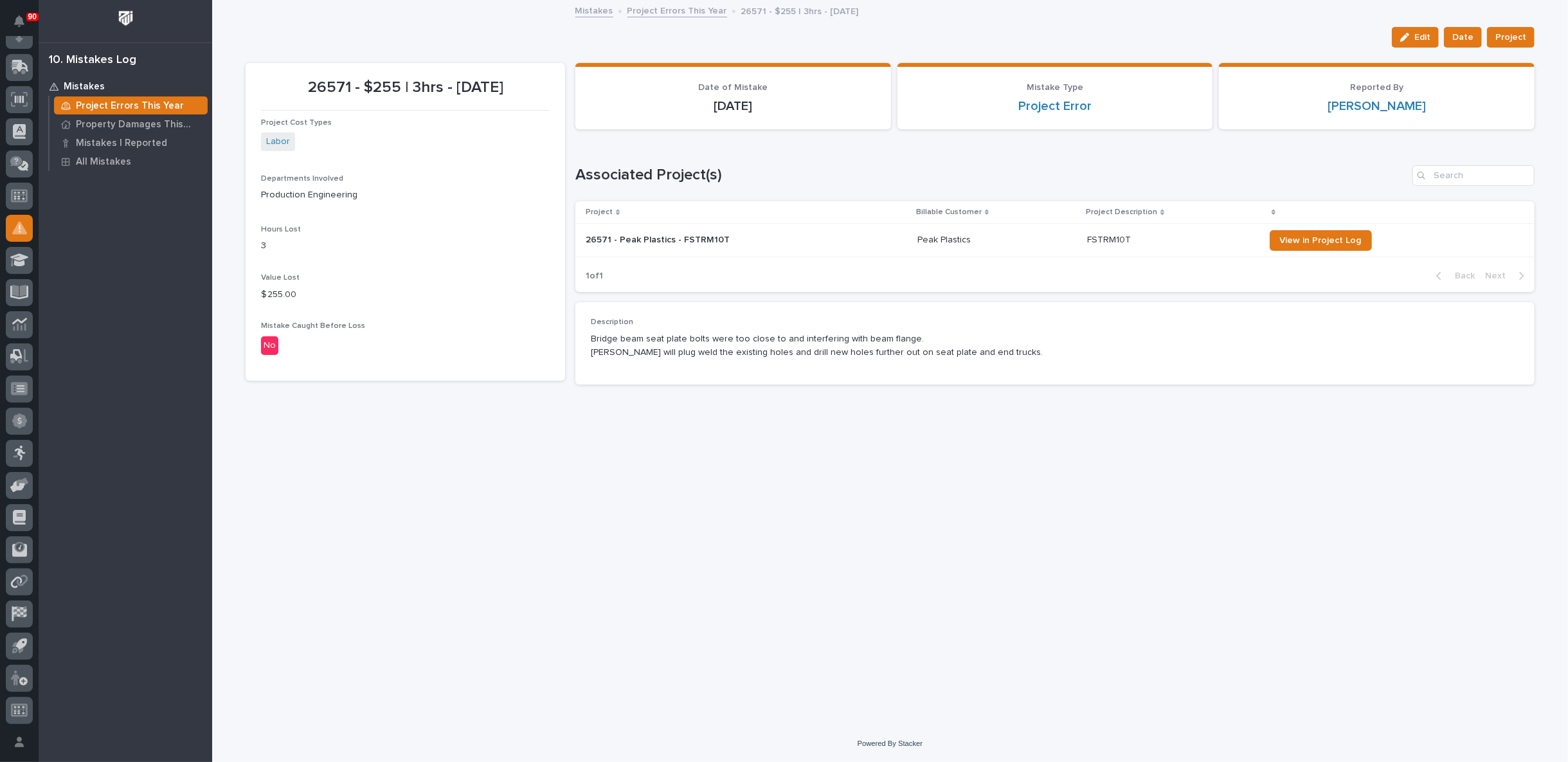
click at [599, 9] on link "Mistakes" at bounding box center [594, 9] width 38 height 15
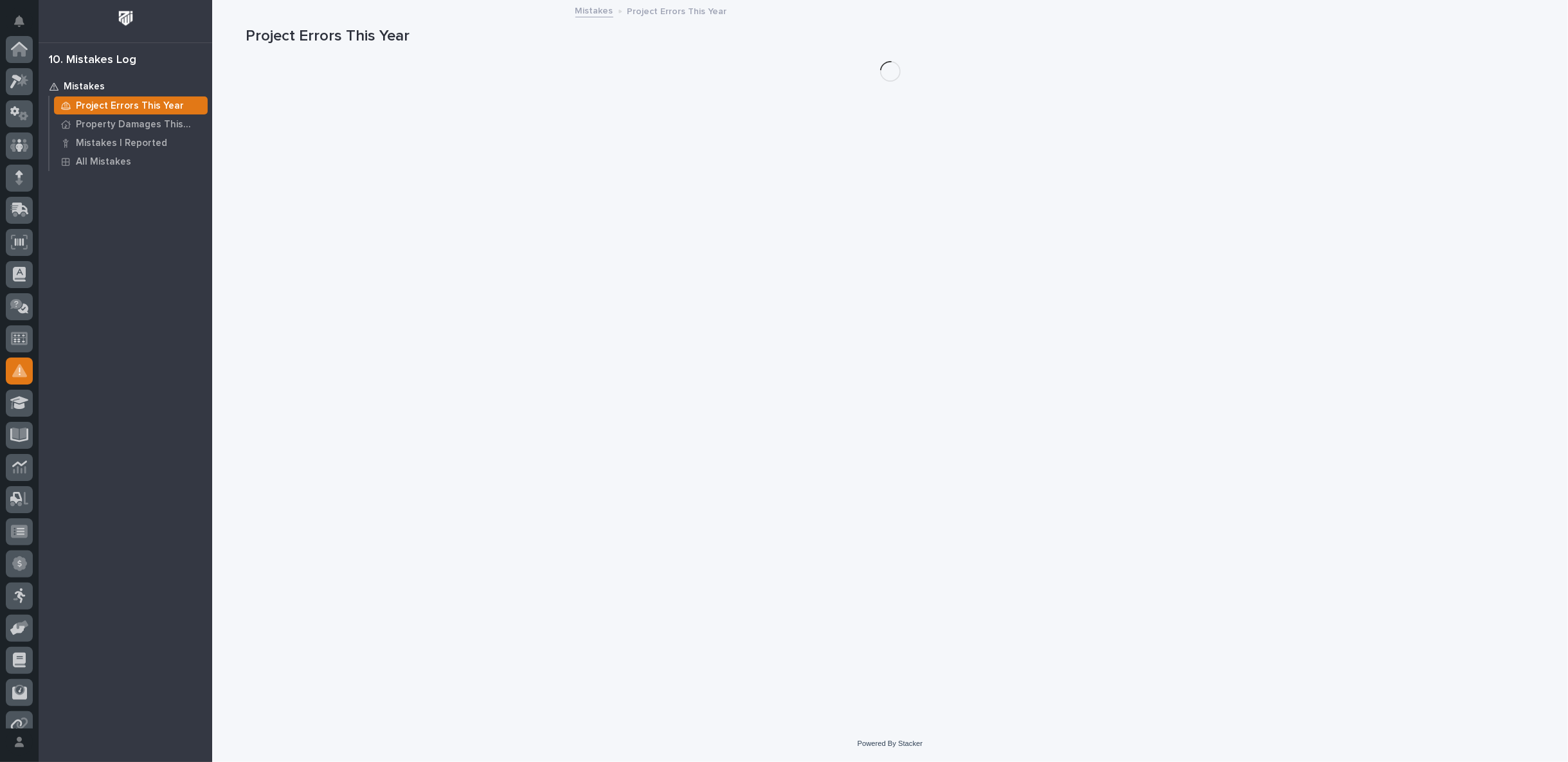
scroll to position [143, 0]
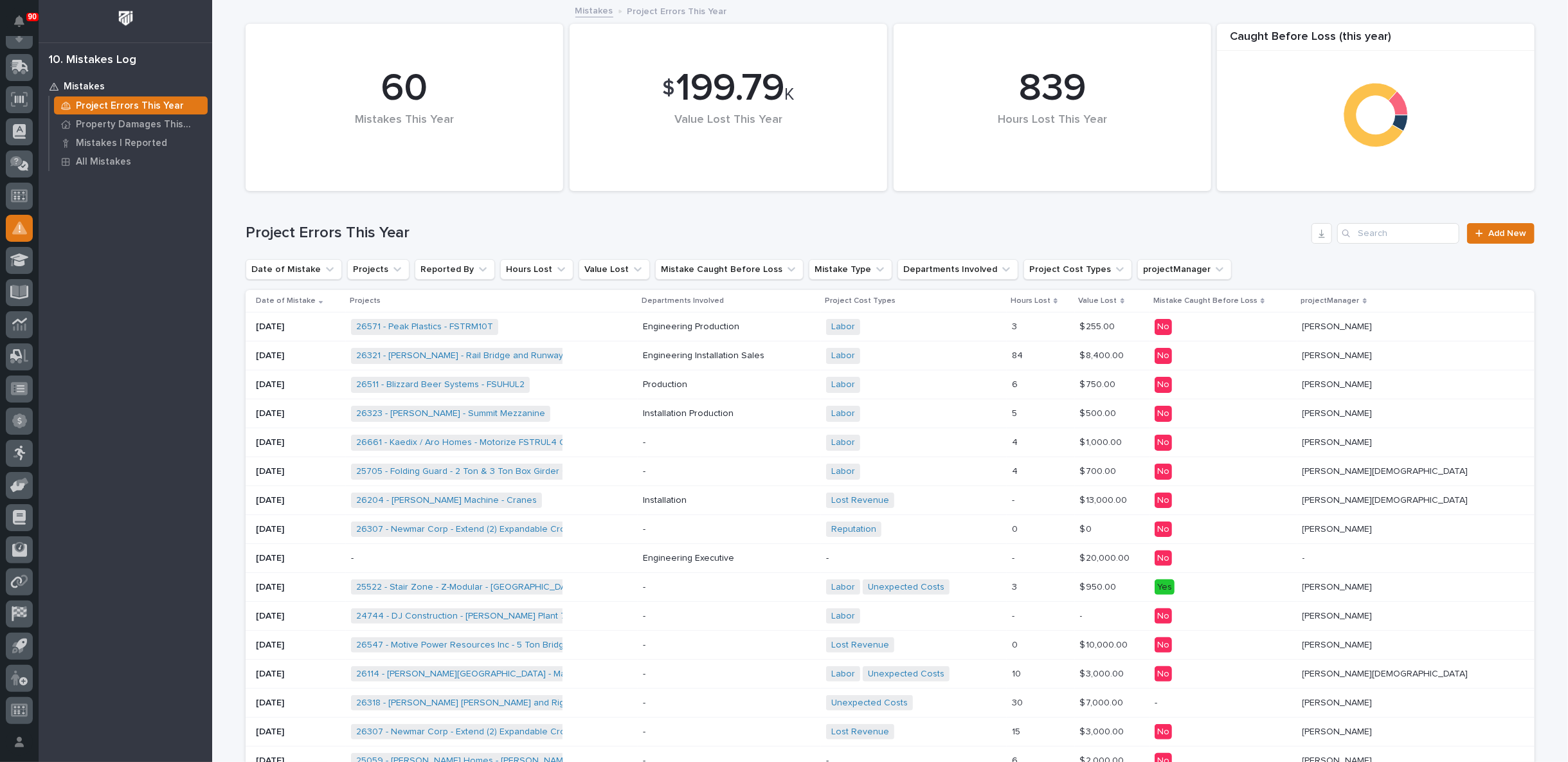
click at [1000, 351] on div "Labor + 0" at bounding box center [913, 355] width 176 height 16
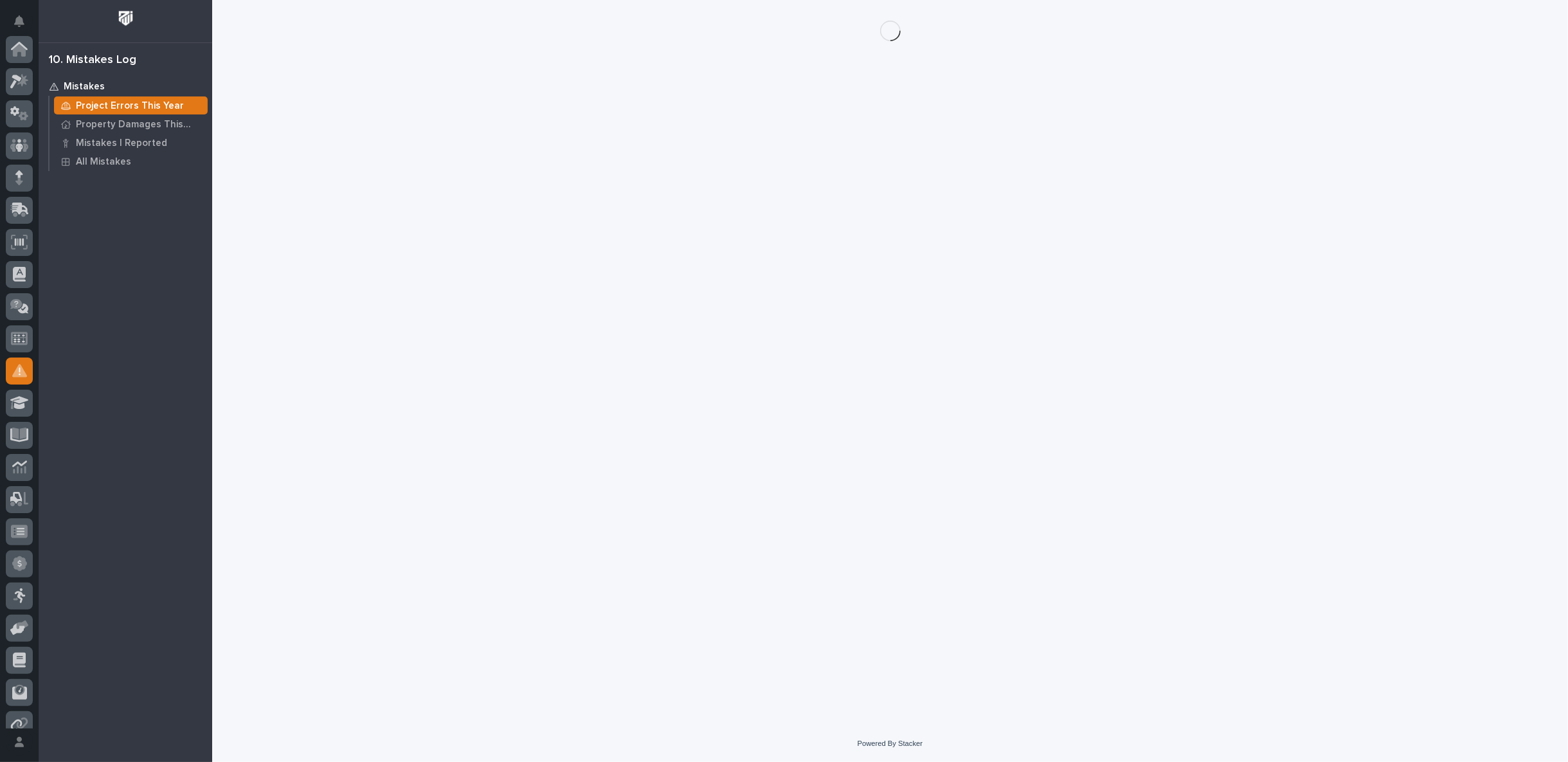
scroll to position [143, 0]
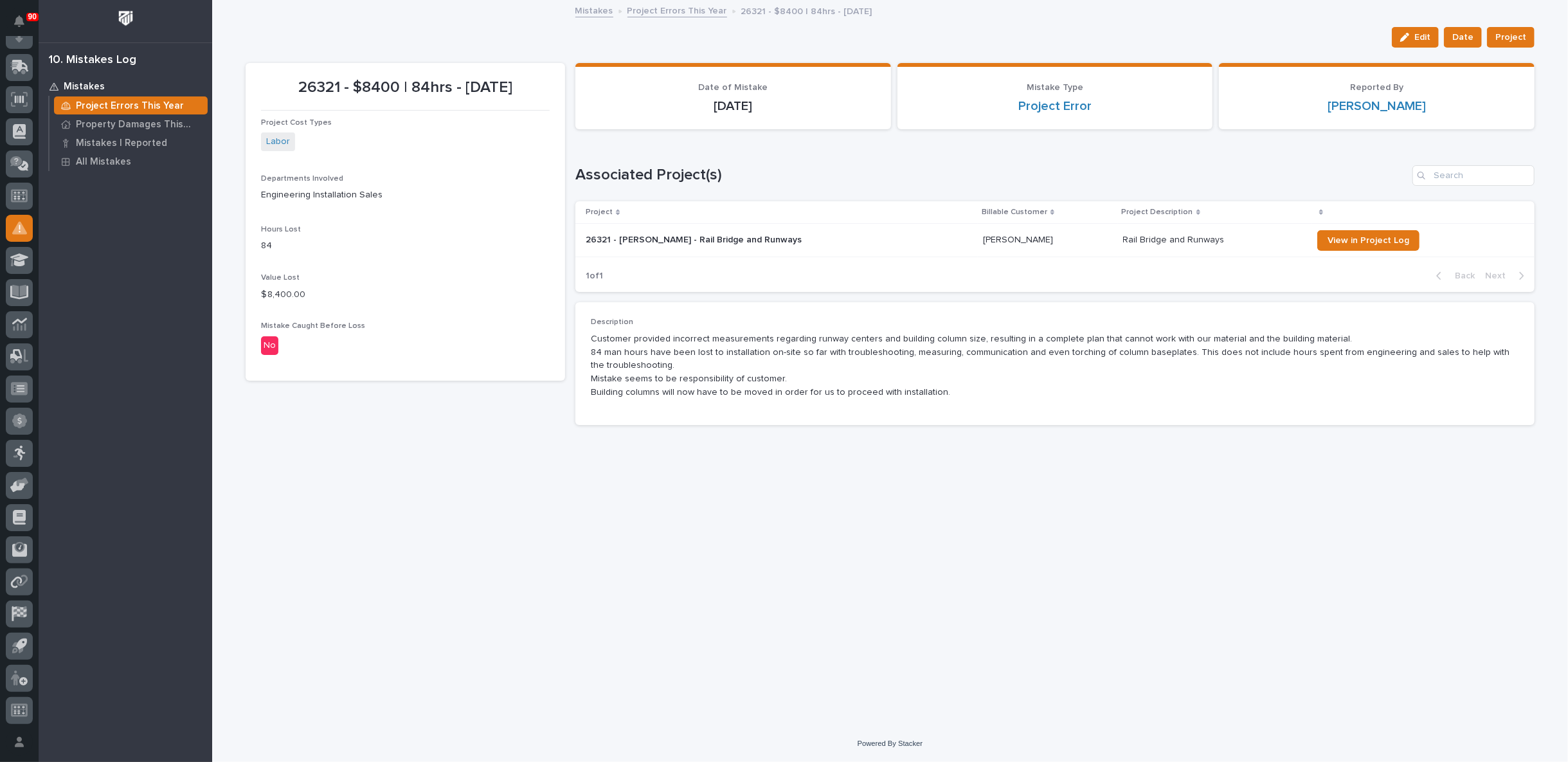
click at [596, 12] on link "Mistakes" at bounding box center [594, 9] width 38 height 15
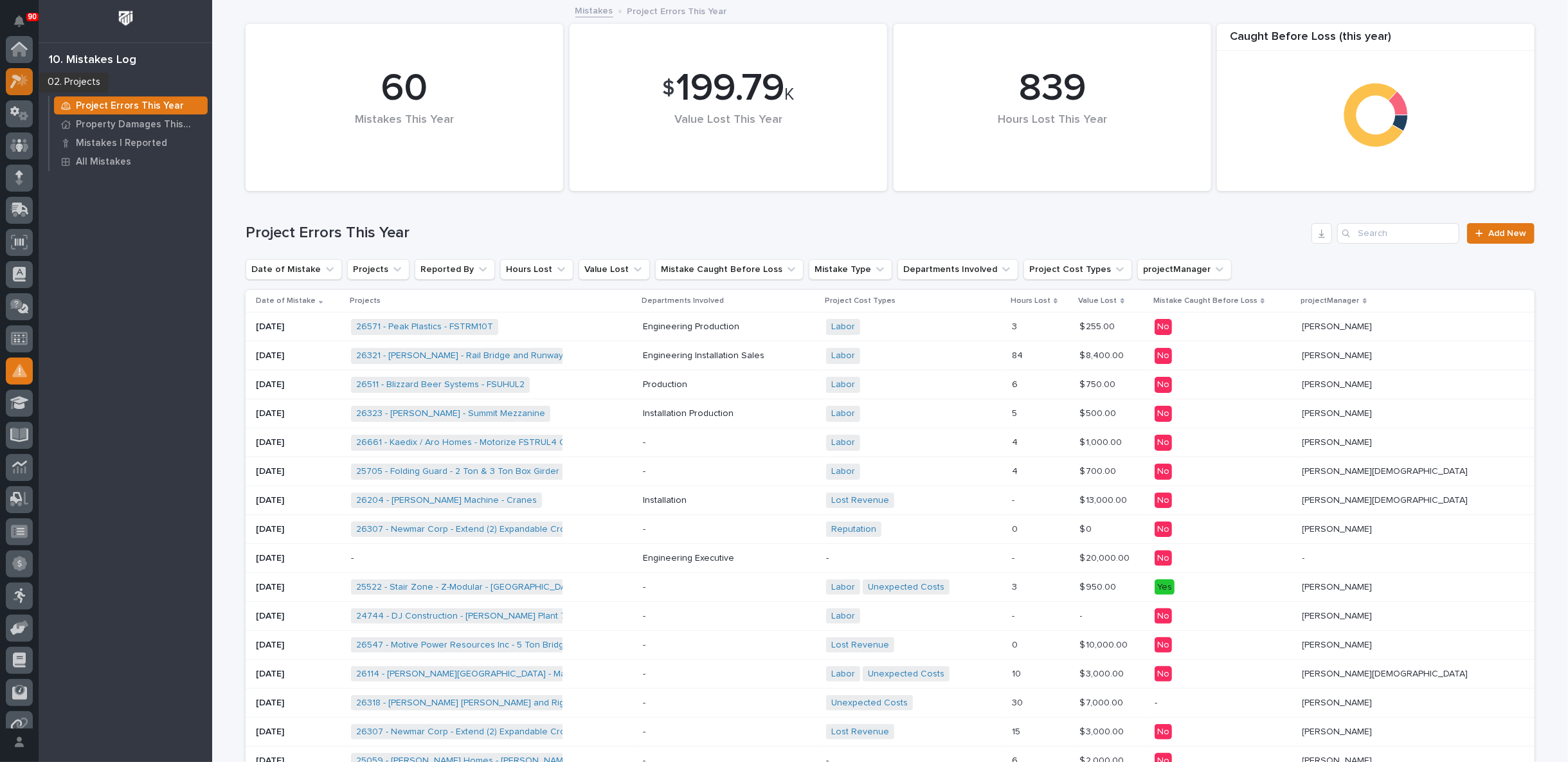
click at [21, 78] on icon at bounding box center [19, 81] width 18 height 15
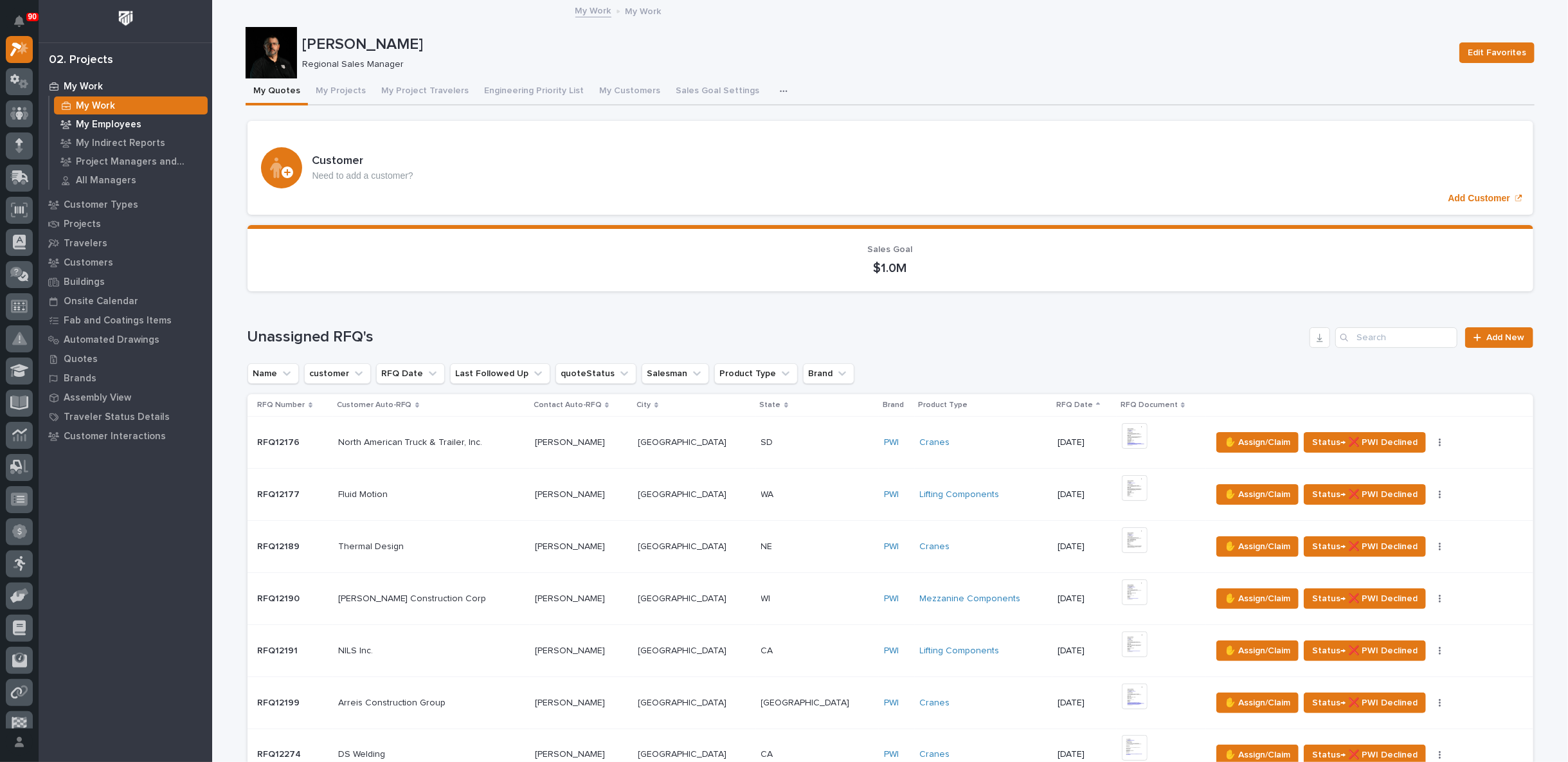
click at [98, 117] on div "My Employees" at bounding box center [130, 124] width 153 height 18
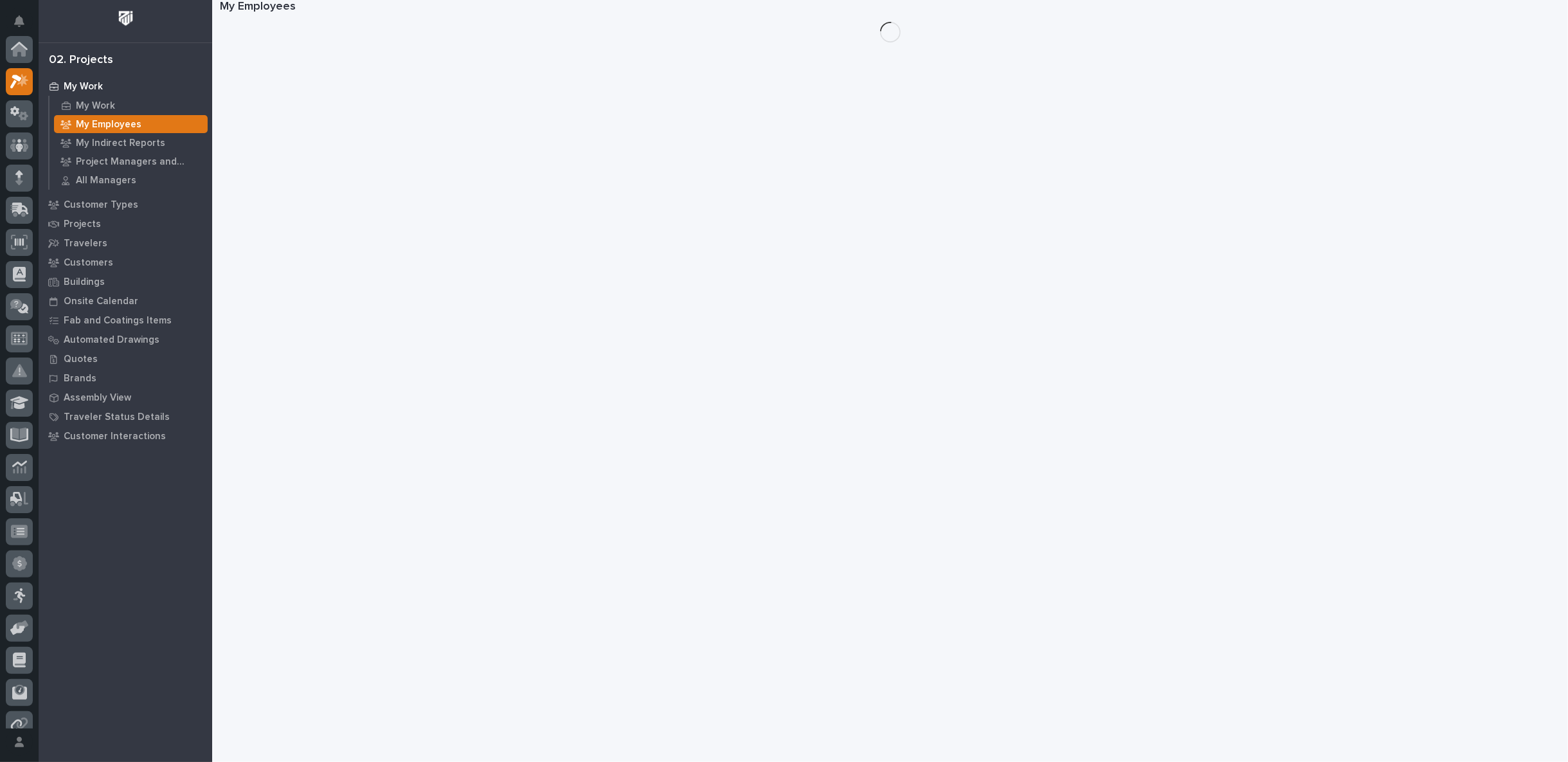
scroll to position [32, 0]
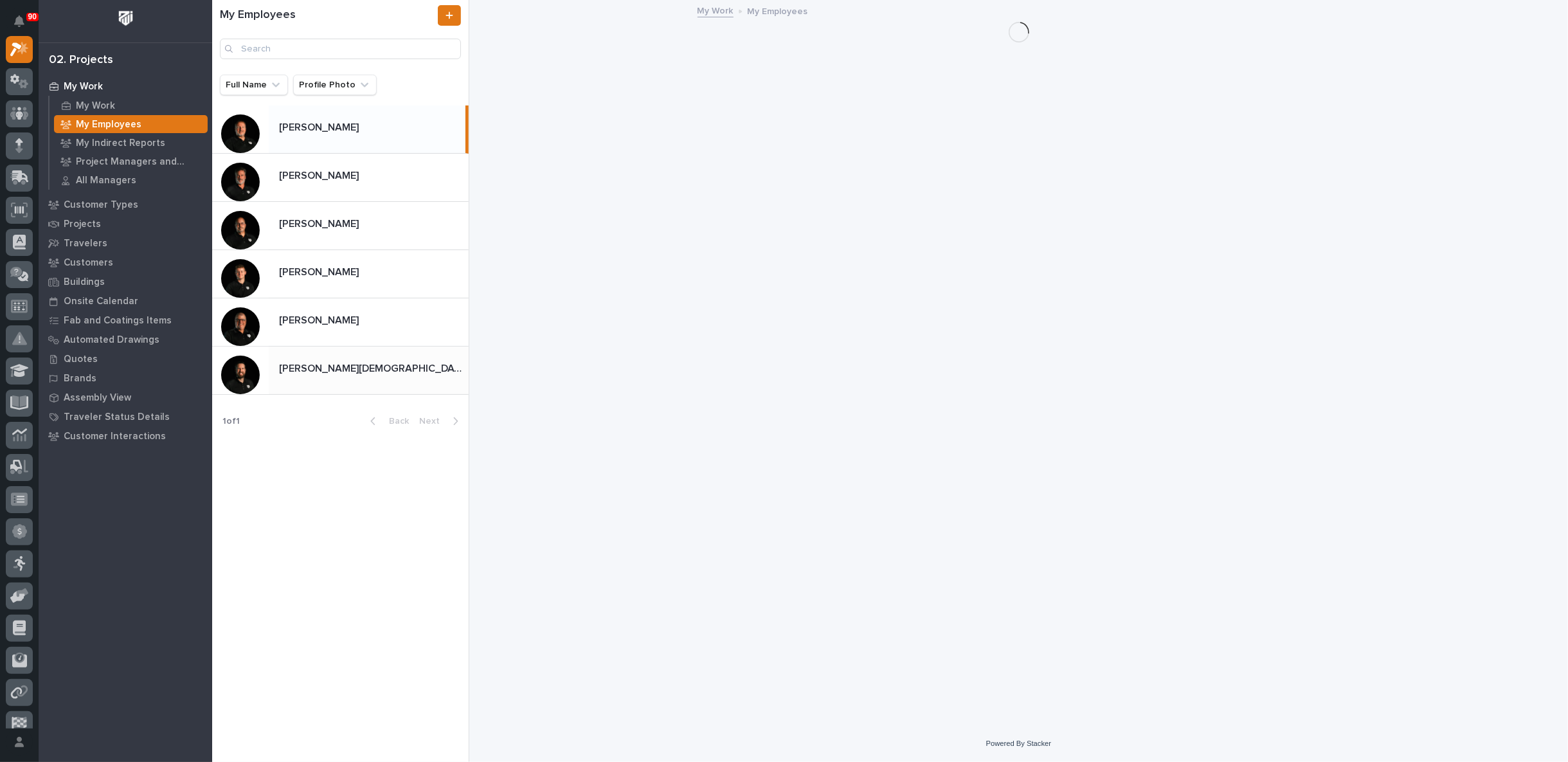
click at [329, 365] on p at bounding box center [371, 368] width 184 height 12
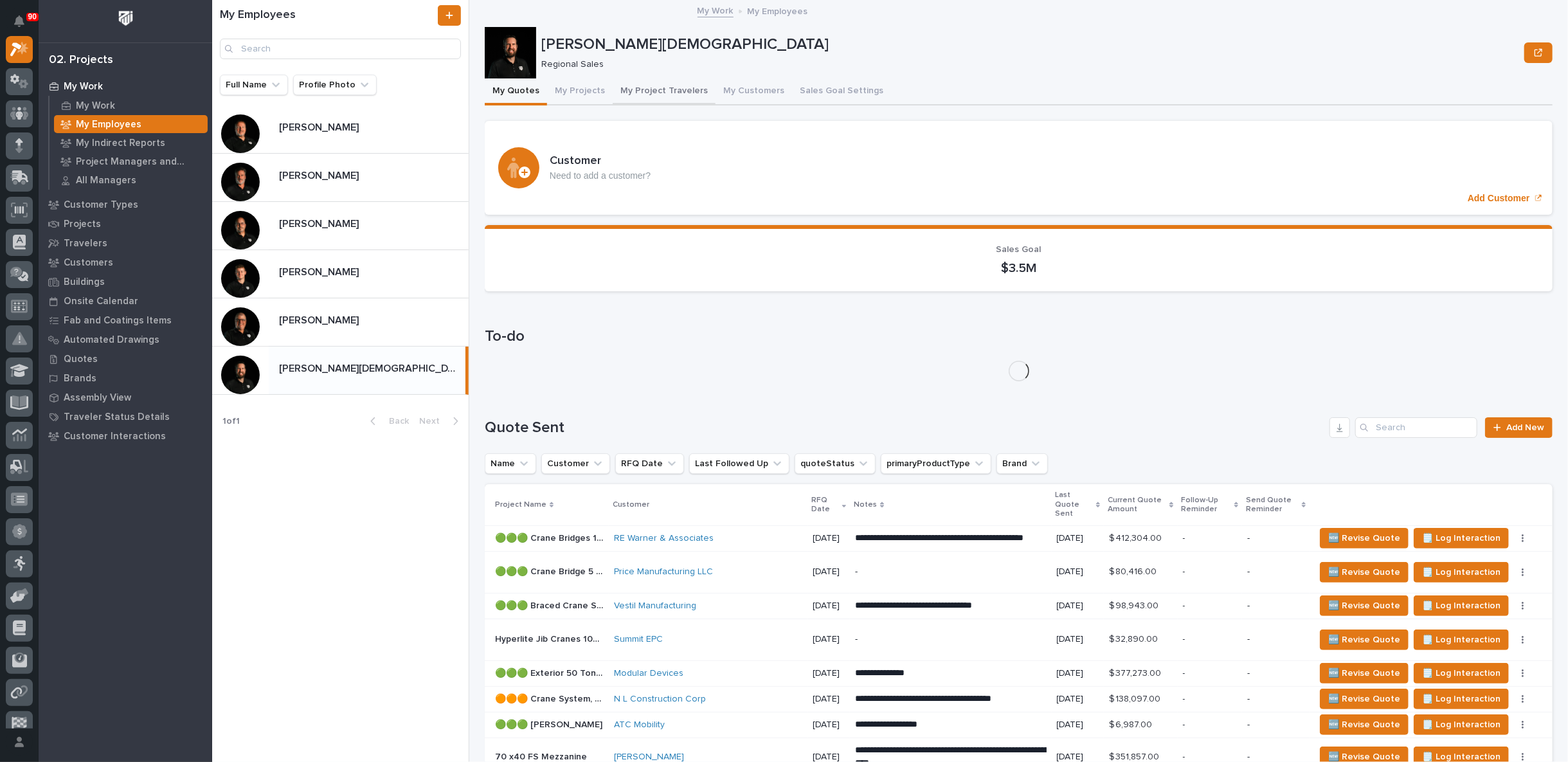
click at [653, 86] on button "My Project Travelers" at bounding box center [664, 91] width 103 height 27
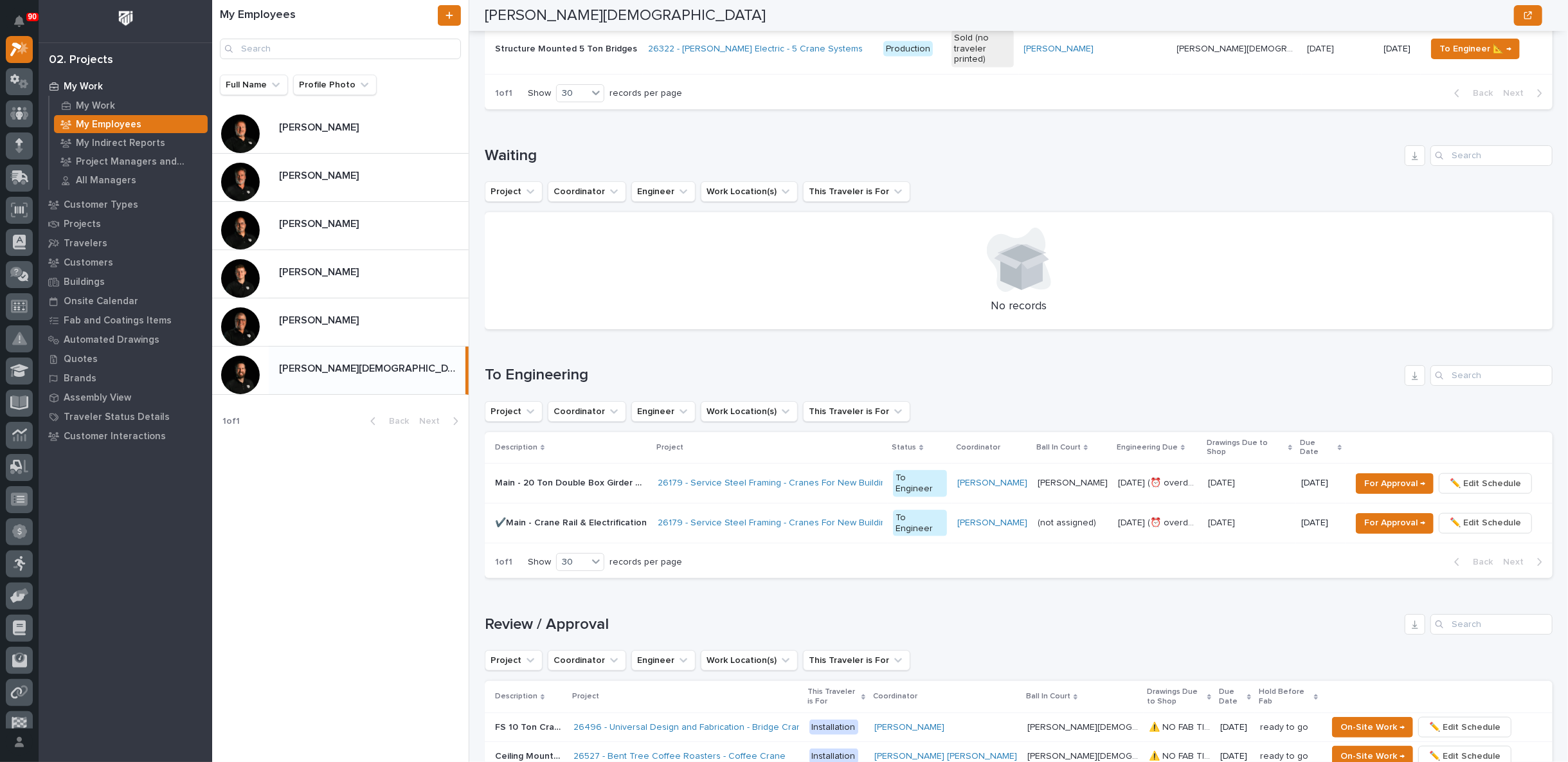
scroll to position [1071, 0]
